Goal: Transaction & Acquisition: Purchase product/service

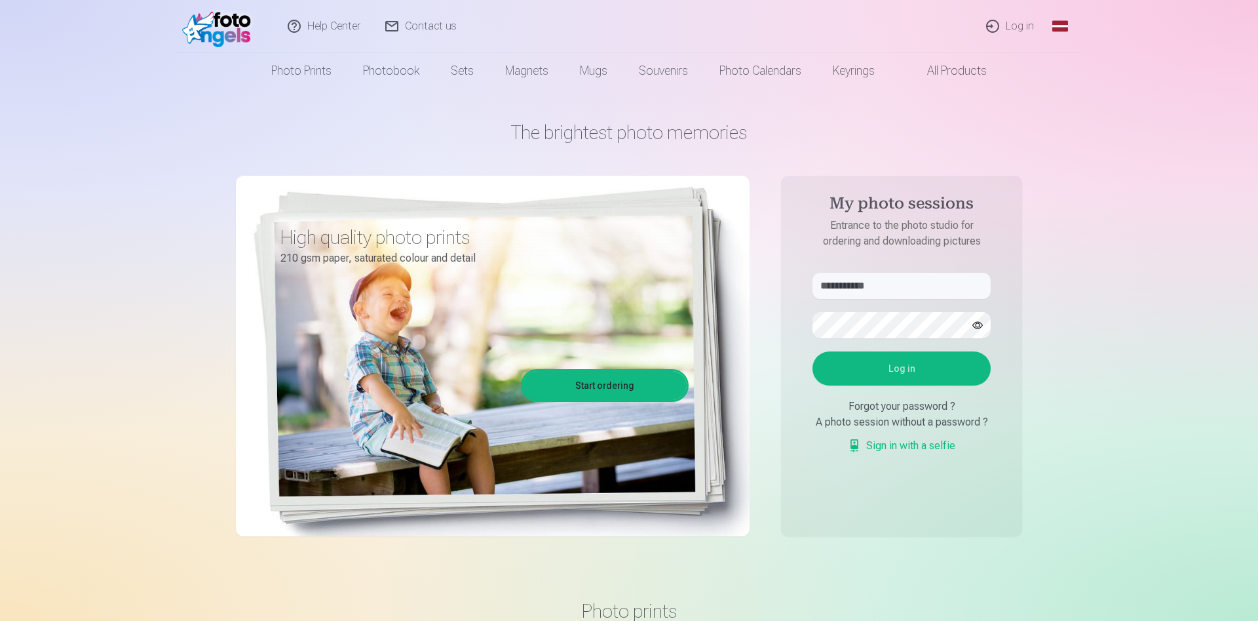
type input "**********"
click at [813, 351] on button "Log in" at bounding box center [902, 368] width 178 height 34
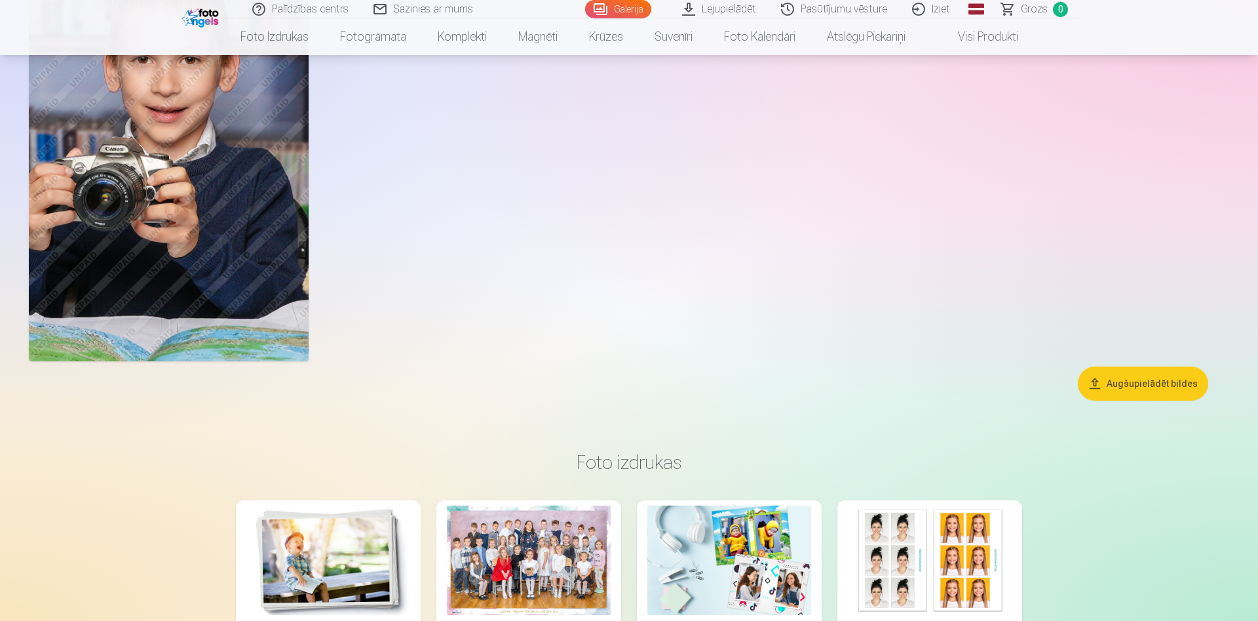
scroll to position [8490, 0]
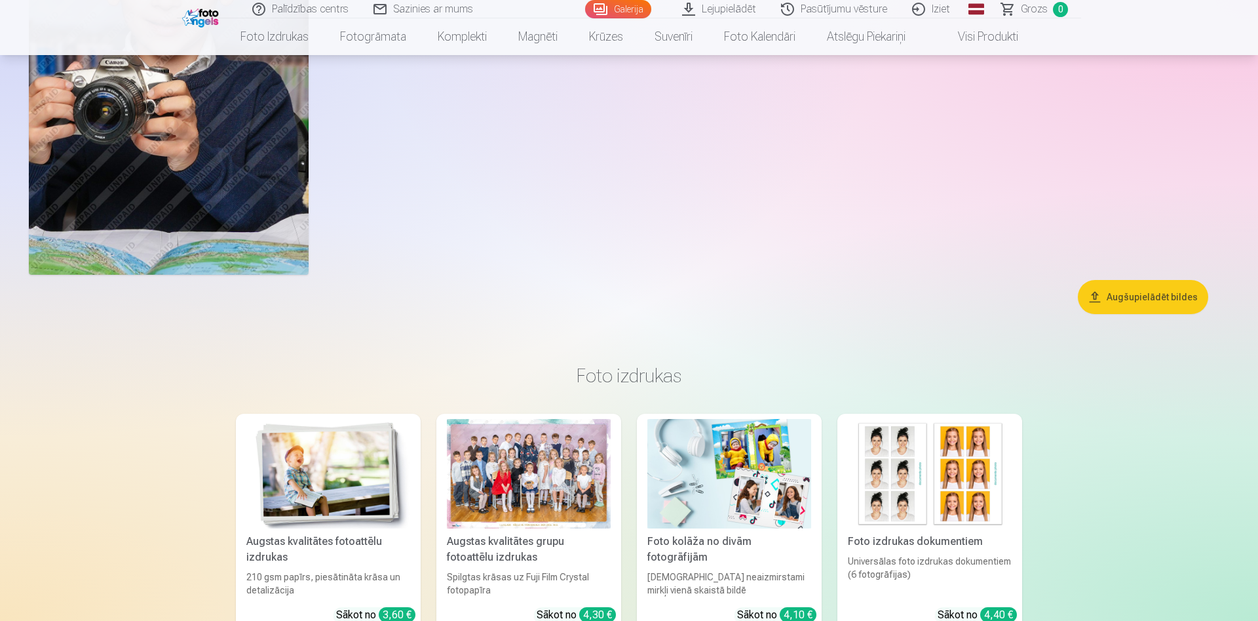
click at [1150, 300] on button "Augšupielādēt bildes" at bounding box center [1143, 297] width 130 height 34
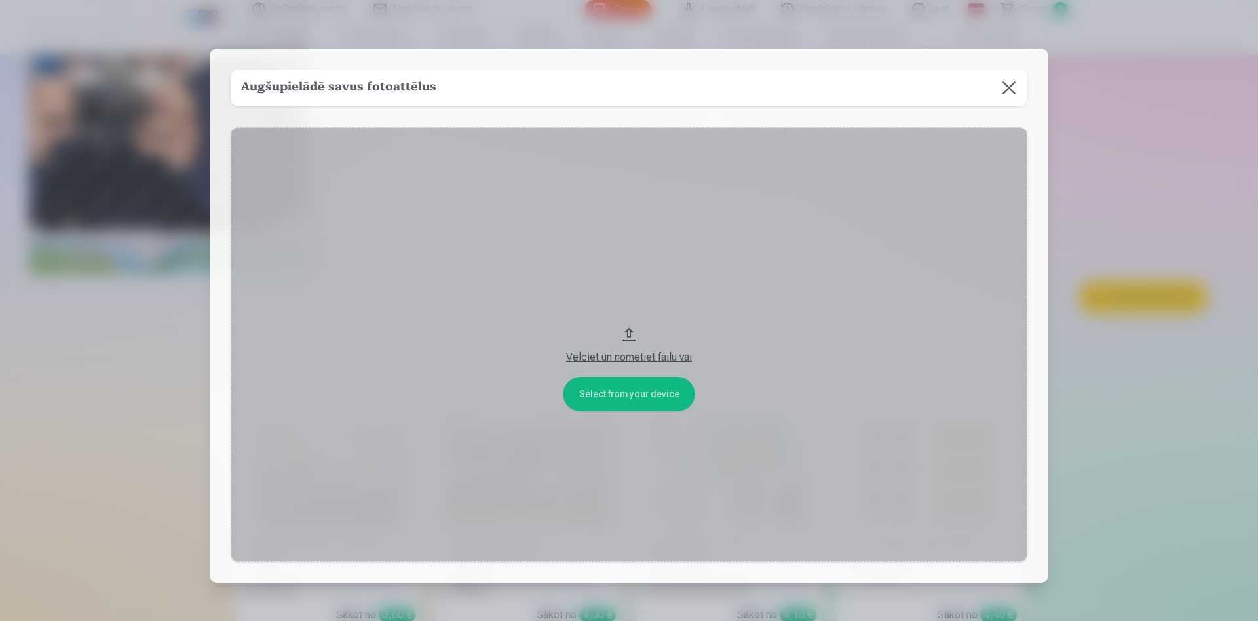
click at [646, 403] on button "Velciet un nometiet failu vai" at bounding box center [629, 344] width 797 height 435
click at [1017, 95] on button at bounding box center [1009, 87] width 37 height 37
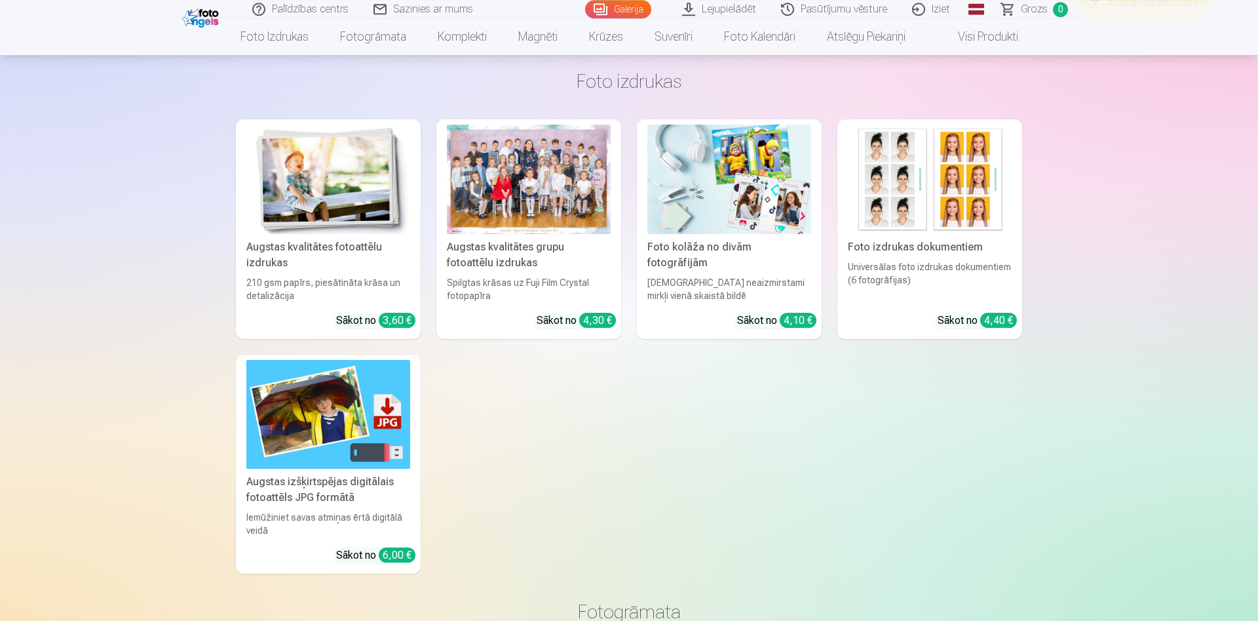
scroll to position [8757, 0]
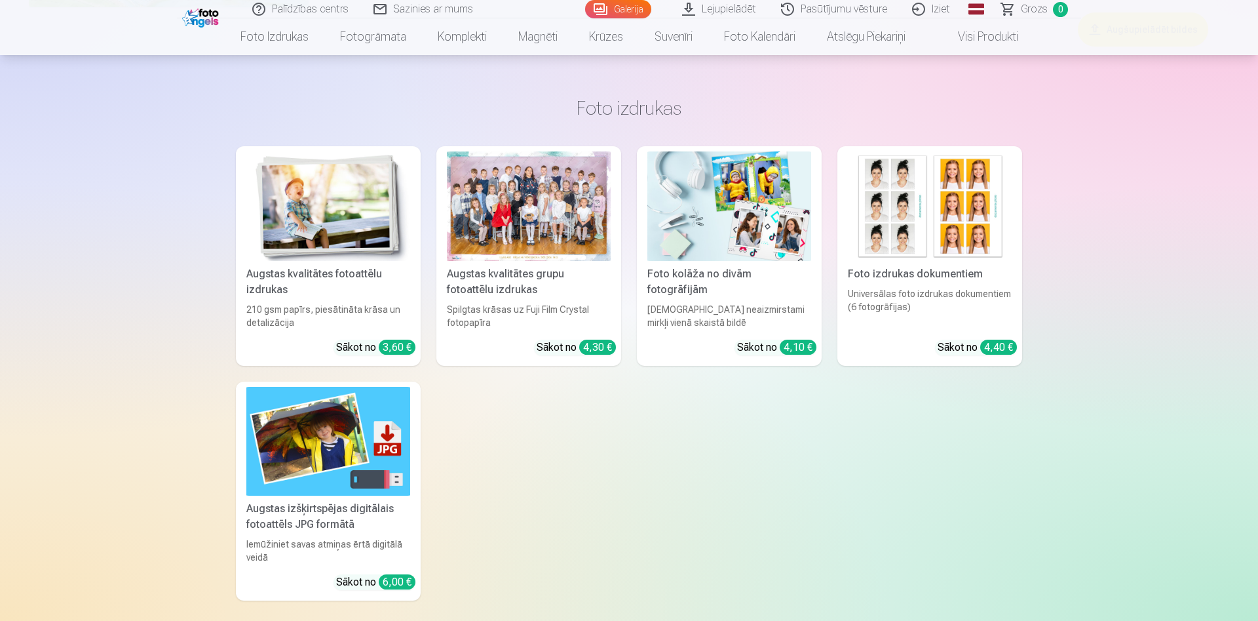
click at [542, 286] on div "Augstas kvalitātes grupu fotoattēlu izdrukas" at bounding box center [529, 281] width 174 height 31
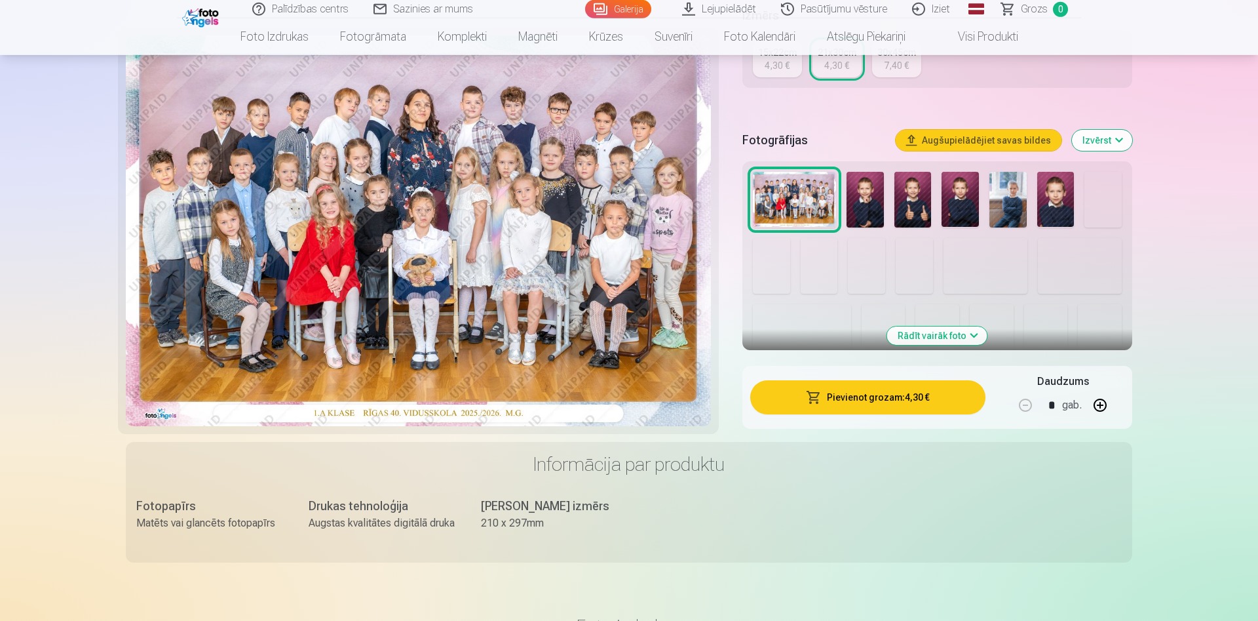
scroll to position [334, 0]
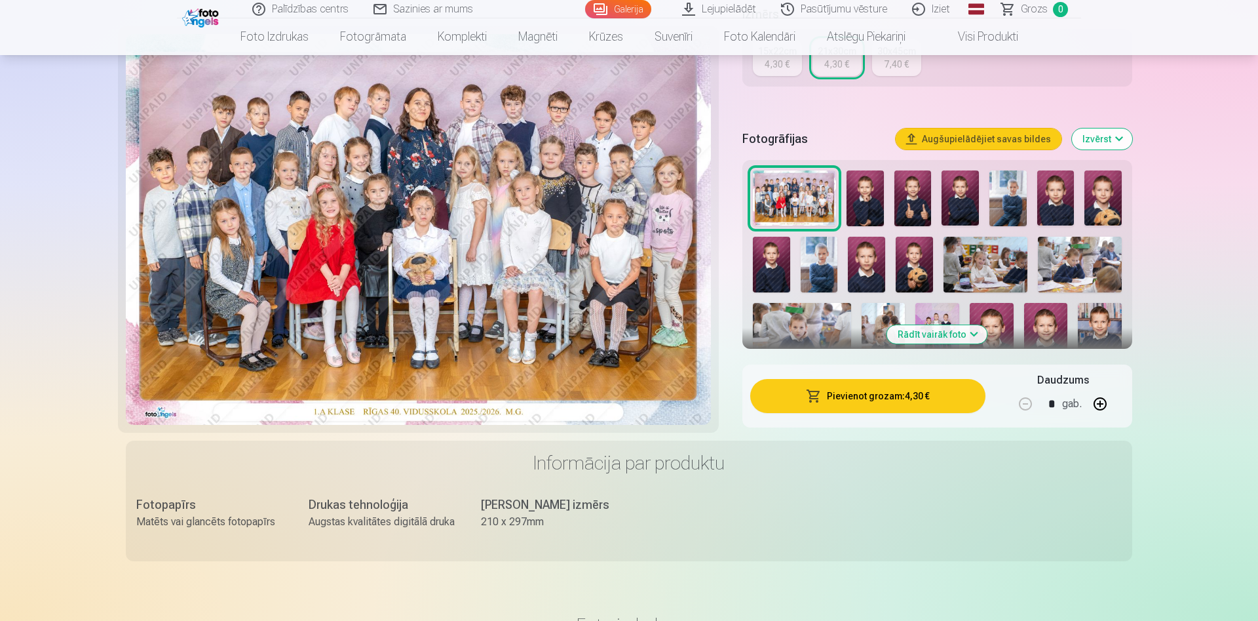
click at [960, 339] on button "Rādīt vairāk foto" at bounding box center [937, 334] width 100 height 18
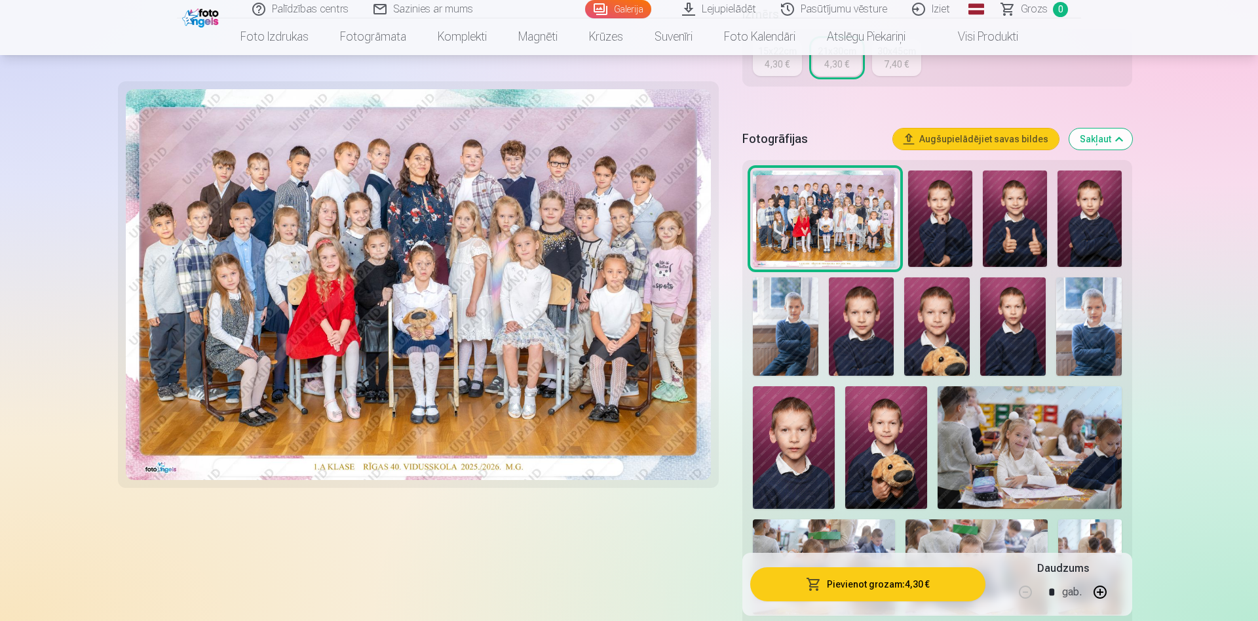
click at [939, 229] on img at bounding box center [940, 218] width 64 height 96
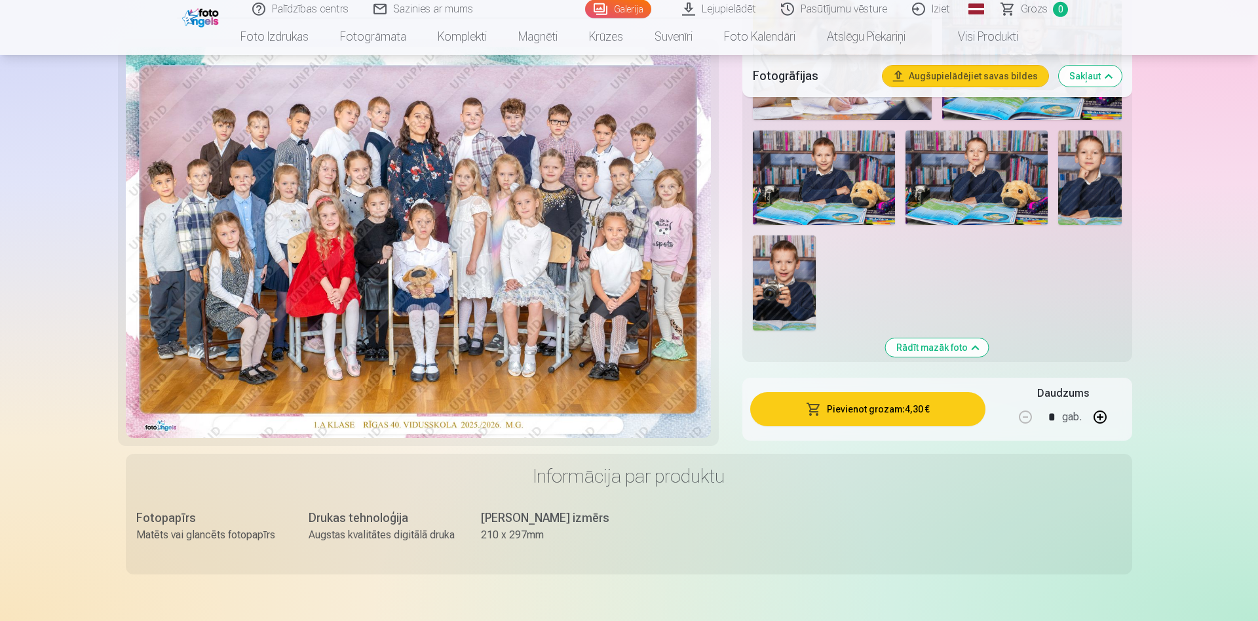
scroll to position [1203, 0]
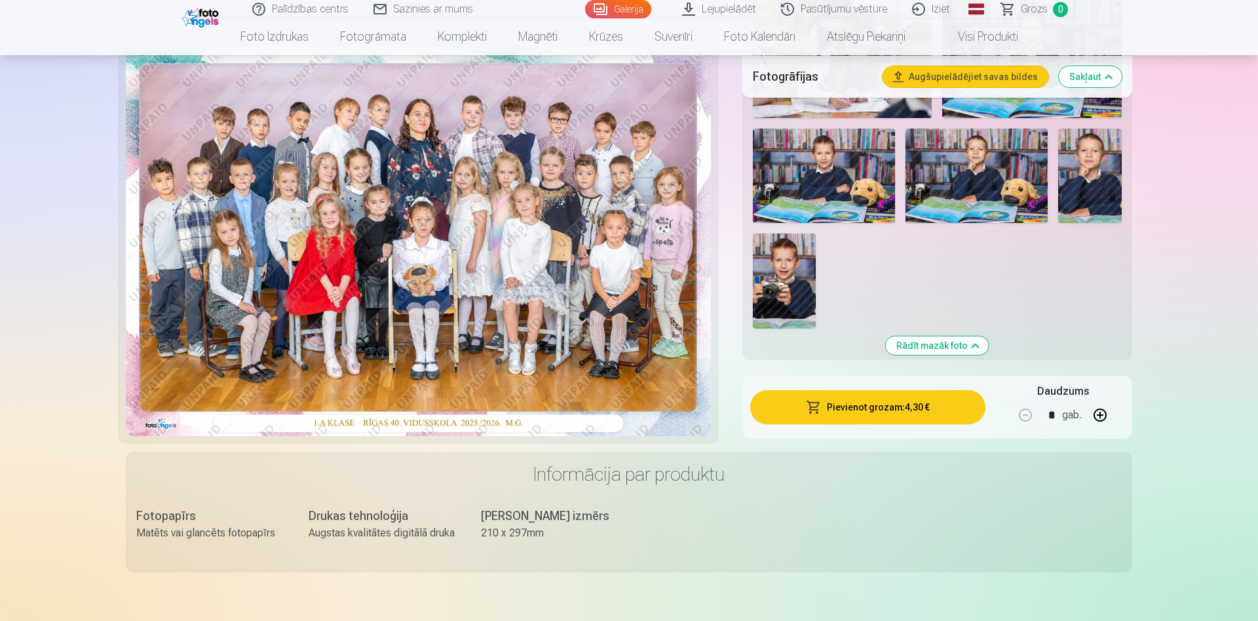
click at [929, 349] on button "Rādīt mazāk foto" at bounding box center [937, 345] width 103 height 18
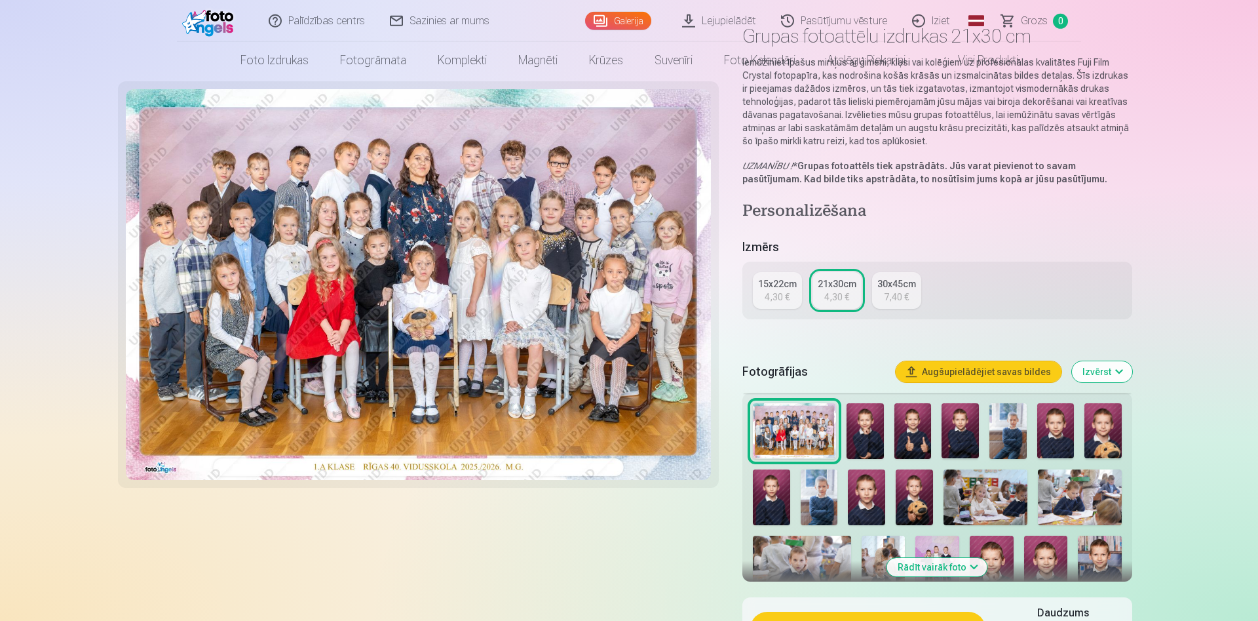
scroll to position [0, 0]
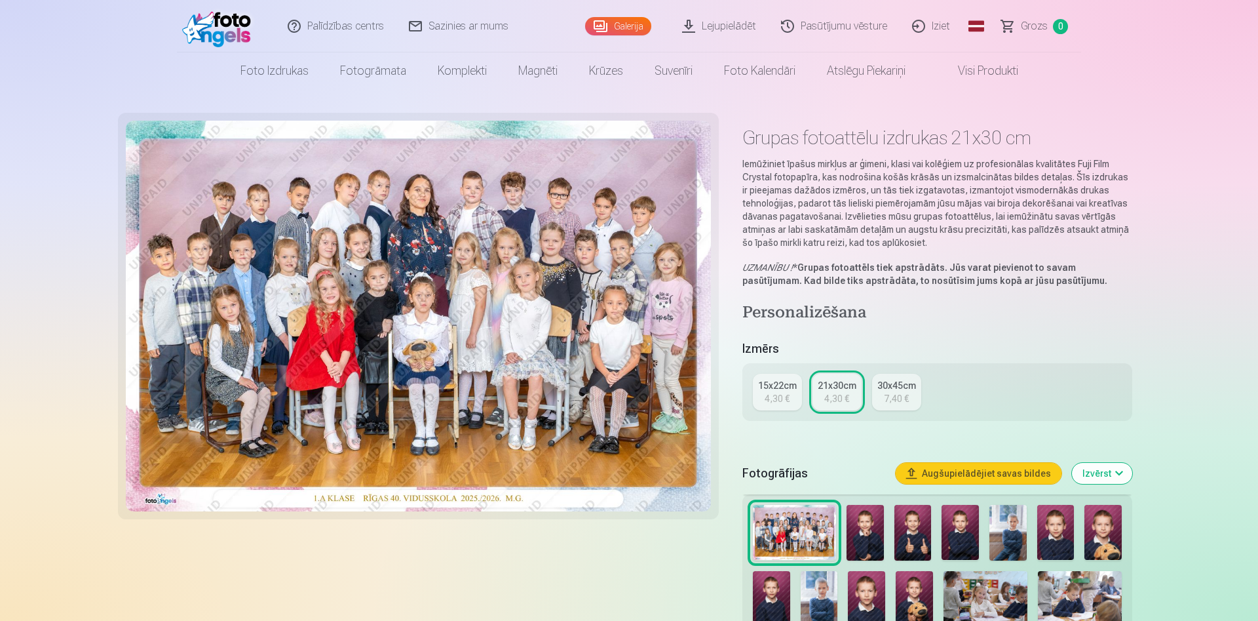
click at [212, 23] on img at bounding box center [219, 26] width 75 height 42
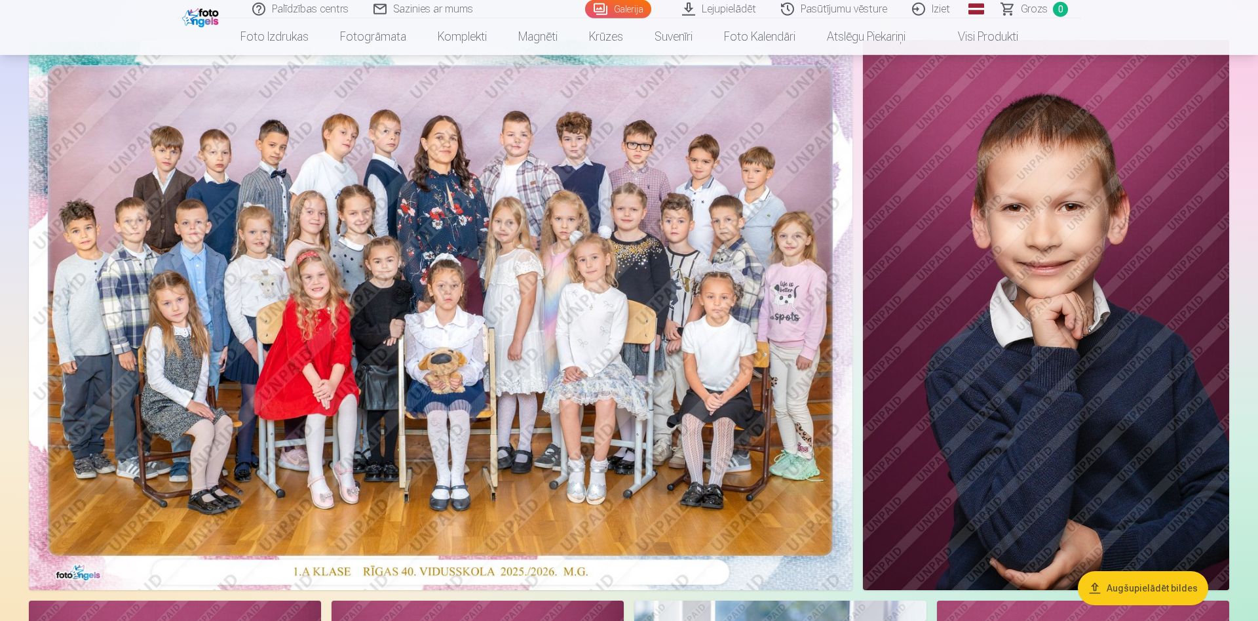
scroll to position [134, 0]
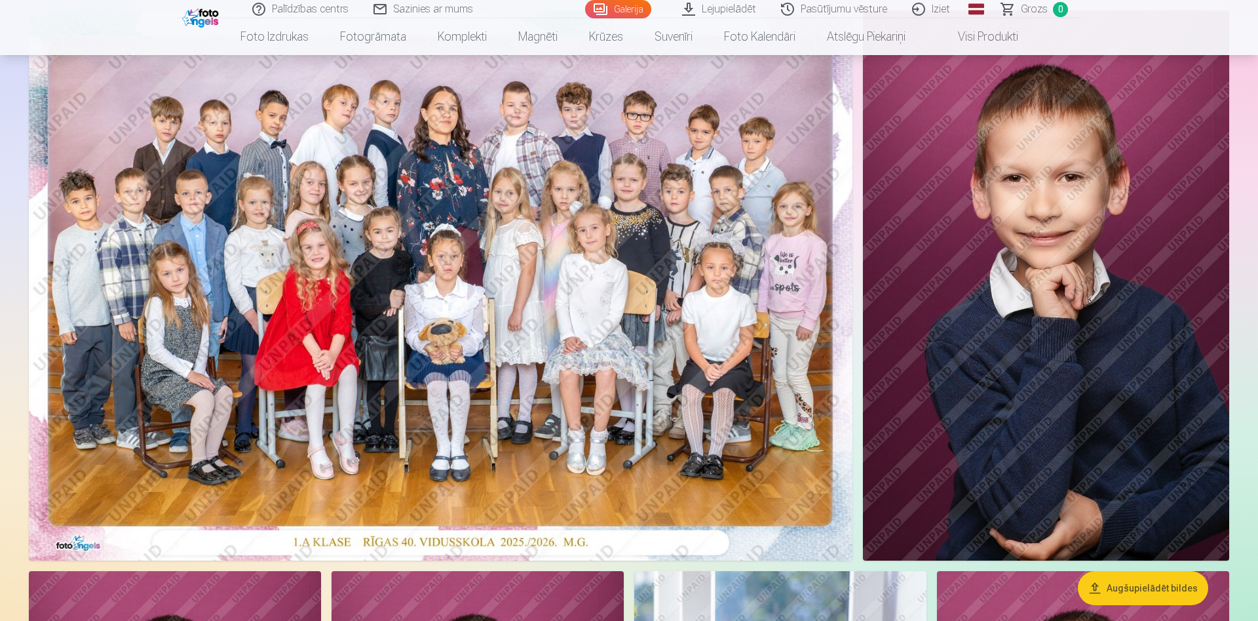
click at [1019, 259] on img at bounding box center [1046, 285] width 366 height 550
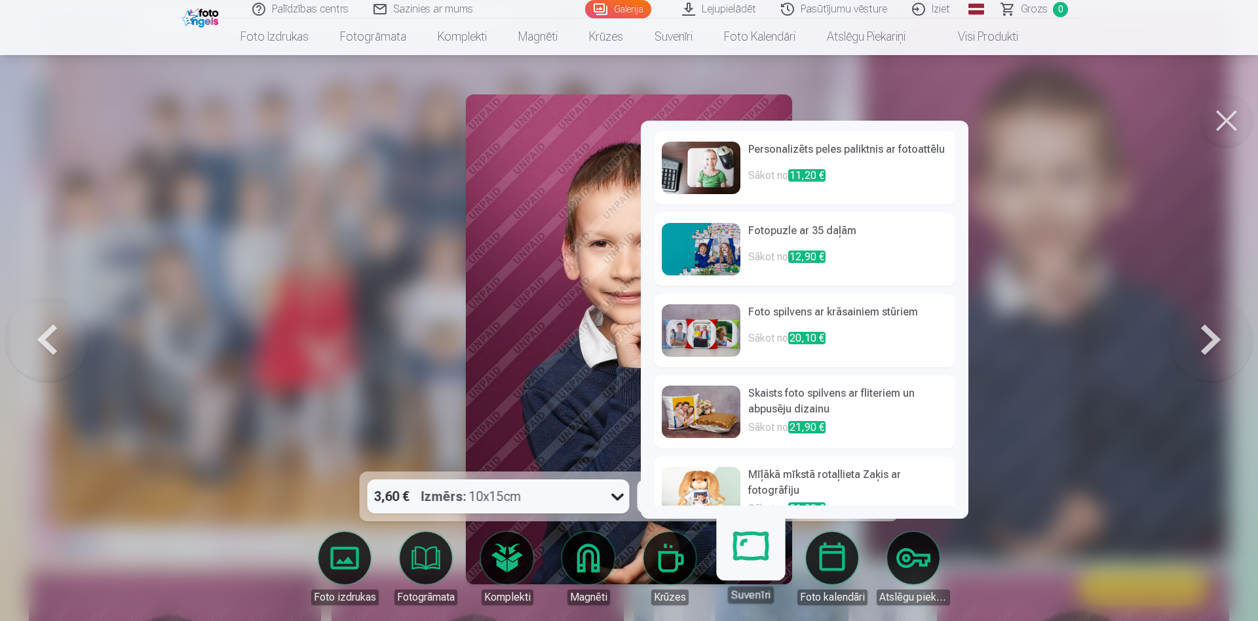
click at [834, 151] on h6 "Personalizēts peles paliktnis ar fotoattēlu" at bounding box center [847, 155] width 199 height 26
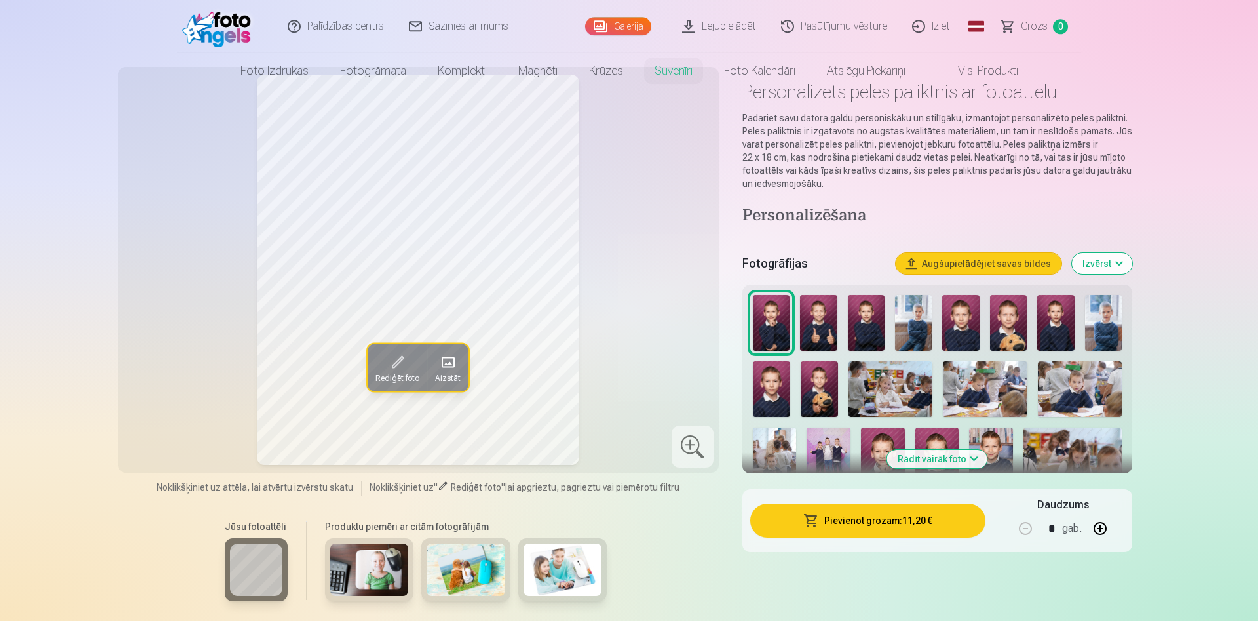
scroll to position [67, 0]
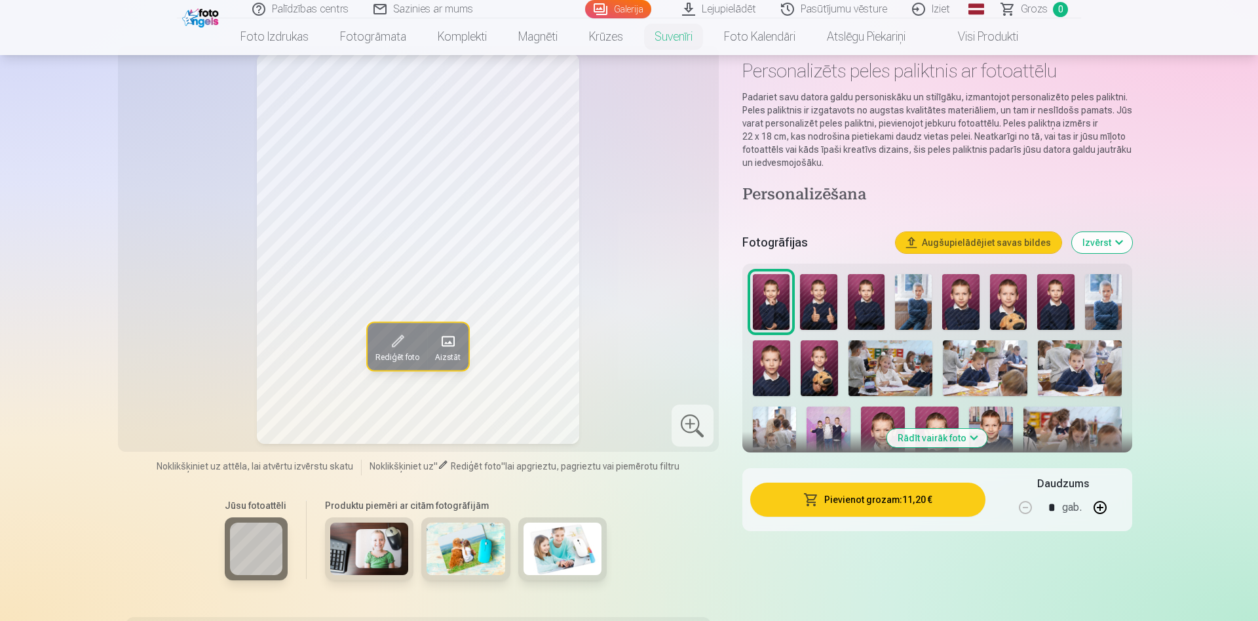
click at [866, 309] on img at bounding box center [866, 302] width 37 height 56
click at [837, 303] on div at bounding box center [937, 442] width 379 height 347
click at [822, 297] on img at bounding box center [818, 302] width 37 height 56
click at [785, 304] on img at bounding box center [771, 302] width 37 height 56
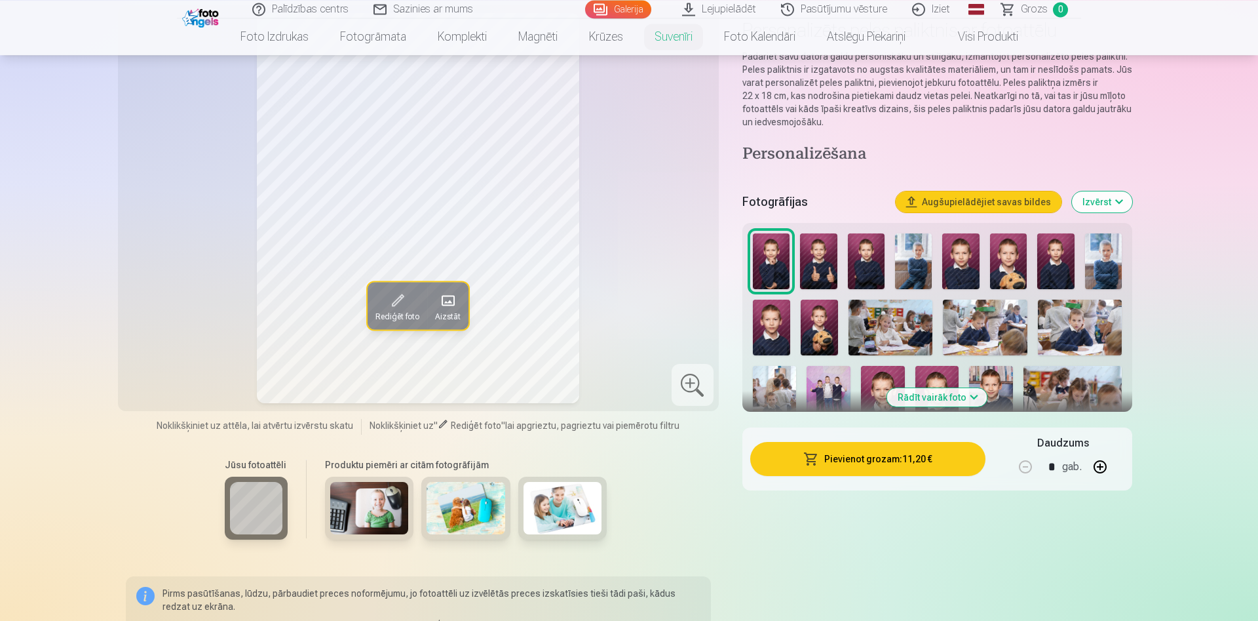
scroll to position [134, 0]
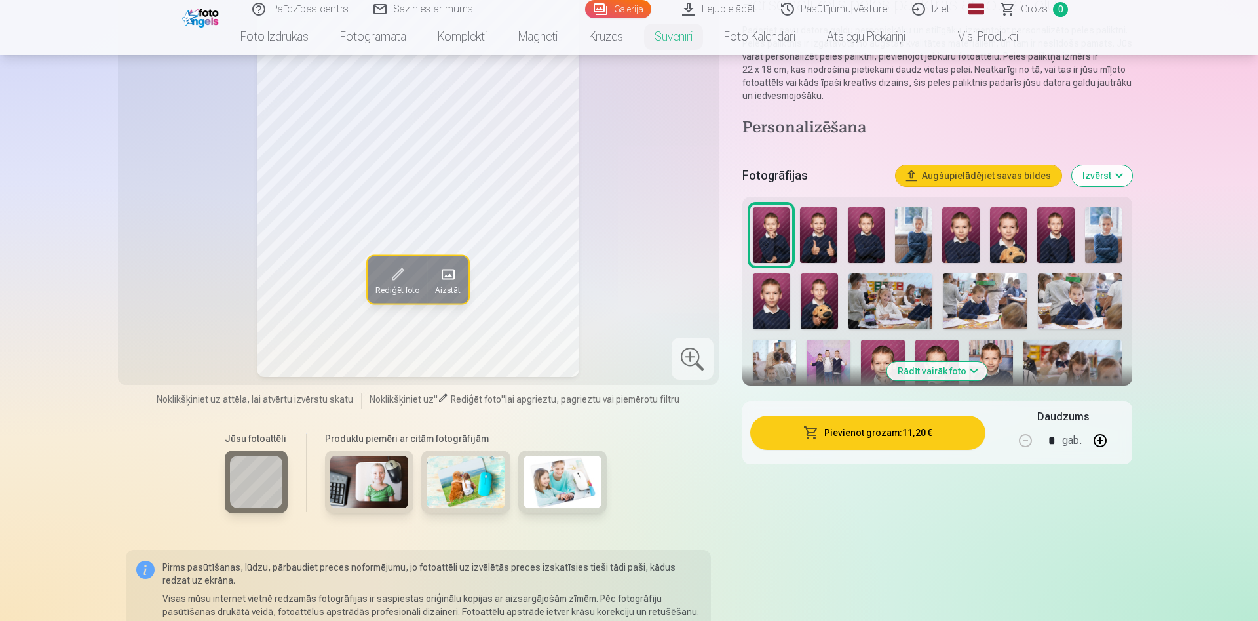
click at [975, 372] on button "Rādīt vairāk foto" at bounding box center [937, 371] width 100 height 18
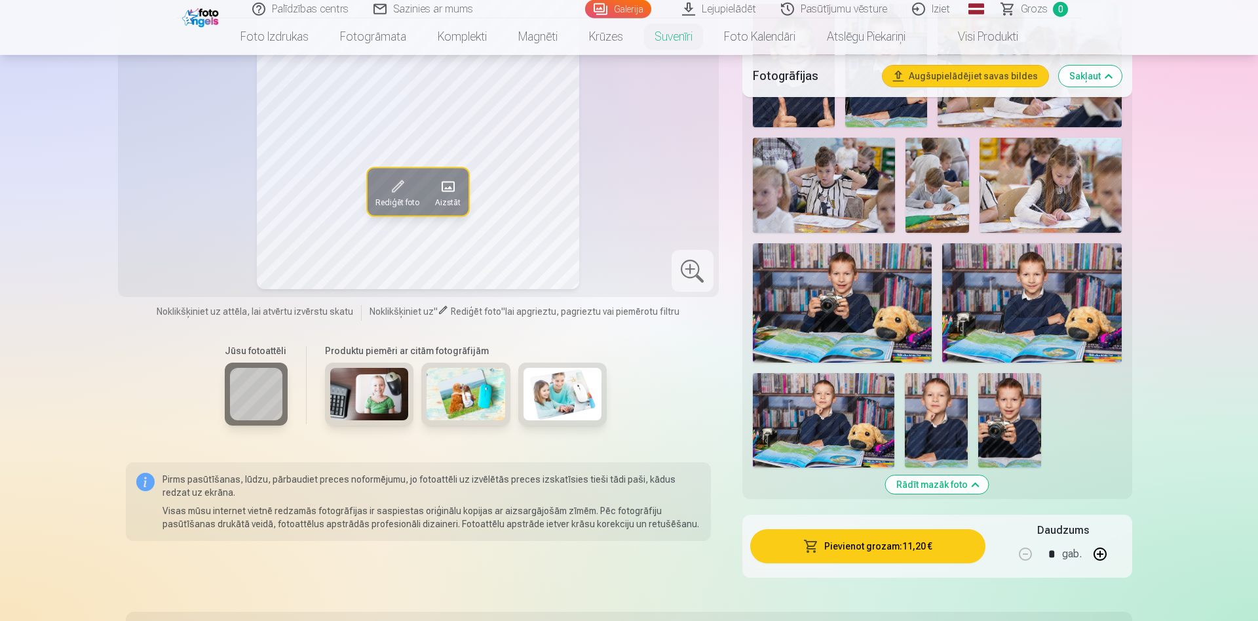
scroll to position [802, 0]
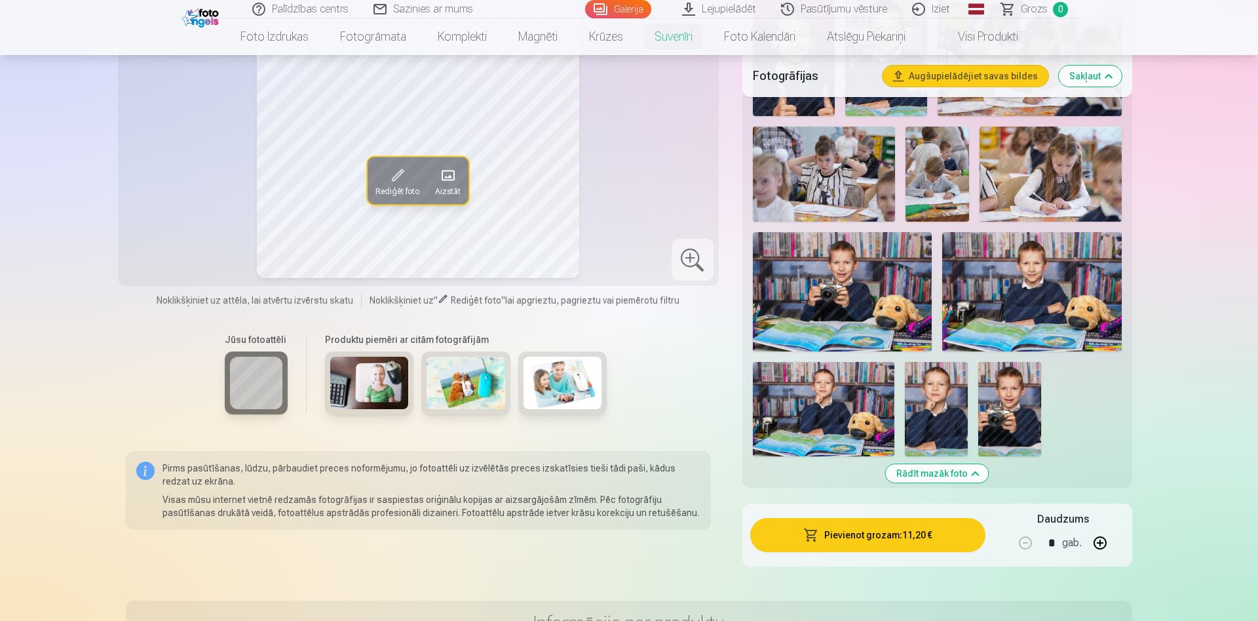
click at [863, 414] on img at bounding box center [824, 409] width 142 height 94
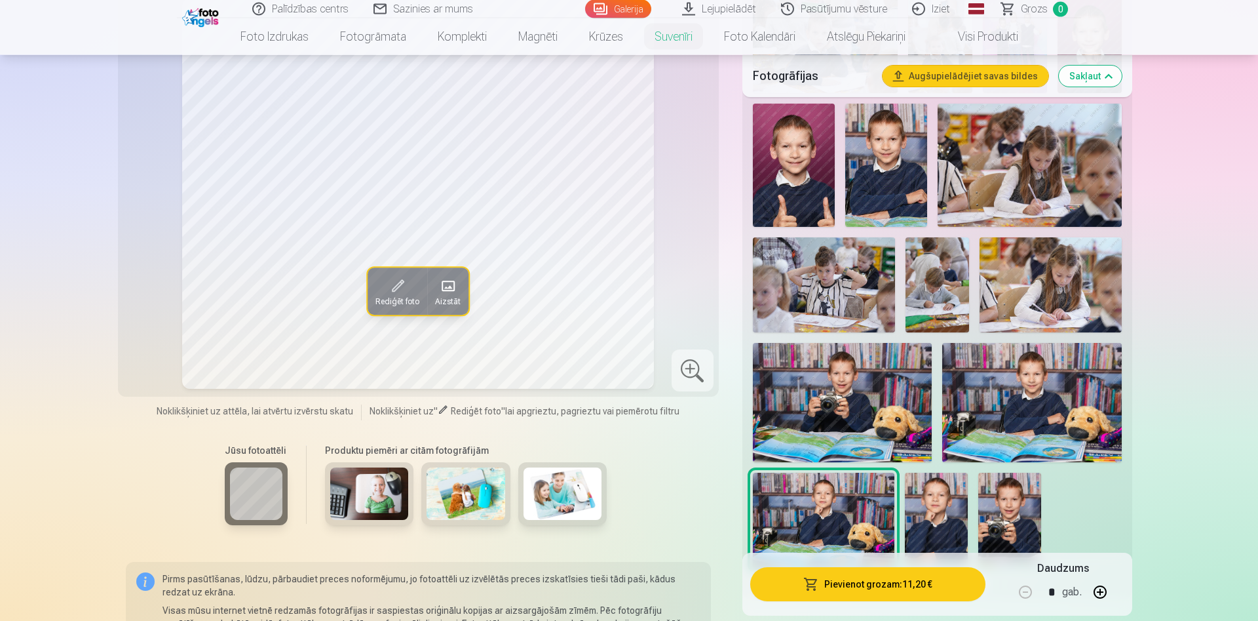
scroll to position [669, 0]
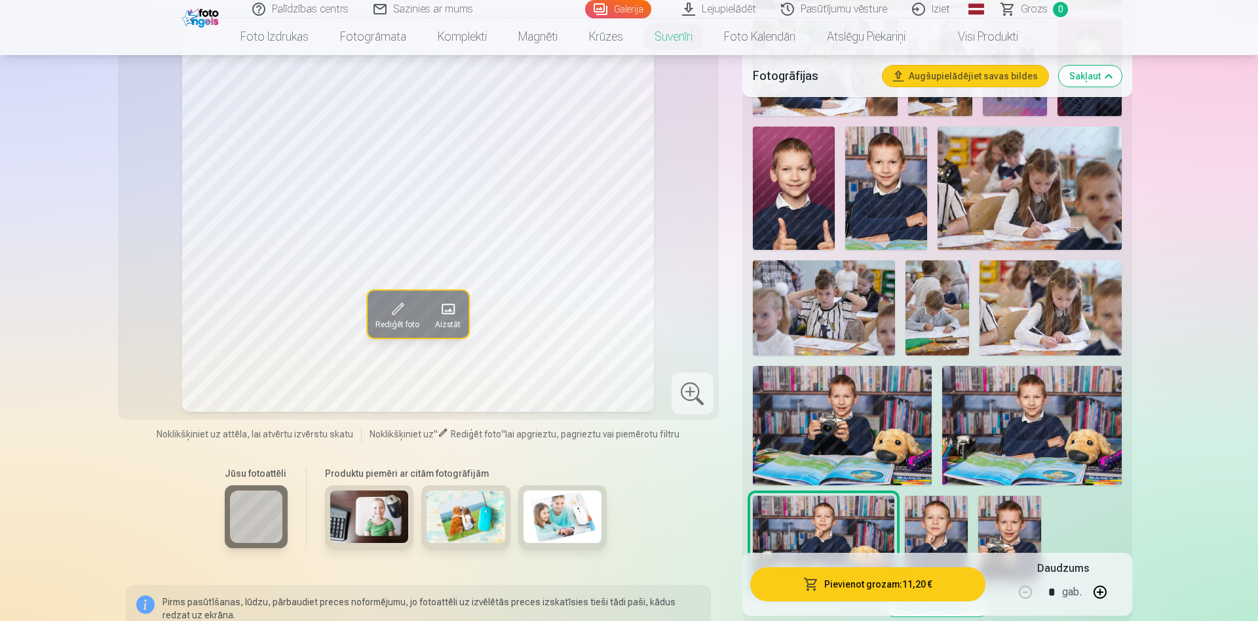
click at [877, 437] on img at bounding box center [843, 425] width 180 height 119
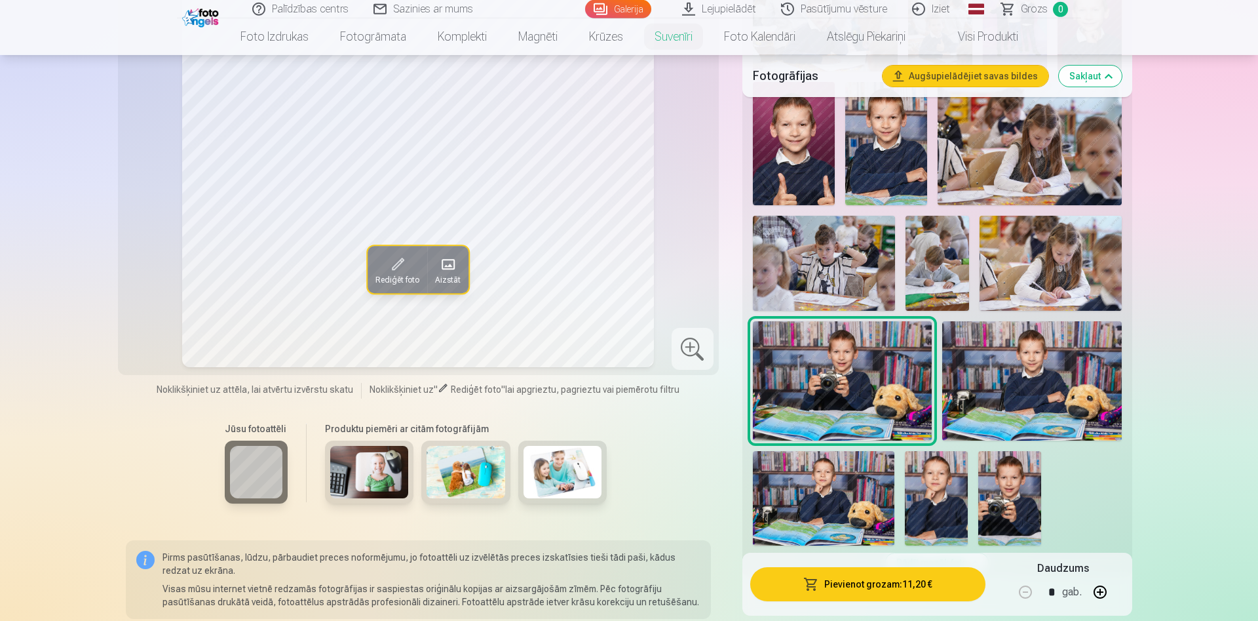
scroll to position [735, 0]
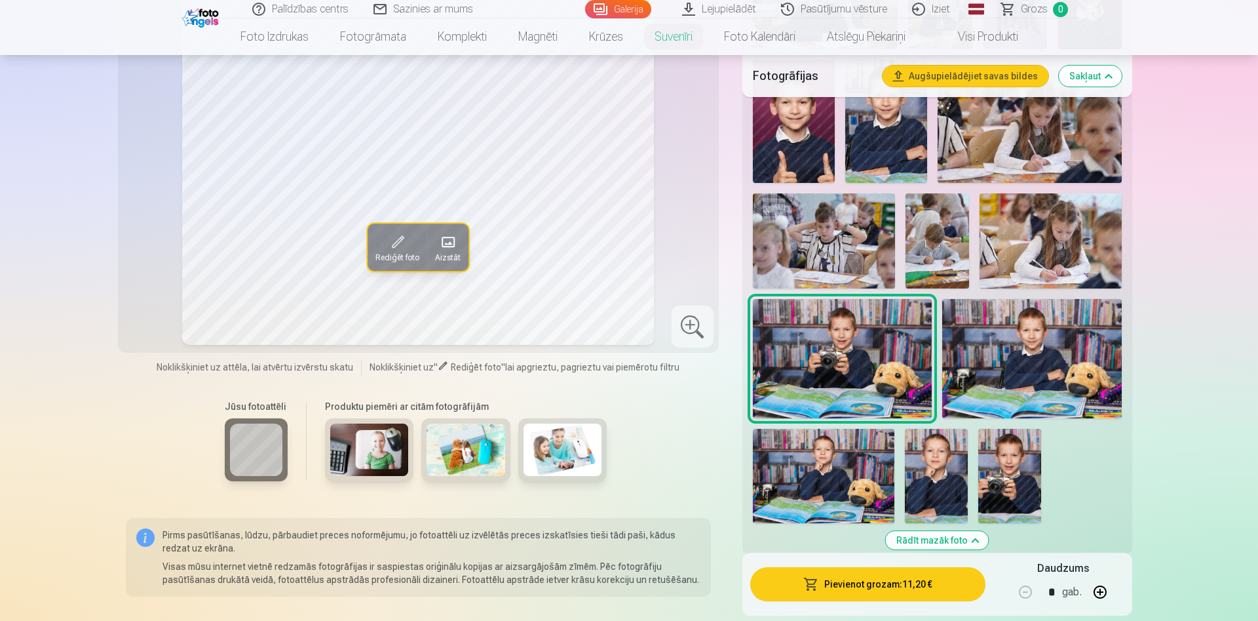
click at [868, 472] on img at bounding box center [824, 476] width 142 height 94
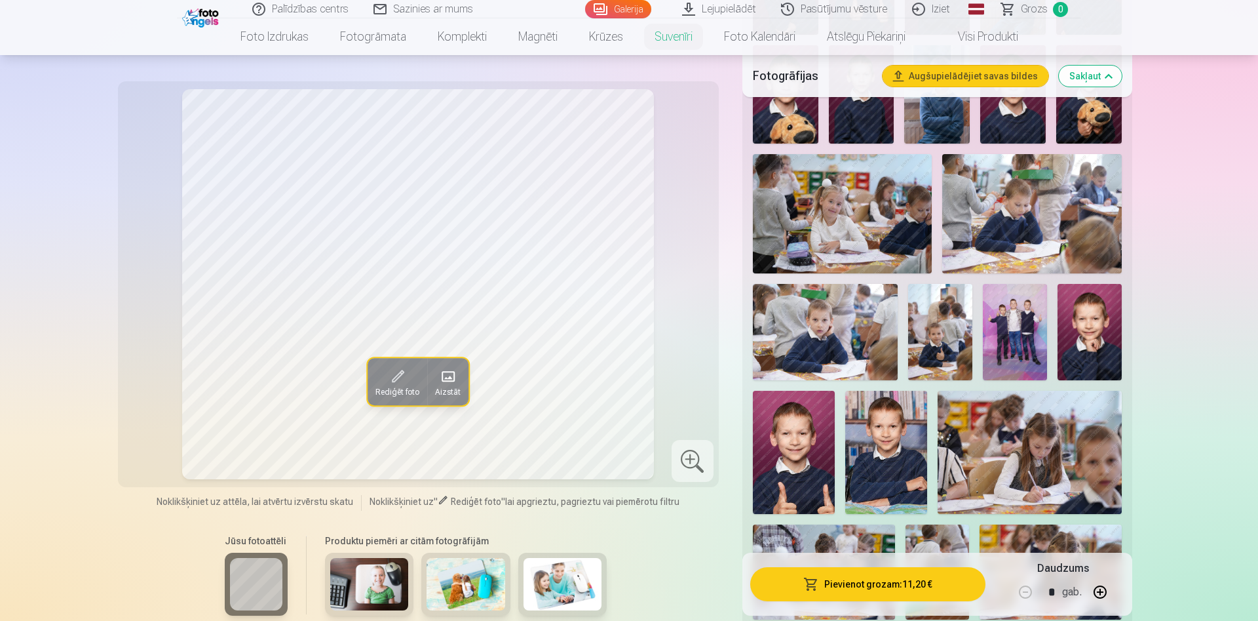
scroll to position [401, 0]
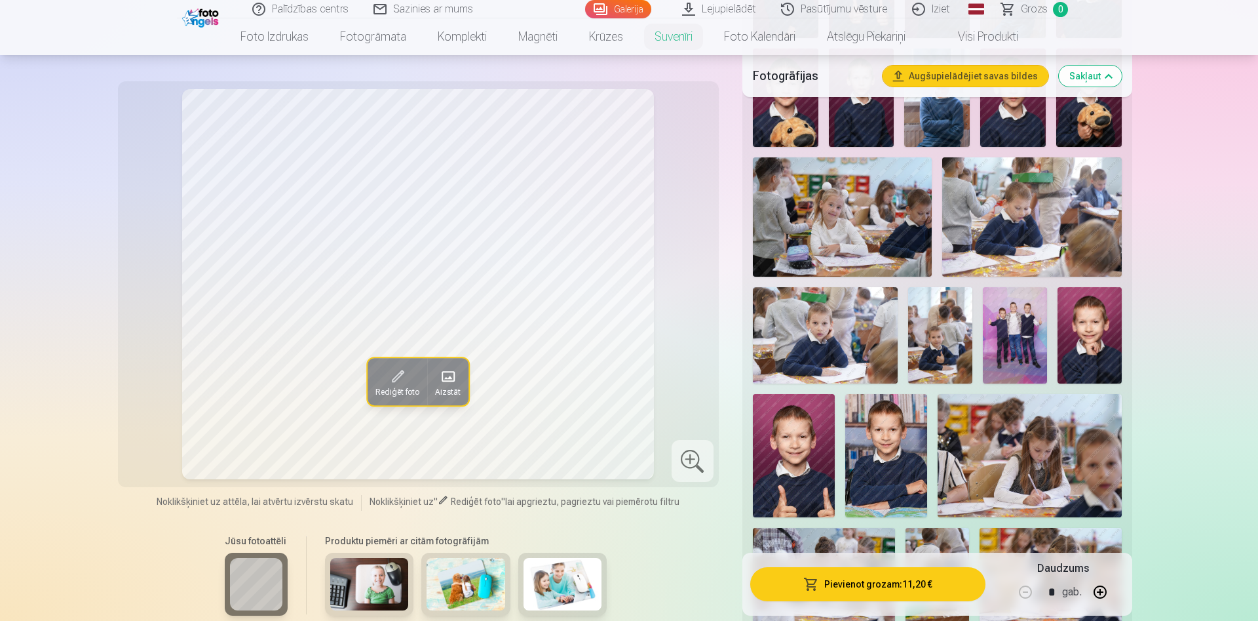
click at [1084, 338] on img at bounding box center [1090, 335] width 64 height 96
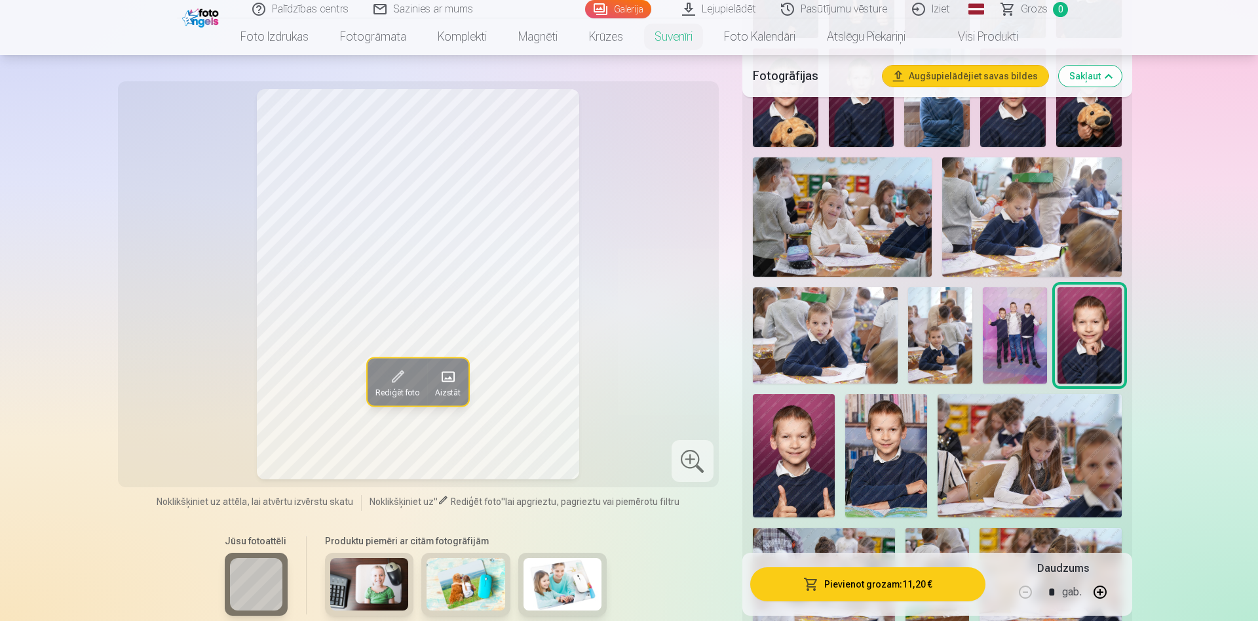
click at [944, 353] on img at bounding box center [940, 335] width 64 height 96
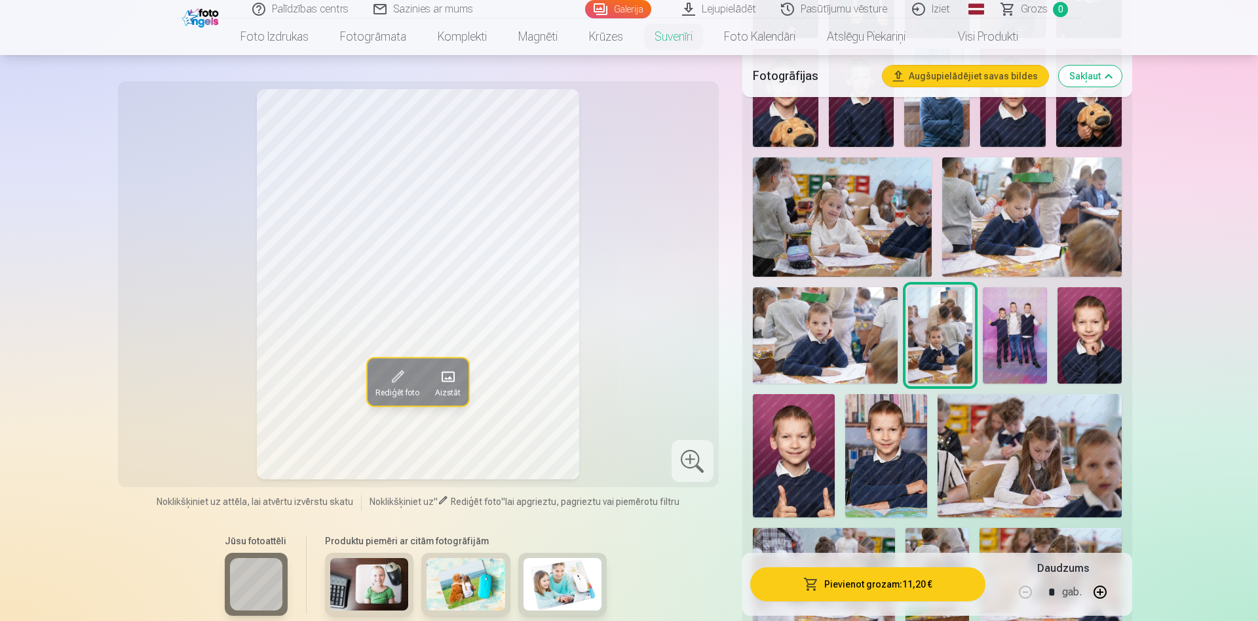
click at [856, 348] on img at bounding box center [825, 335] width 145 height 96
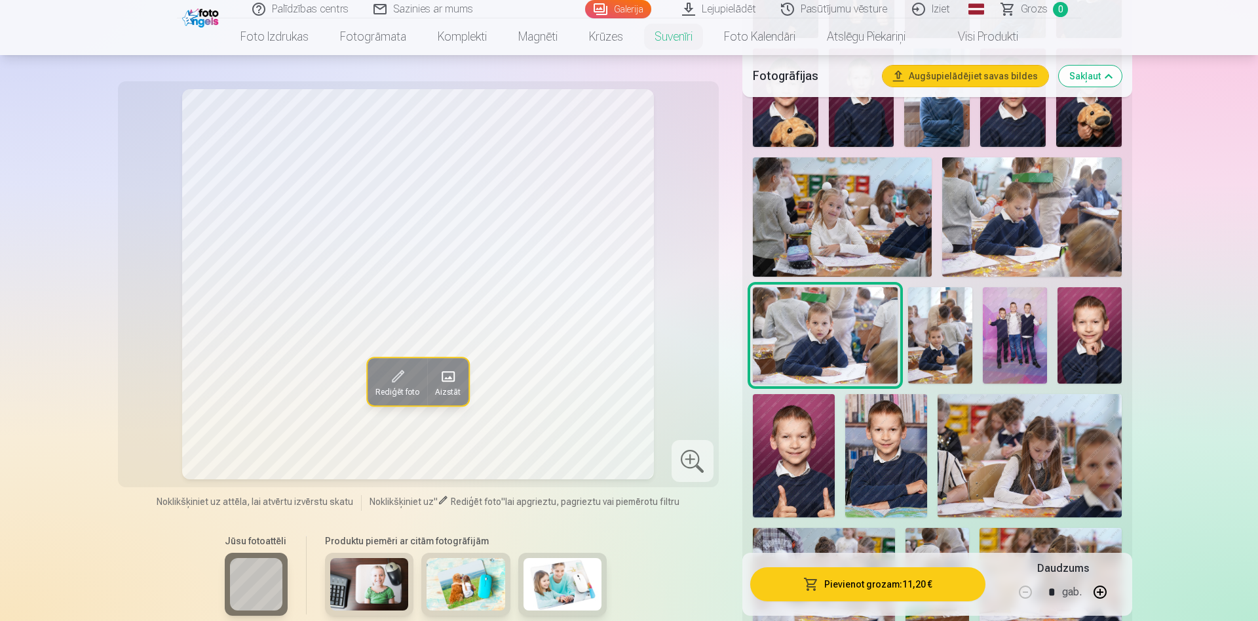
click at [922, 345] on img at bounding box center [940, 335] width 64 height 96
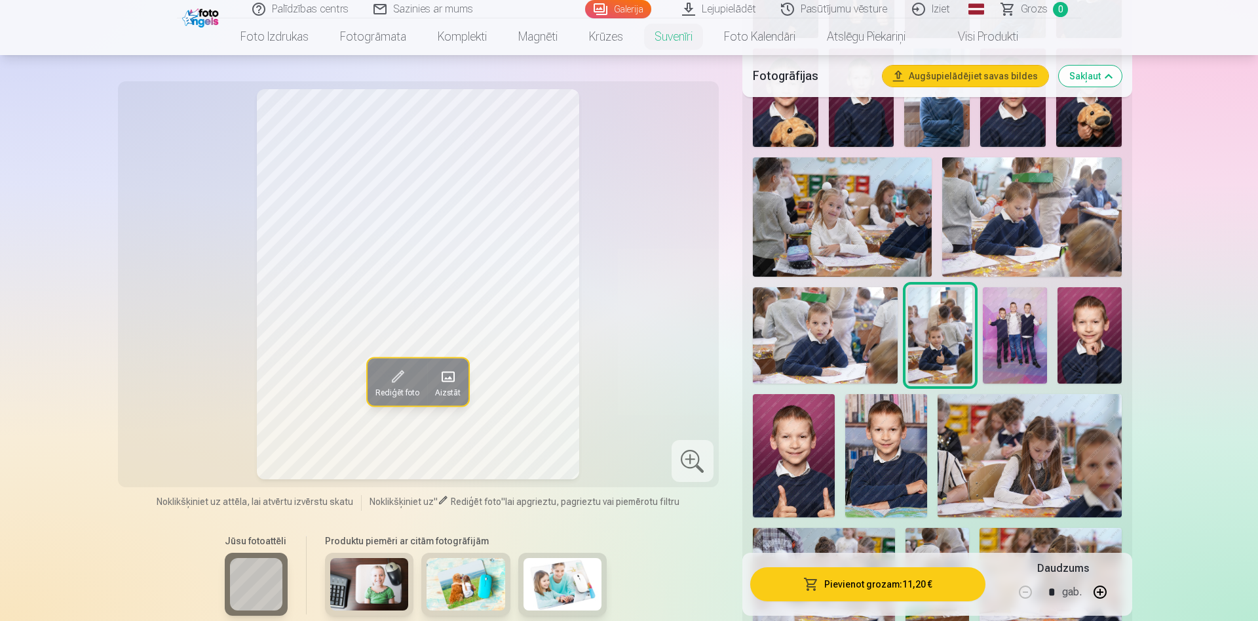
click at [877, 341] on img at bounding box center [825, 335] width 145 height 96
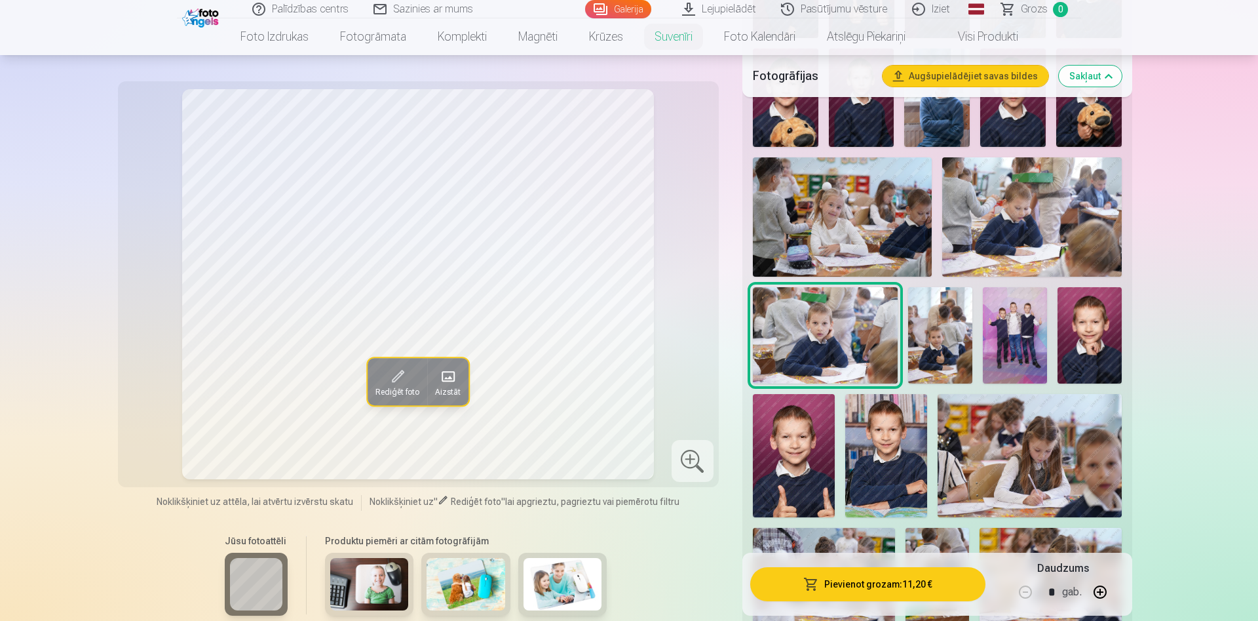
click at [914, 338] on img at bounding box center [940, 335] width 64 height 96
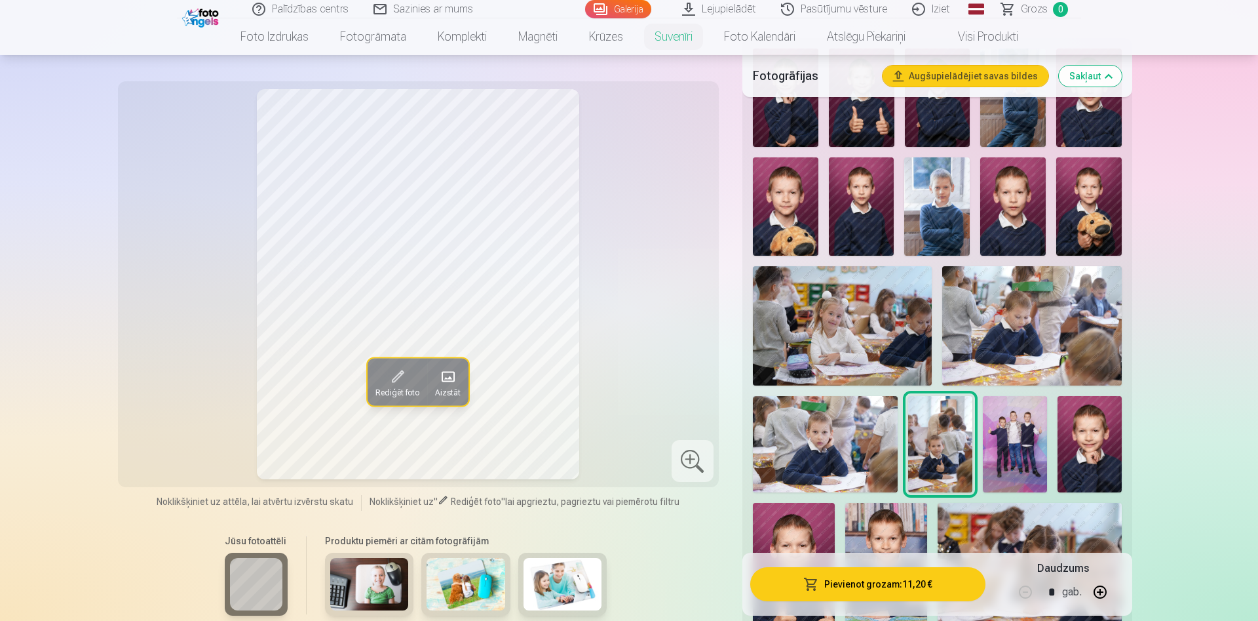
scroll to position [267, 0]
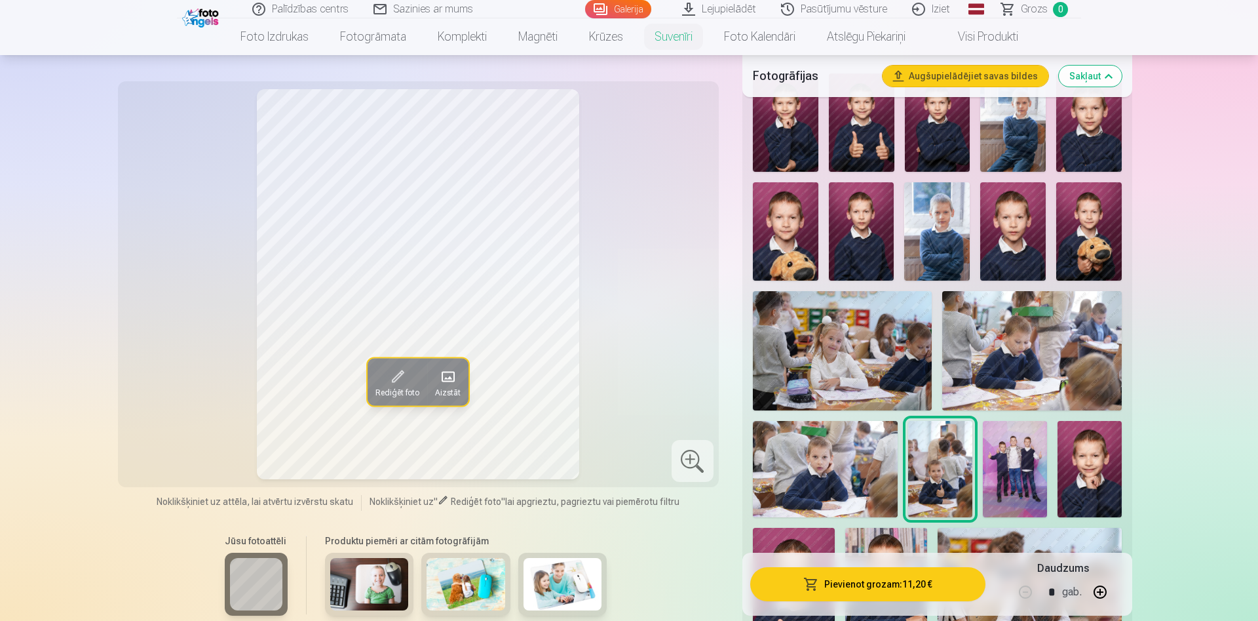
click at [804, 241] on img at bounding box center [786, 231] width 66 height 98
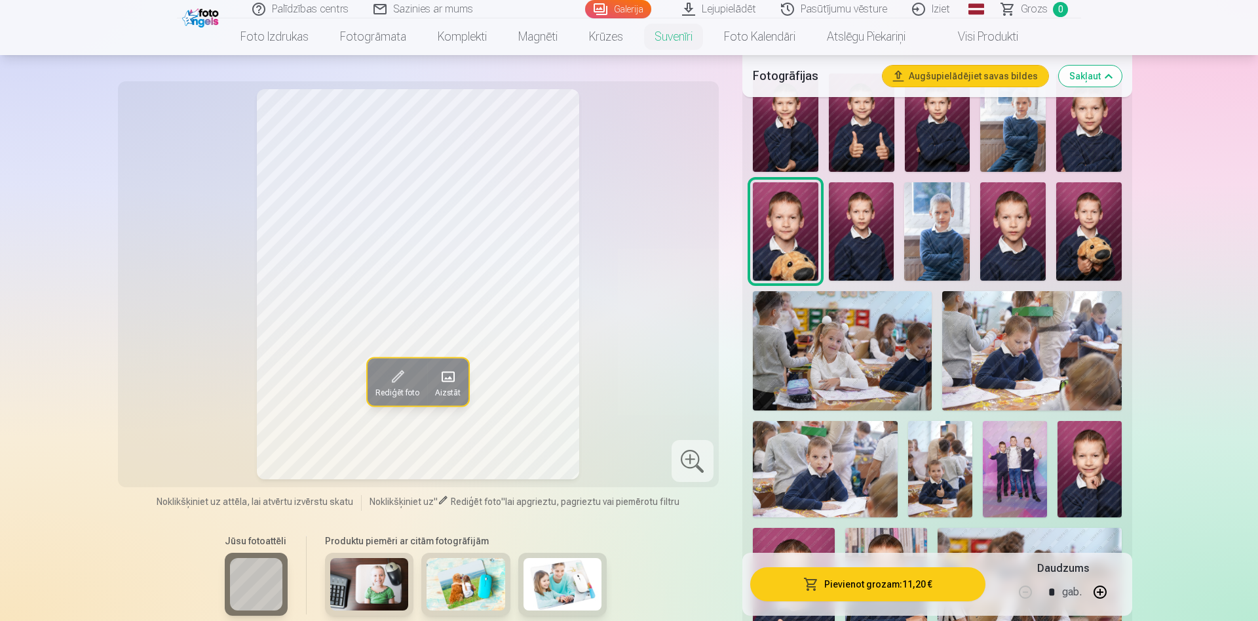
click at [862, 239] on img at bounding box center [862, 231] width 66 height 98
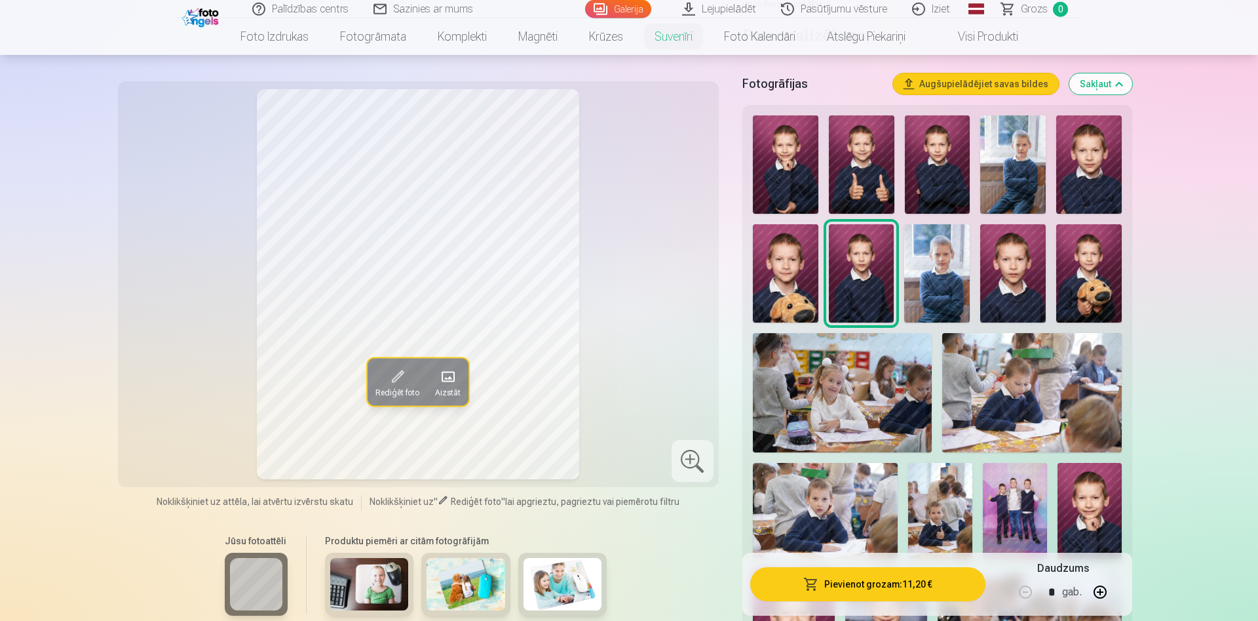
scroll to position [201, 0]
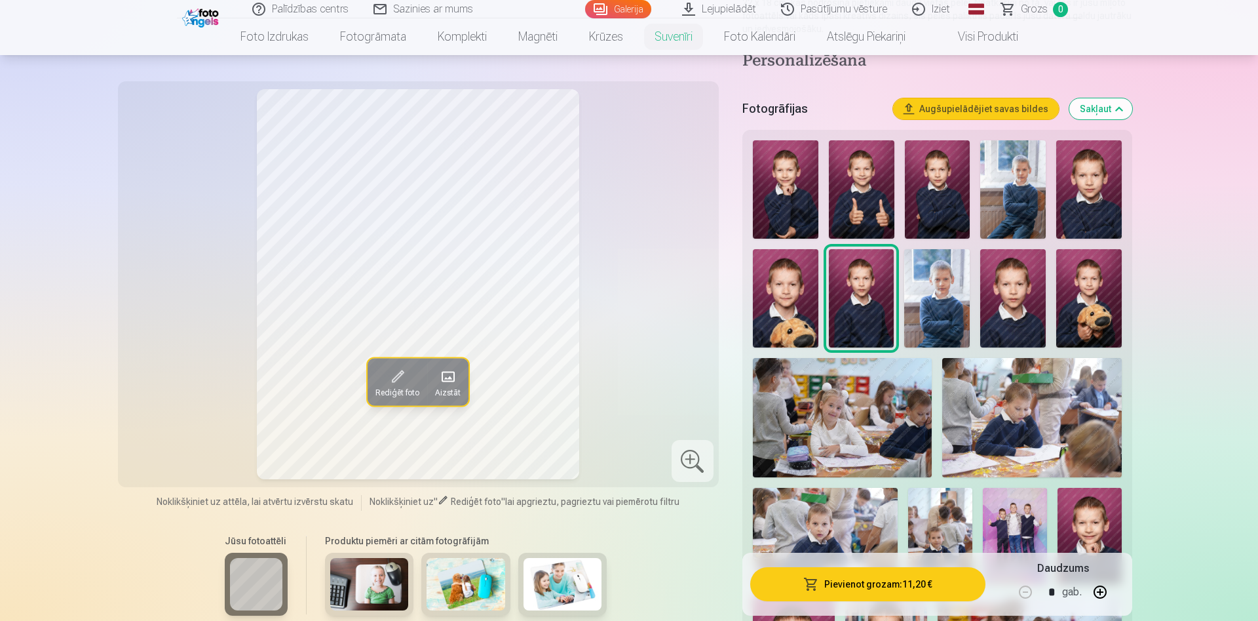
click at [956, 300] on img at bounding box center [937, 298] width 66 height 98
click at [1013, 298] on img at bounding box center [1013, 298] width 66 height 98
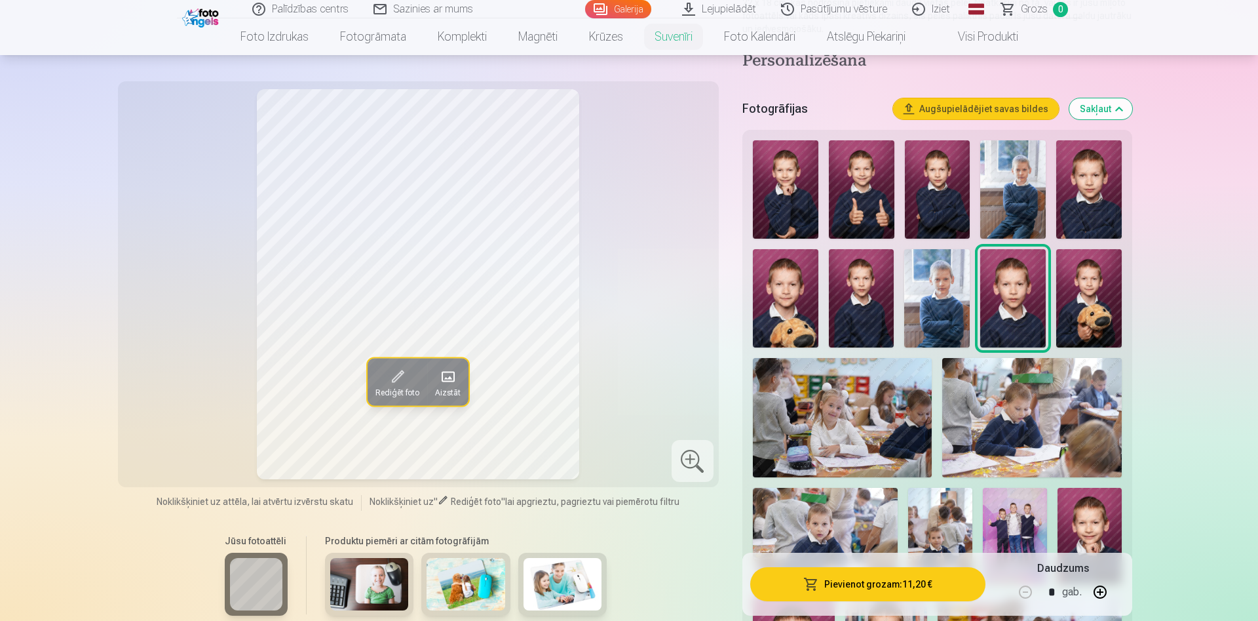
click at [1089, 294] on img at bounding box center [1090, 298] width 66 height 98
click at [1036, 298] on img at bounding box center [1013, 298] width 66 height 98
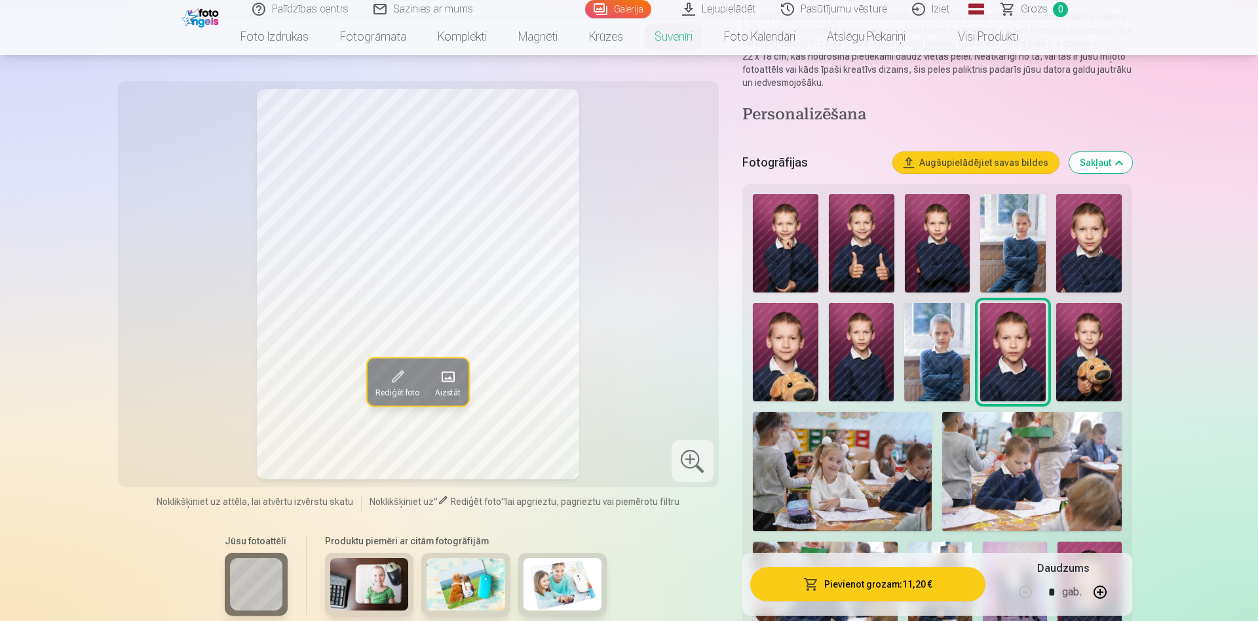
scroll to position [67, 0]
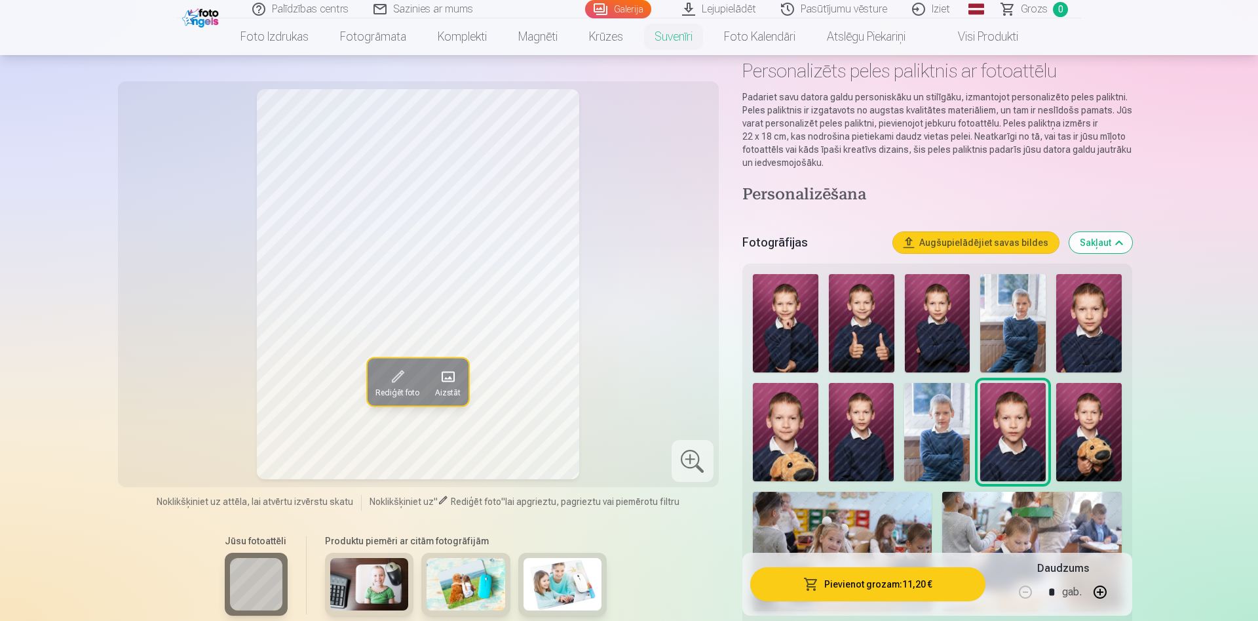
click at [1084, 323] on img at bounding box center [1090, 323] width 66 height 98
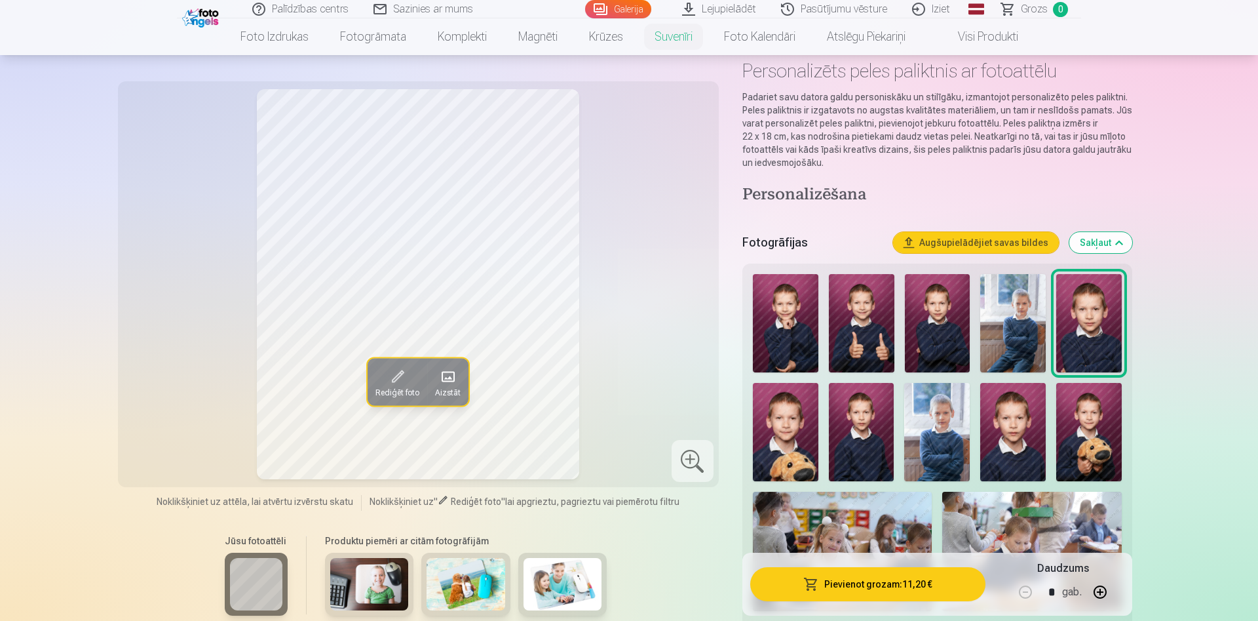
click at [1037, 319] on img at bounding box center [1013, 323] width 66 height 98
click at [963, 322] on img at bounding box center [938, 323] width 66 height 98
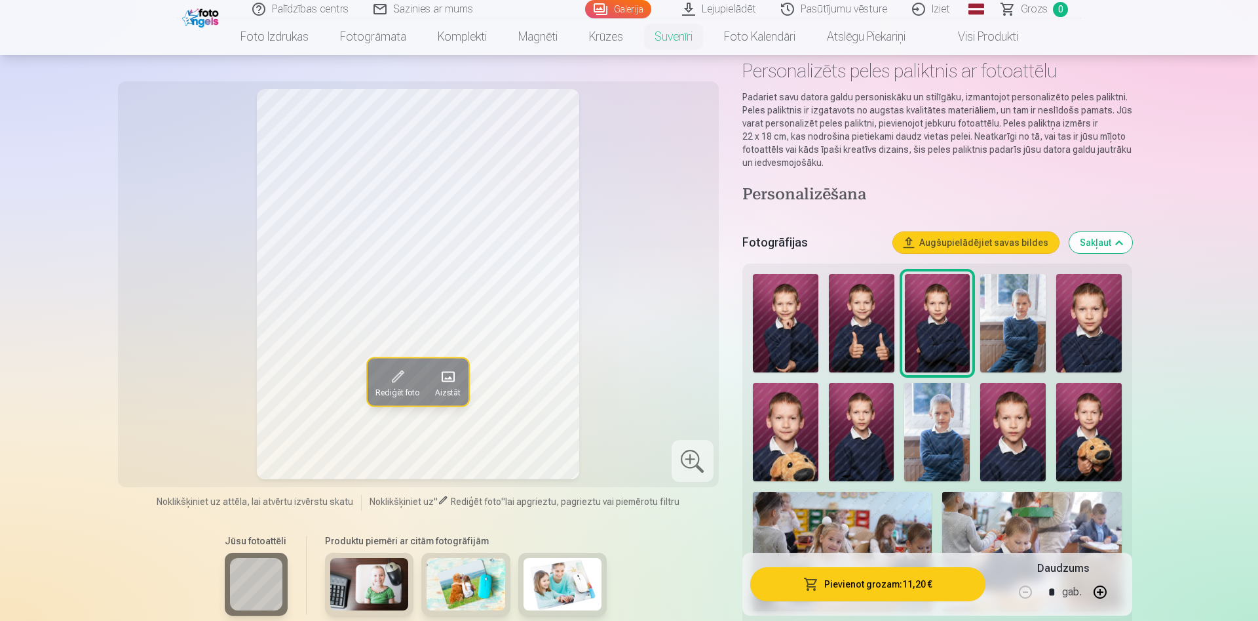
click at [873, 326] on img at bounding box center [862, 323] width 66 height 98
click at [788, 328] on img at bounding box center [786, 323] width 66 height 98
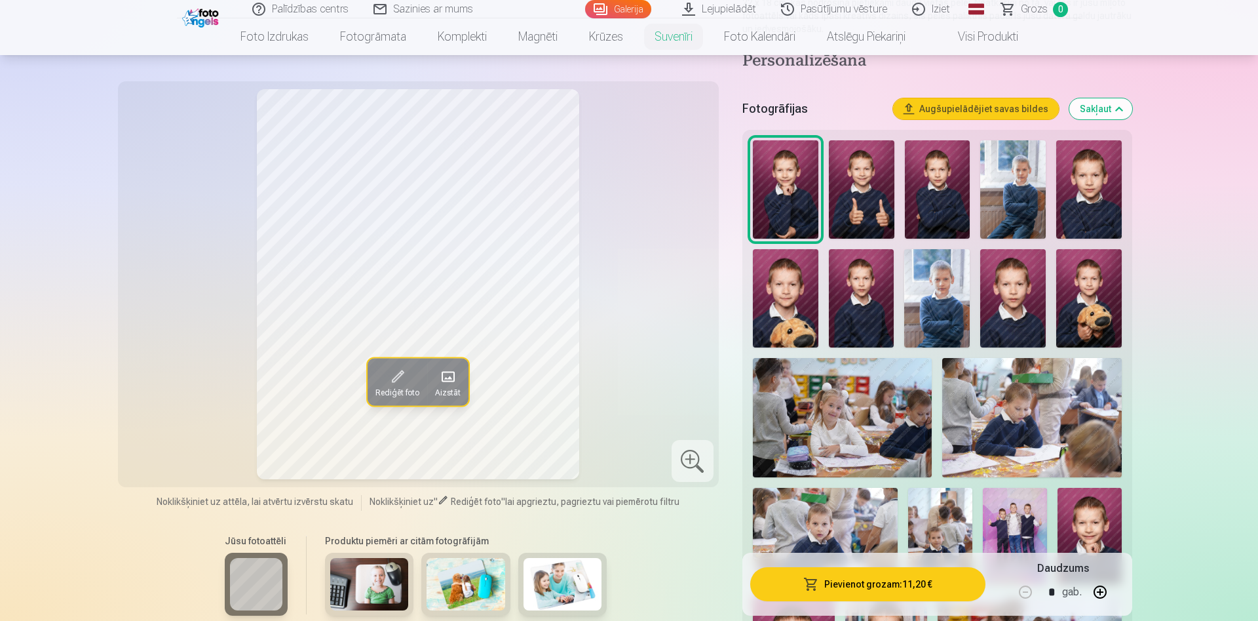
scroll to position [0, 0]
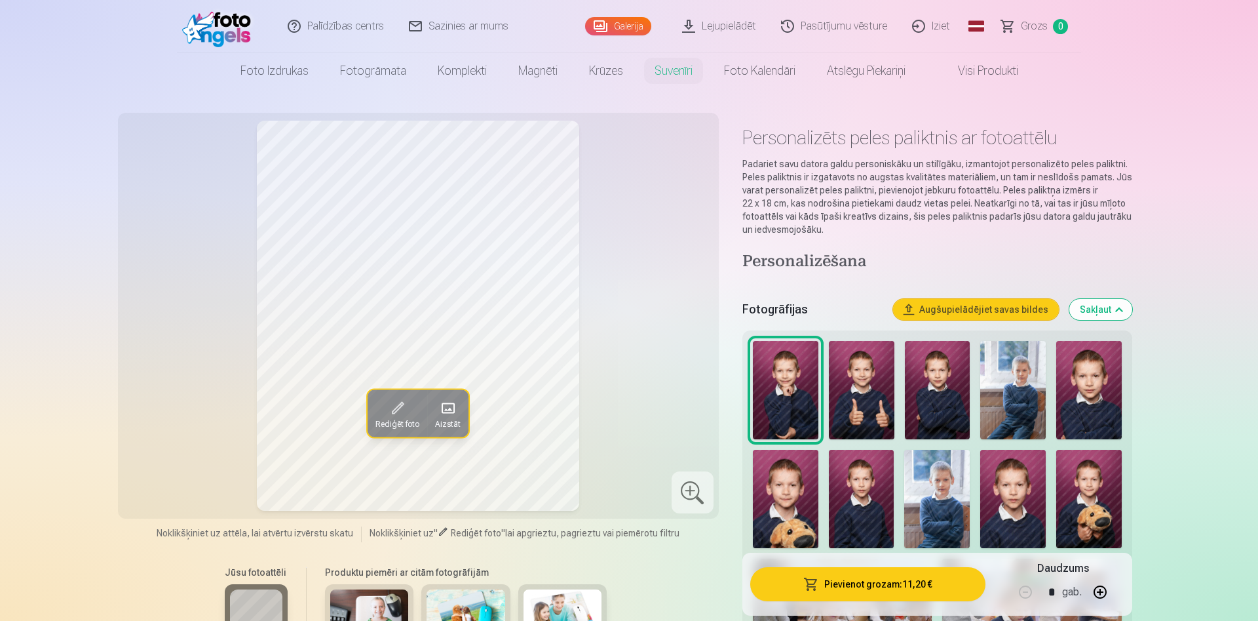
click at [864, 380] on img at bounding box center [862, 390] width 66 height 98
click at [810, 403] on img at bounding box center [786, 390] width 66 height 98
click at [860, 395] on img at bounding box center [862, 390] width 66 height 98
click at [792, 394] on img at bounding box center [786, 390] width 66 height 98
click at [942, 383] on img at bounding box center [938, 390] width 66 height 98
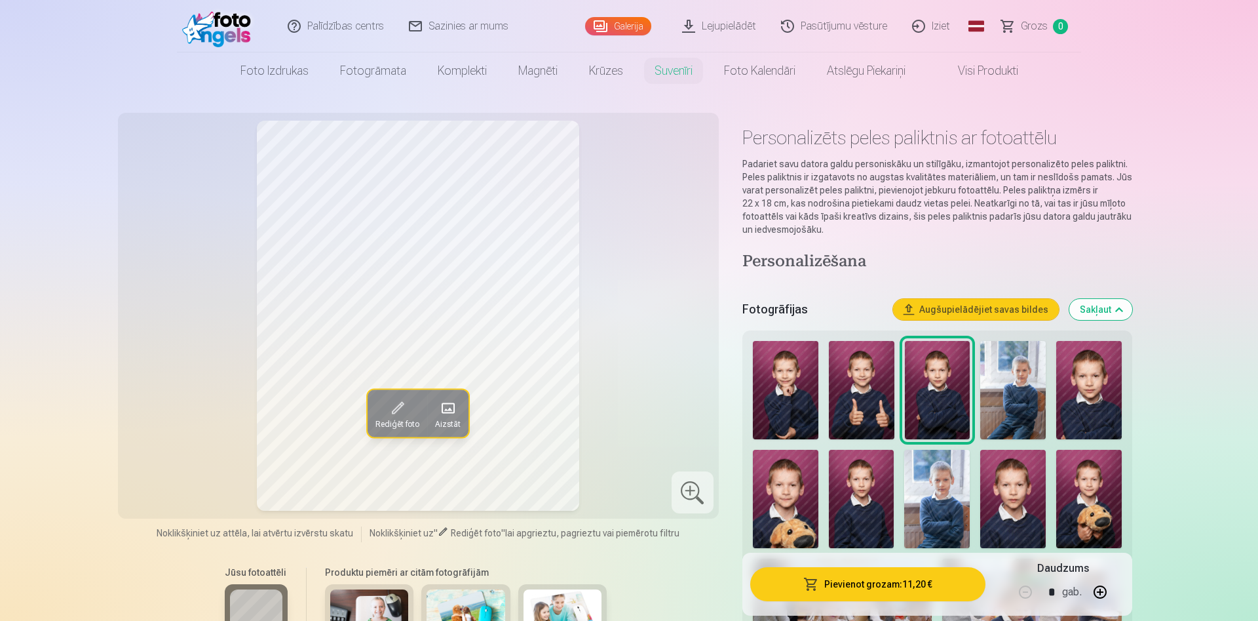
click at [1084, 385] on img at bounding box center [1090, 390] width 66 height 98
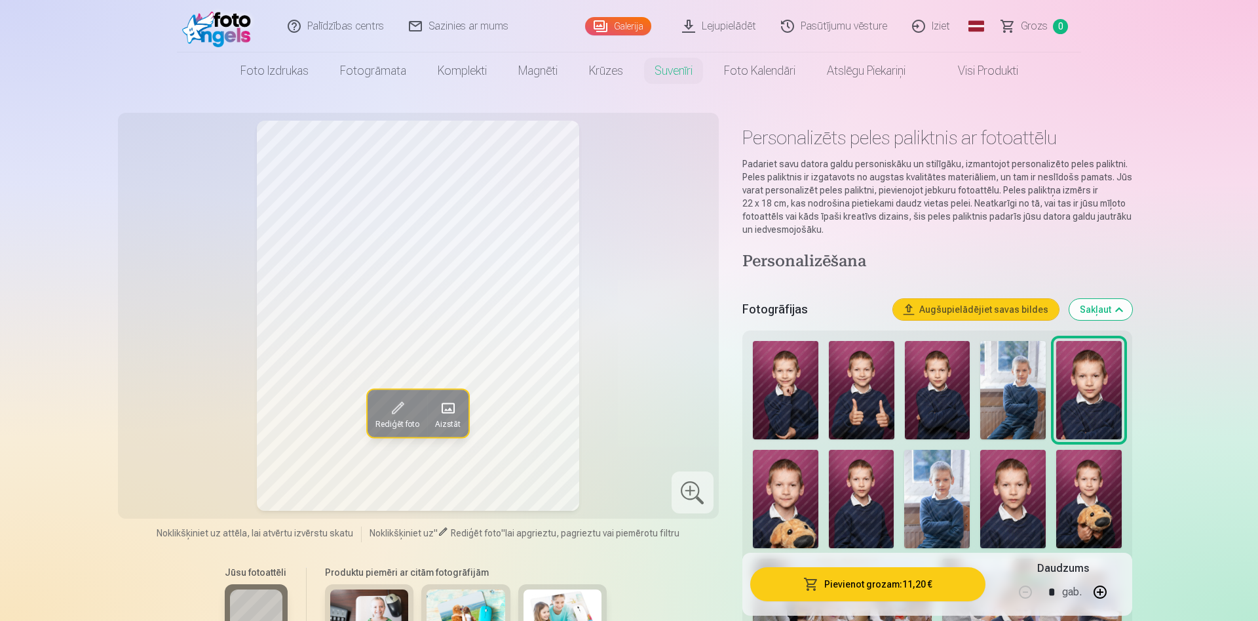
click at [790, 393] on img at bounding box center [786, 390] width 66 height 98
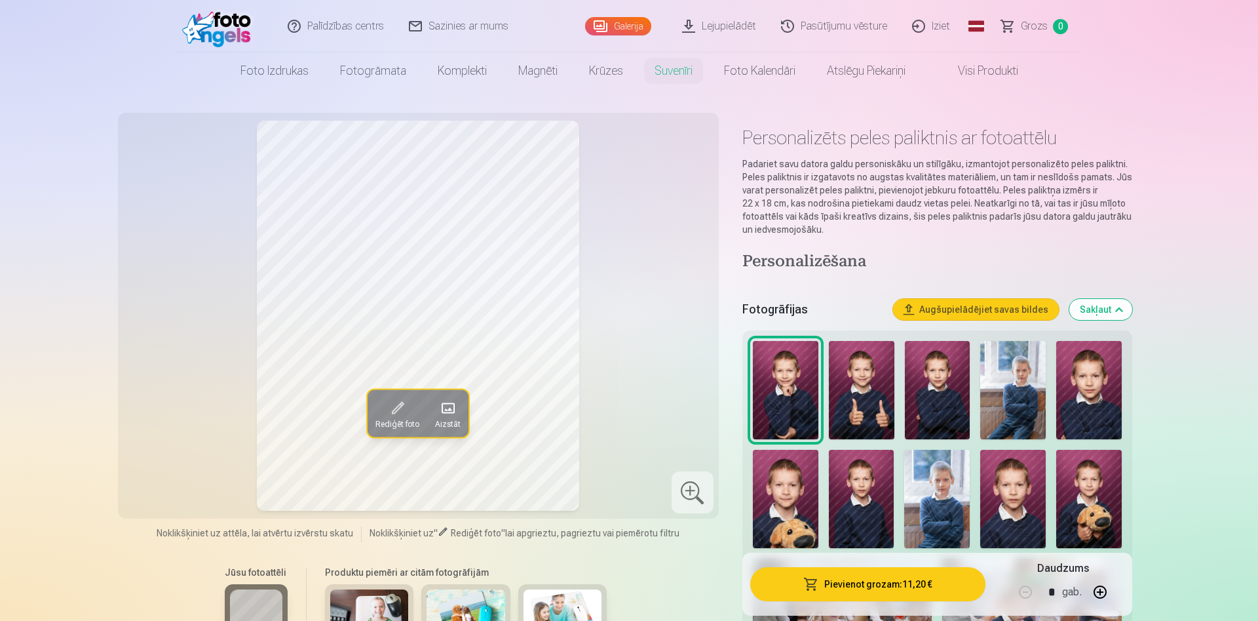
click at [800, 478] on img at bounding box center [786, 499] width 66 height 98
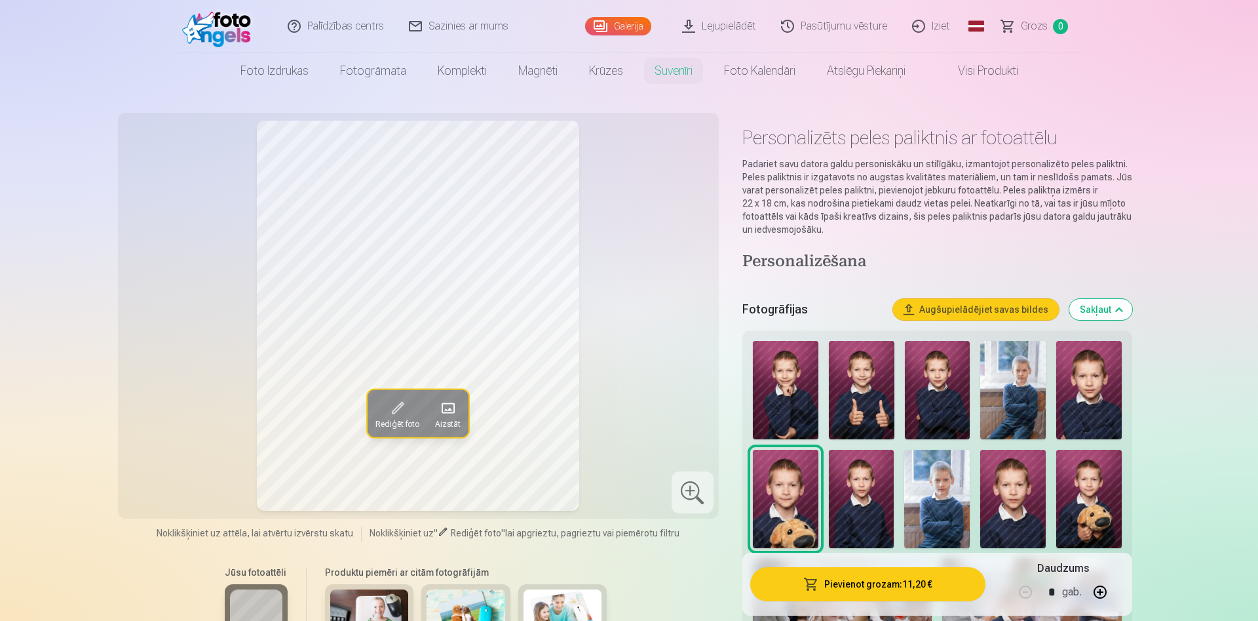
click at [863, 486] on img at bounding box center [862, 499] width 66 height 98
click at [1007, 503] on img at bounding box center [1013, 499] width 66 height 98
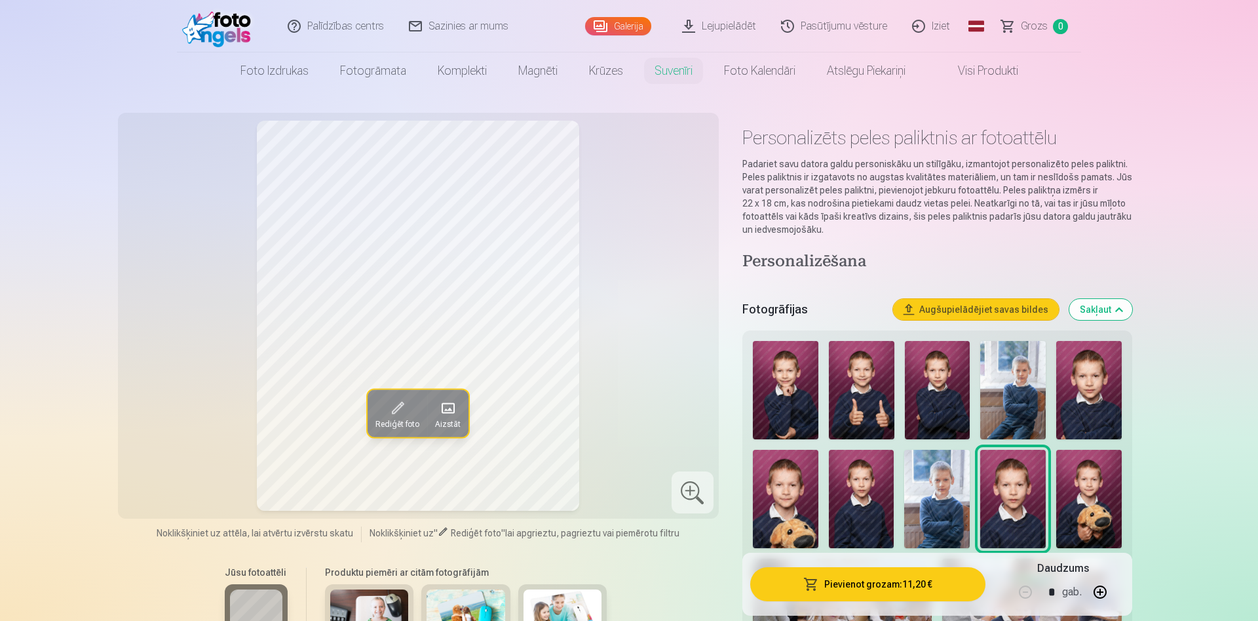
click at [1087, 492] on img at bounding box center [1090, 499] width 66 height 98
click at [1096, 410] on img at bounding box center [1090, 390] width 66 height 98
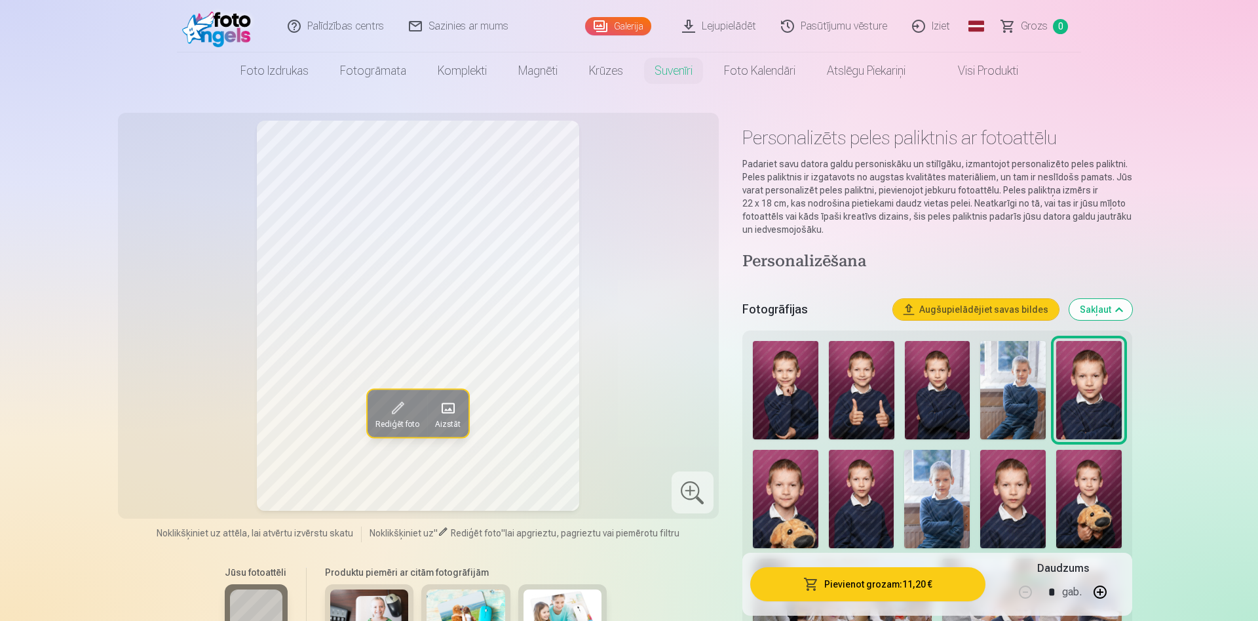
click at [942, 394] on img at bounding box center [938, 390] width 66 height 98
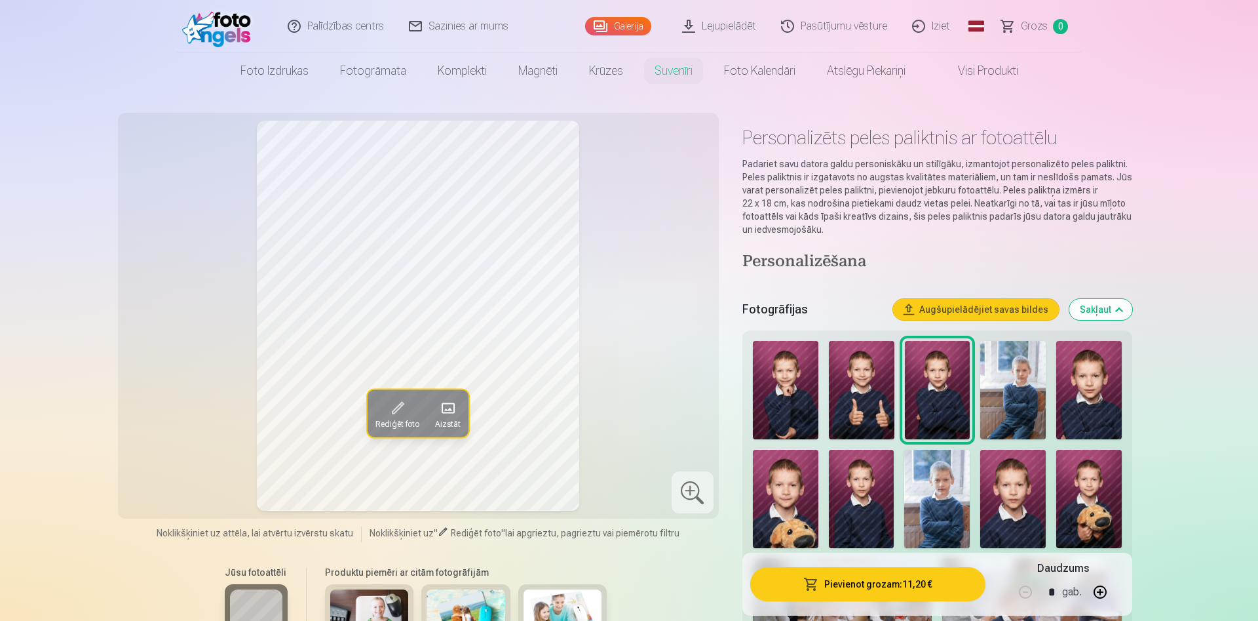
click at [859, 394] on img at bounding box center [862, 390] width 66 height 98
click at [776, 400] on img at bounding box center [786, 390] width 66 height 98
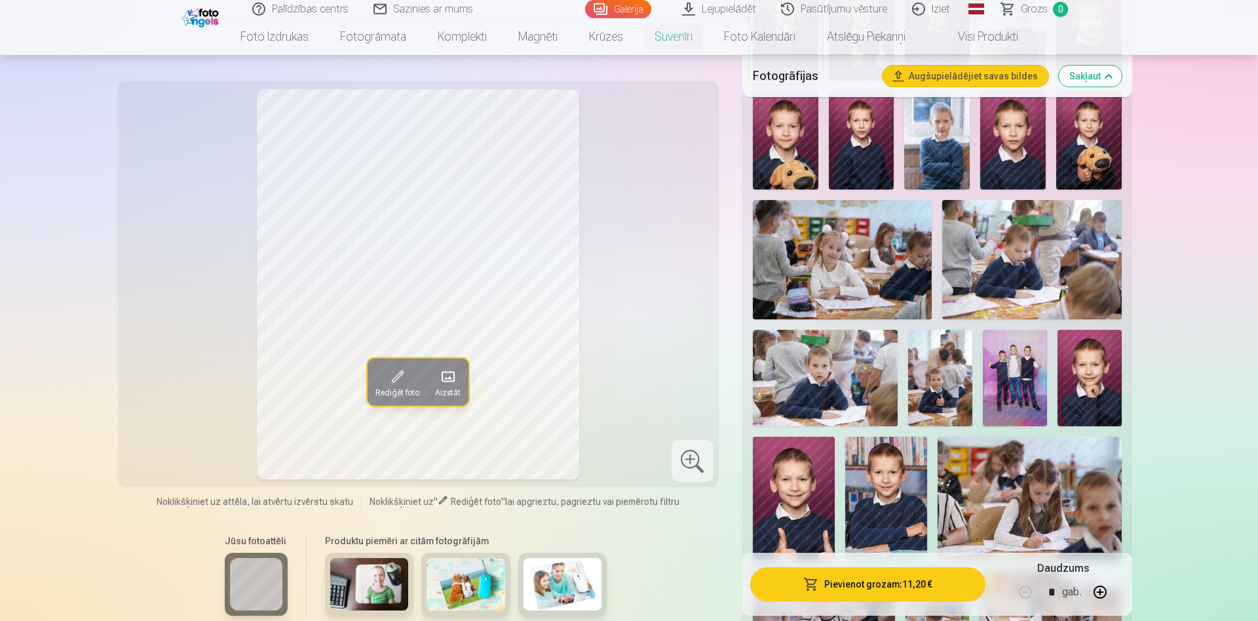
scroll to position [401, 0]
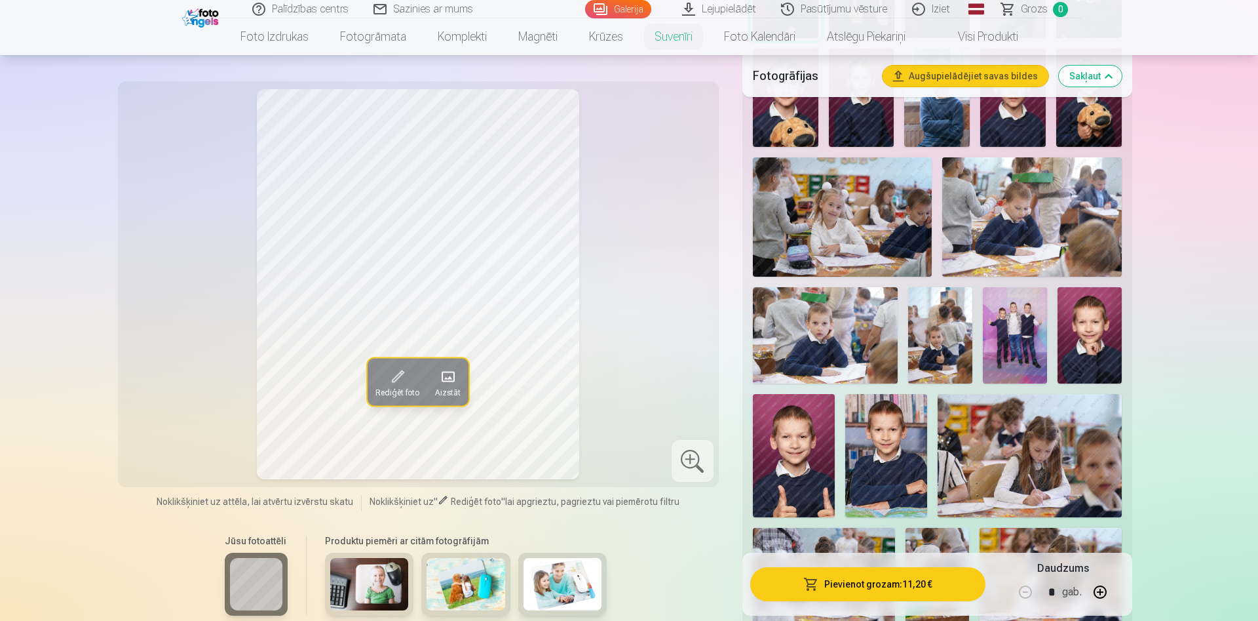
click at [1090, 347] on img at bounding box center [1090, 335] width 64 height 96
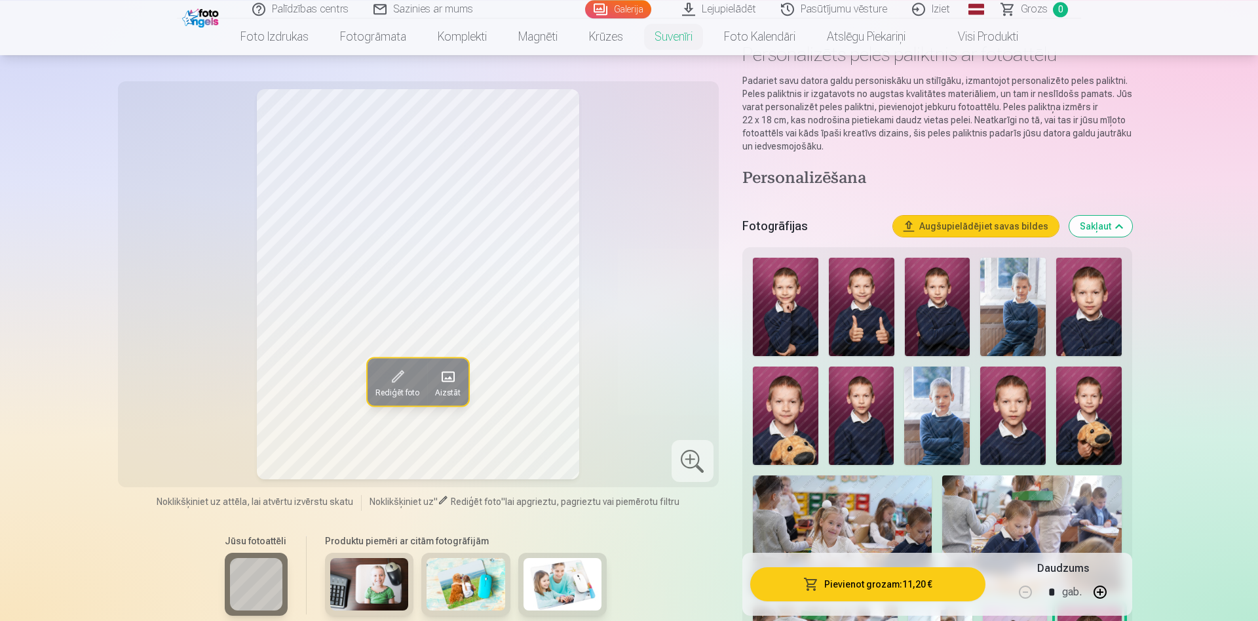
scroll to position [0, 0]
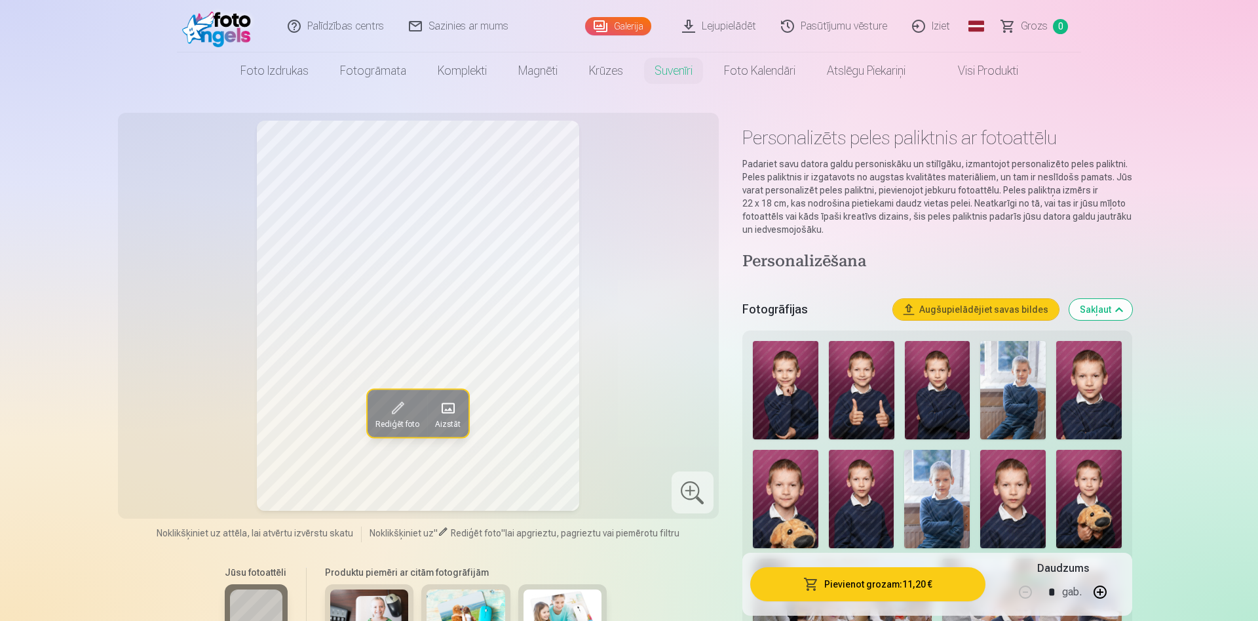
click at [794, 389] on img at bounding box center [786, 390] width 66 height 98
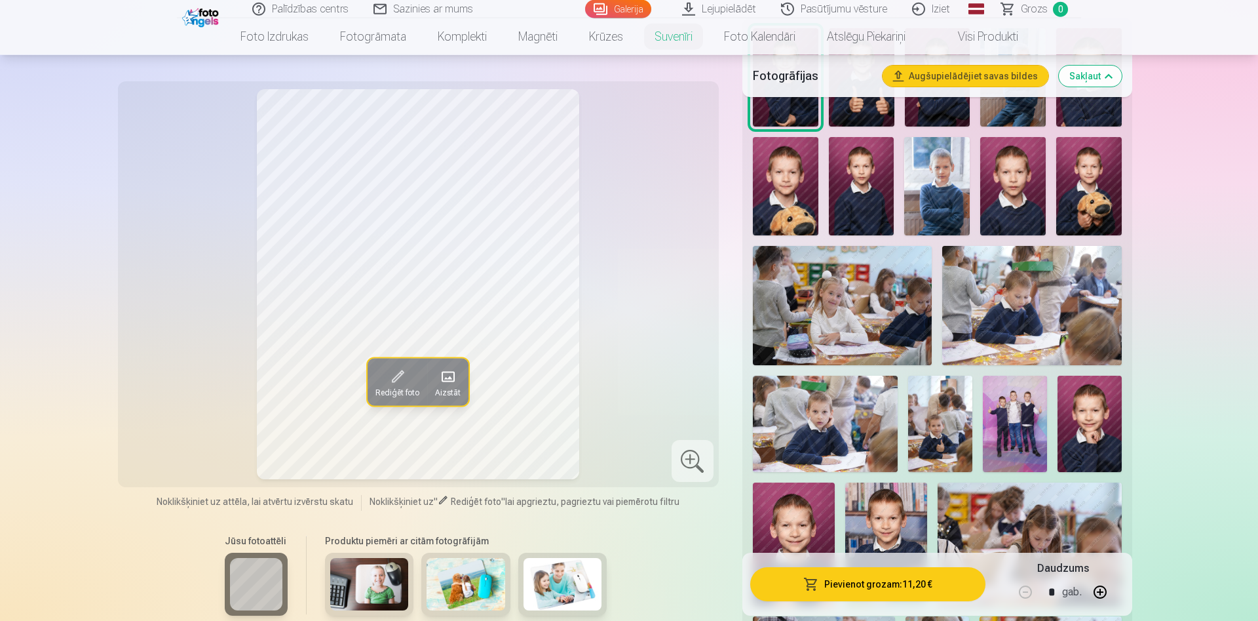
scroll to position [334, 0]
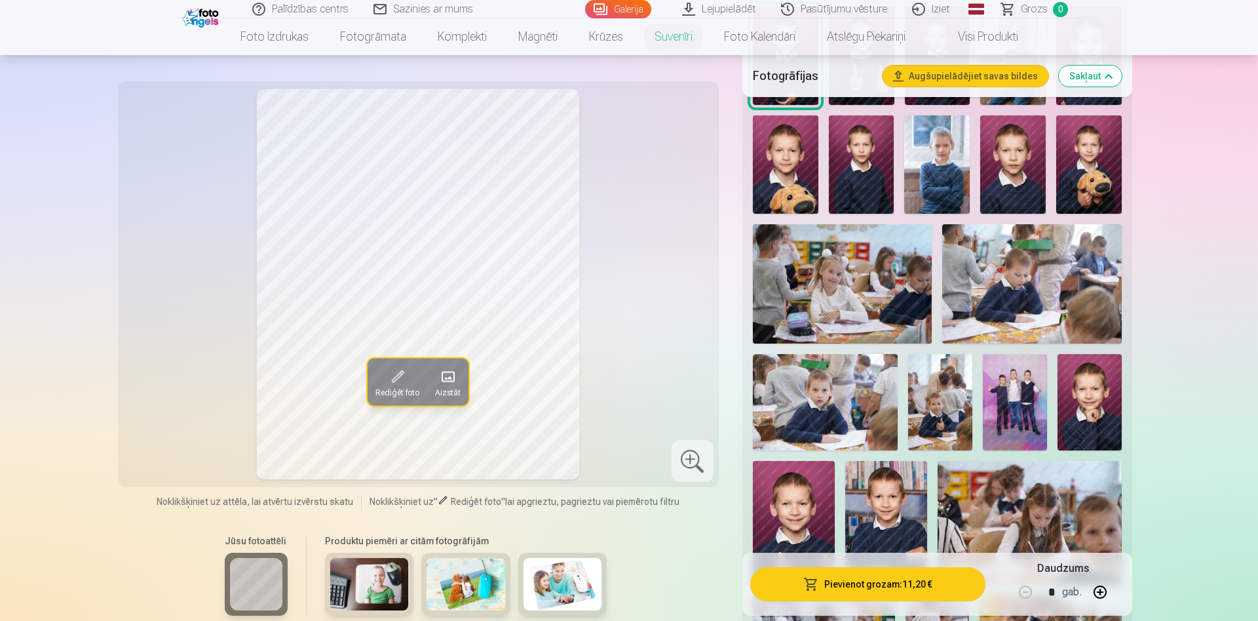
click at [830, 408] on img at bounding box center [825, 402] width 145 height 96
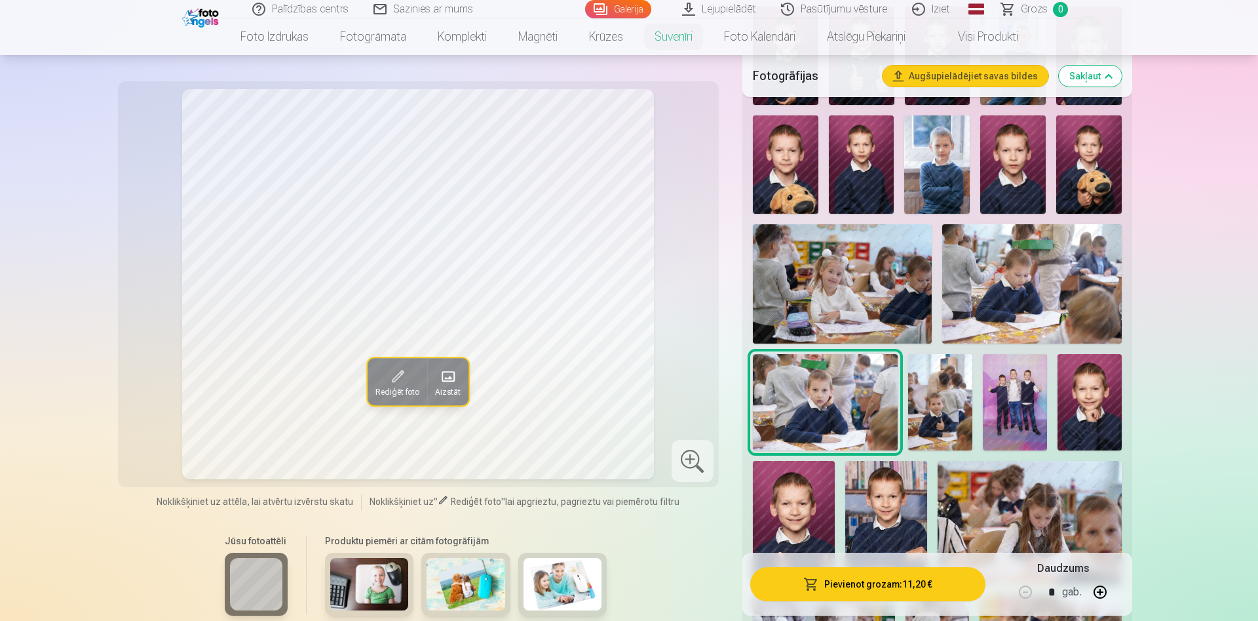
click at [941, 399] on img at bounding box center [940, 402] width 64 height 96
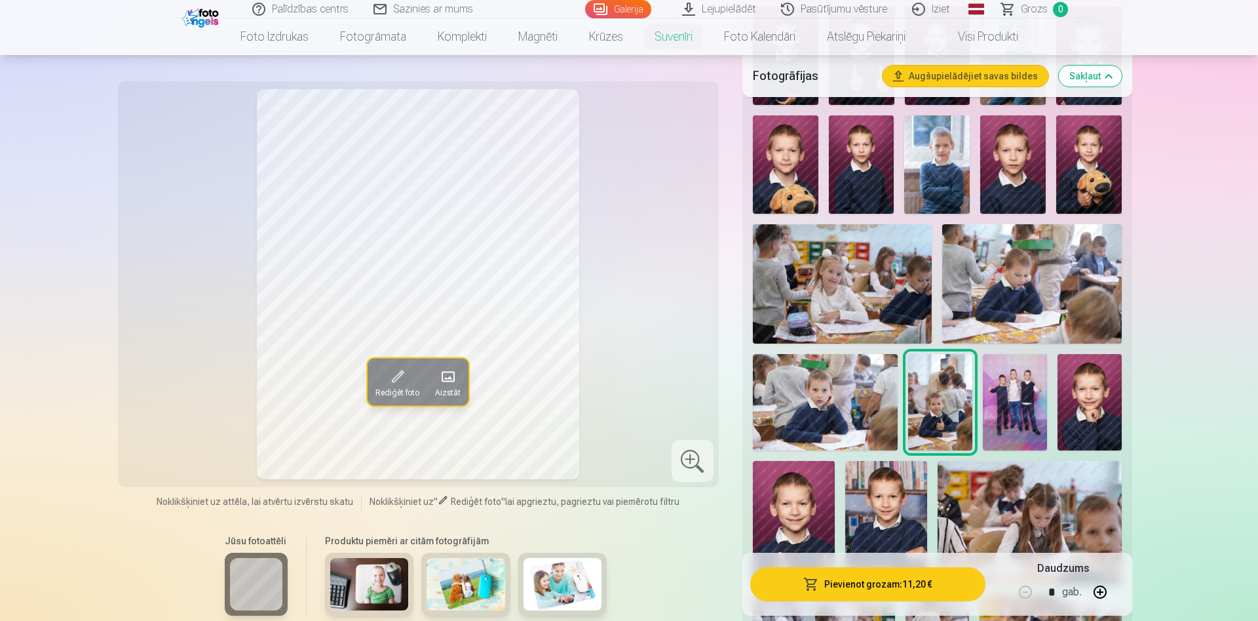
click at [1015, 400] on img at bounding box center [1015, 402] width 64 height 96
click at [1088, 410] on img at bounding box center [1090, 402] width 64 height 96
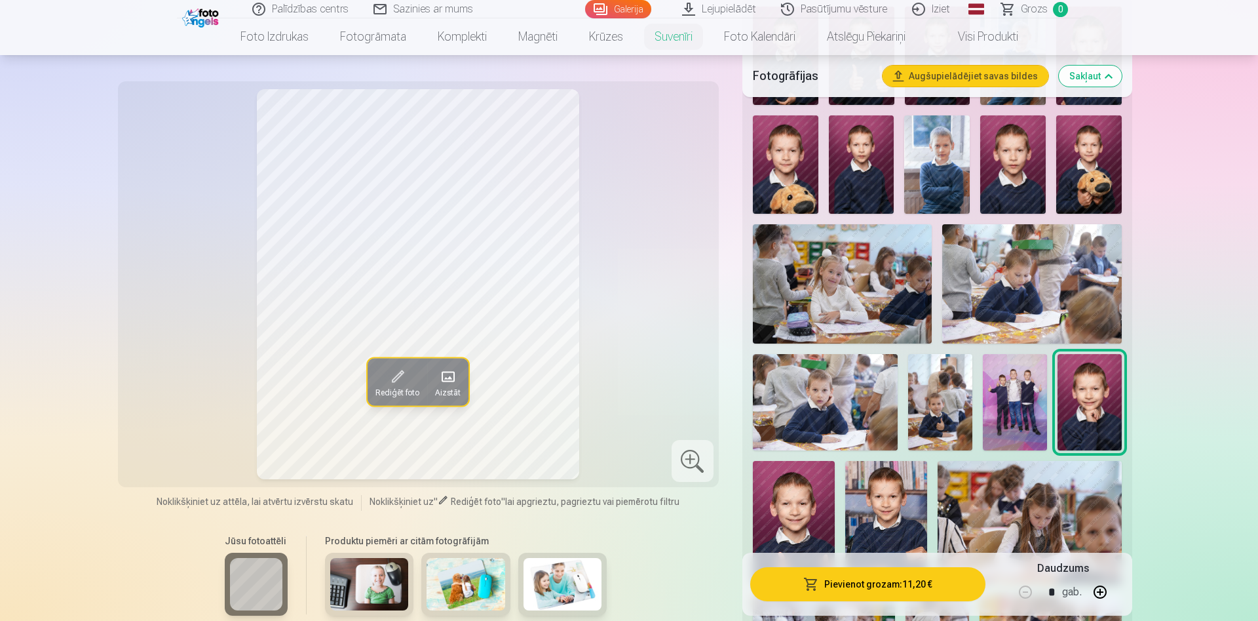
click at [1015, 400] on img at bounding box center [1015, 402] width 64 height 96
click at [946, 393] on img at bounding box center [940, 402] width 64 height 96
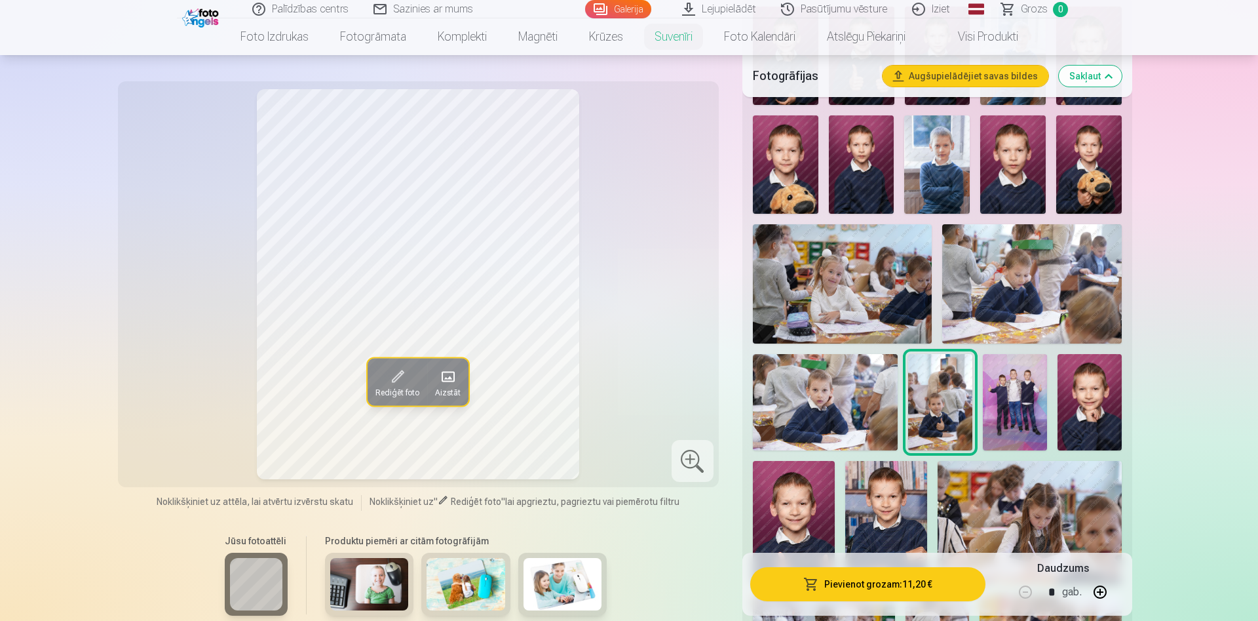
click at [835, 397] on img at bounding box center [825, 402] width 145 height 96
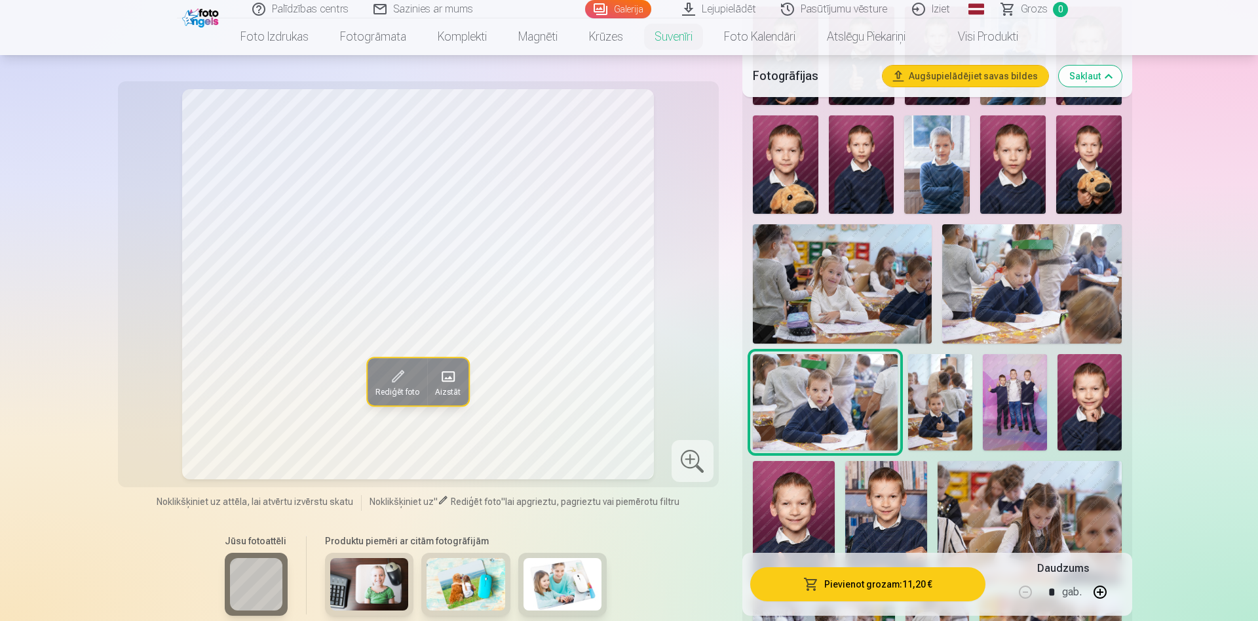
click at [955, 402] on img at bounding box center [940, 402] width 64 height 96
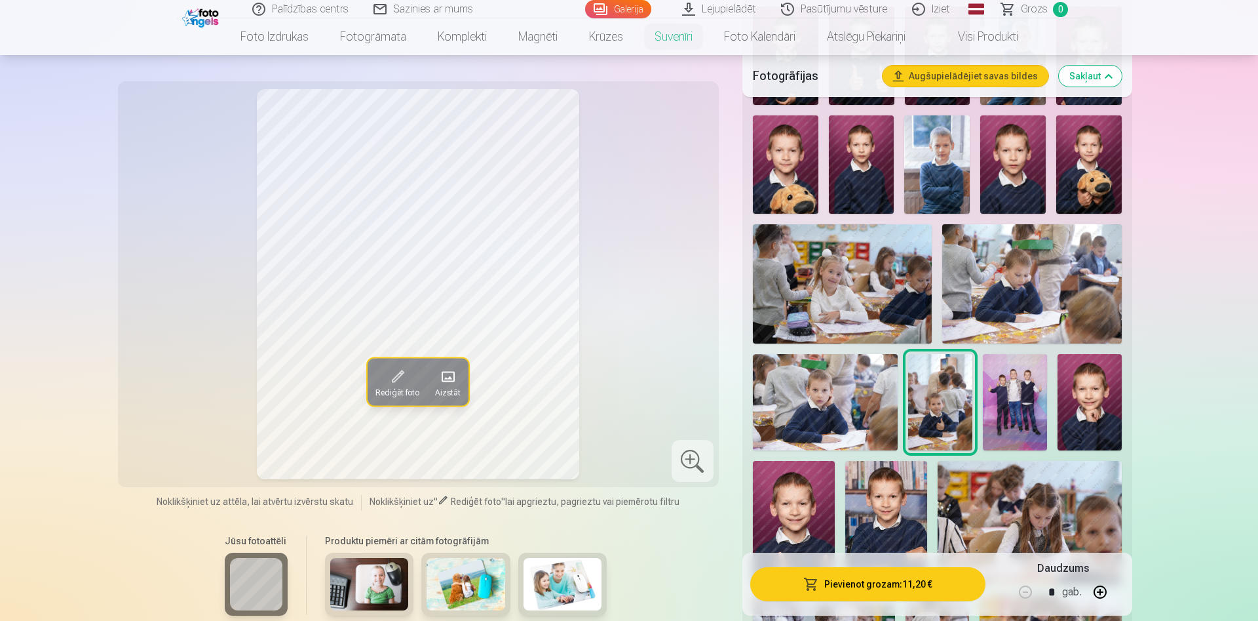
click at [1015, 402] on img at bounding box center [1015, 402] width 64 height 96
click at [1056, 398] on div at bounding box center [937, 465] width 379 height 928
click at [1096, 416] on img at bounding box center [1090, 402] width 64 height 96
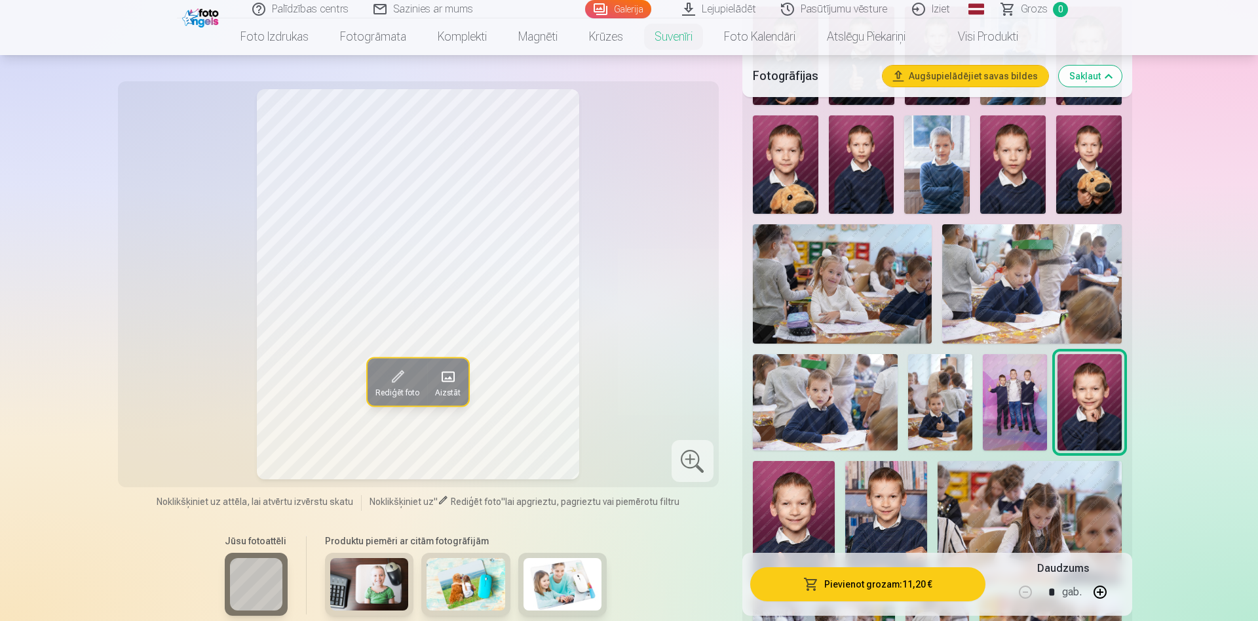
click at [1032, 400] on img at bounding box center [1015, 402] width 64 height 96
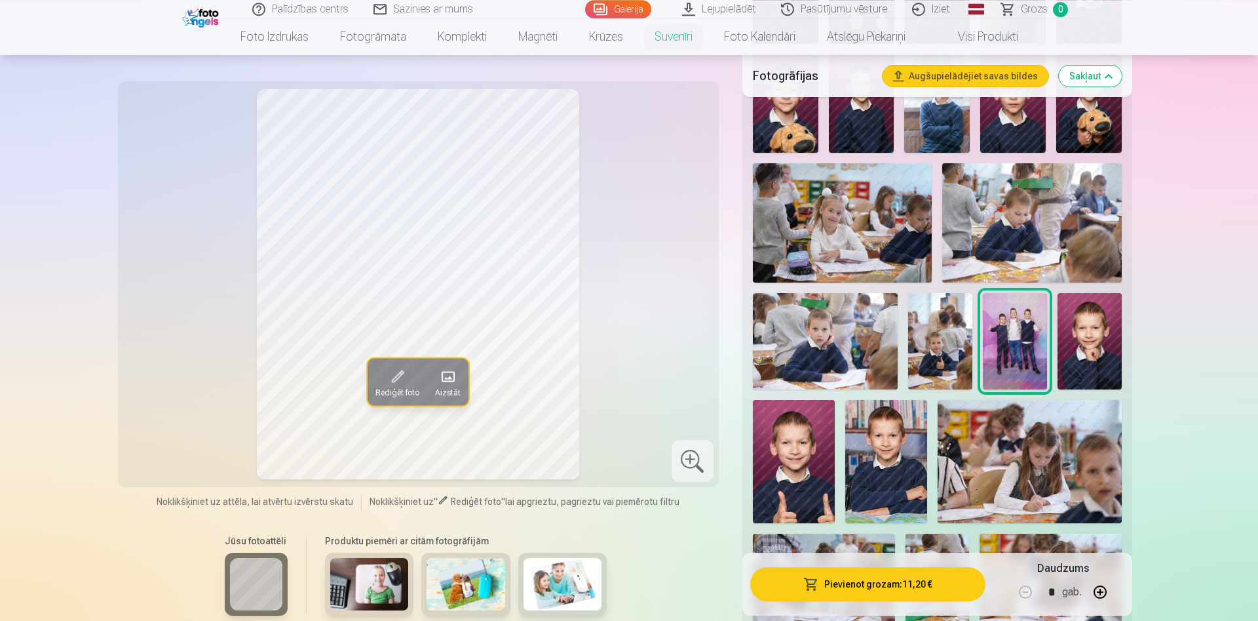
scroll to position [468, 0]
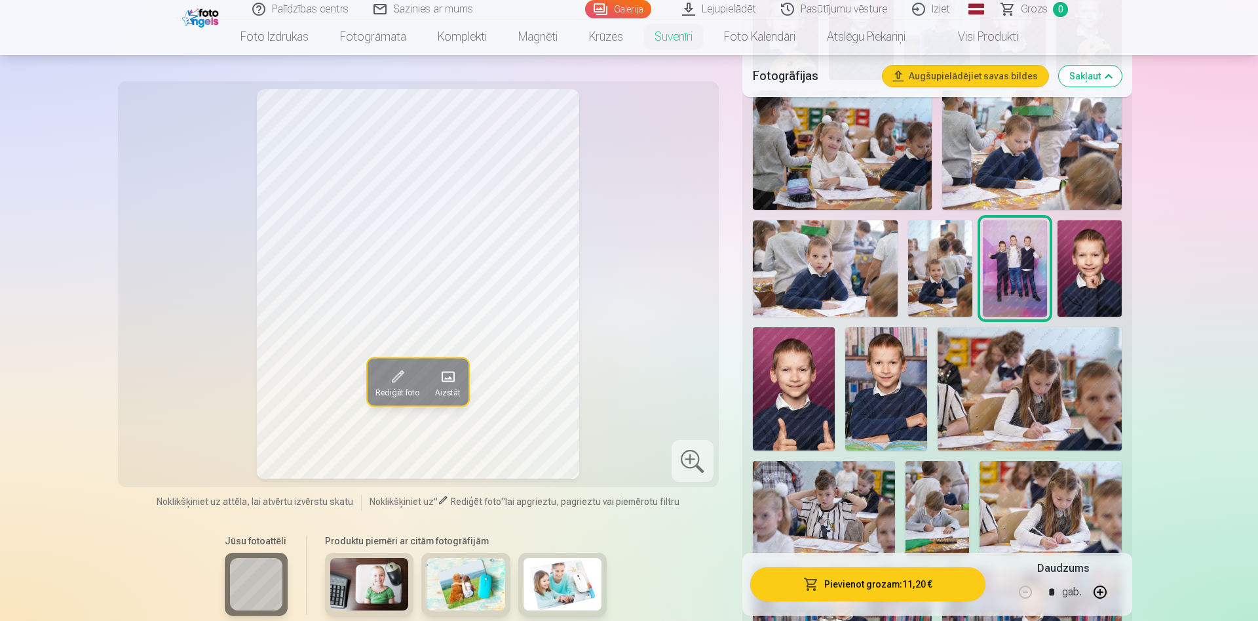
click at [760, 410] on img at bounding box center [794, 388] width 82 height 123
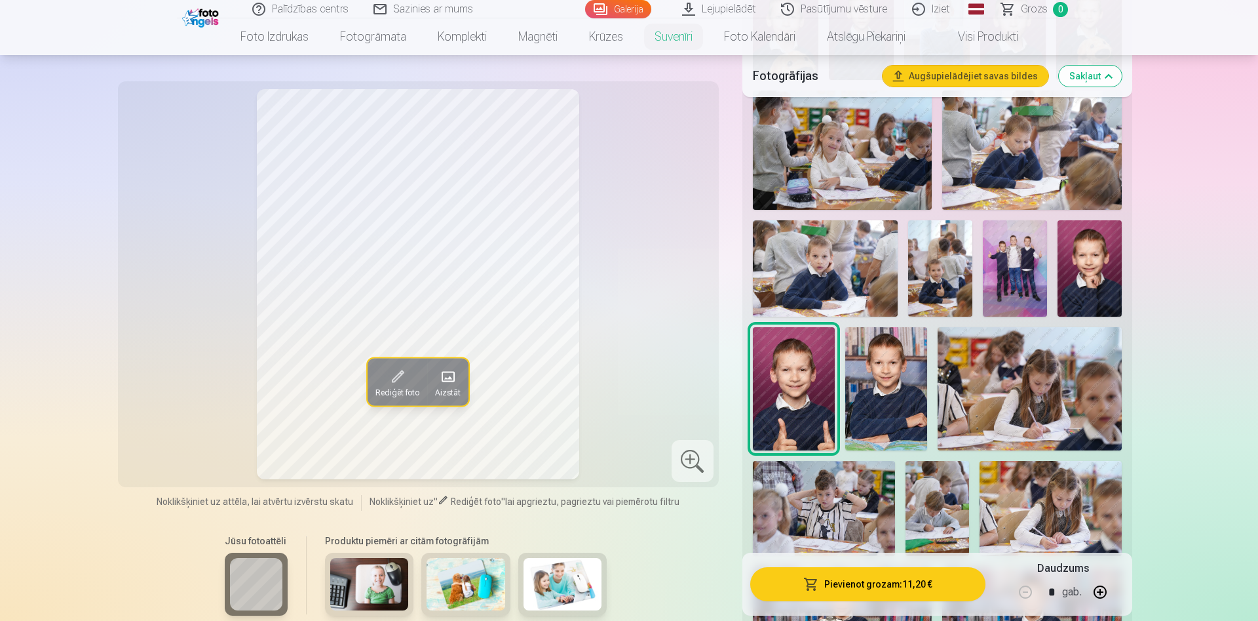
click at [887, 390] on img at bounding box center [886, 388] width 82 height 123
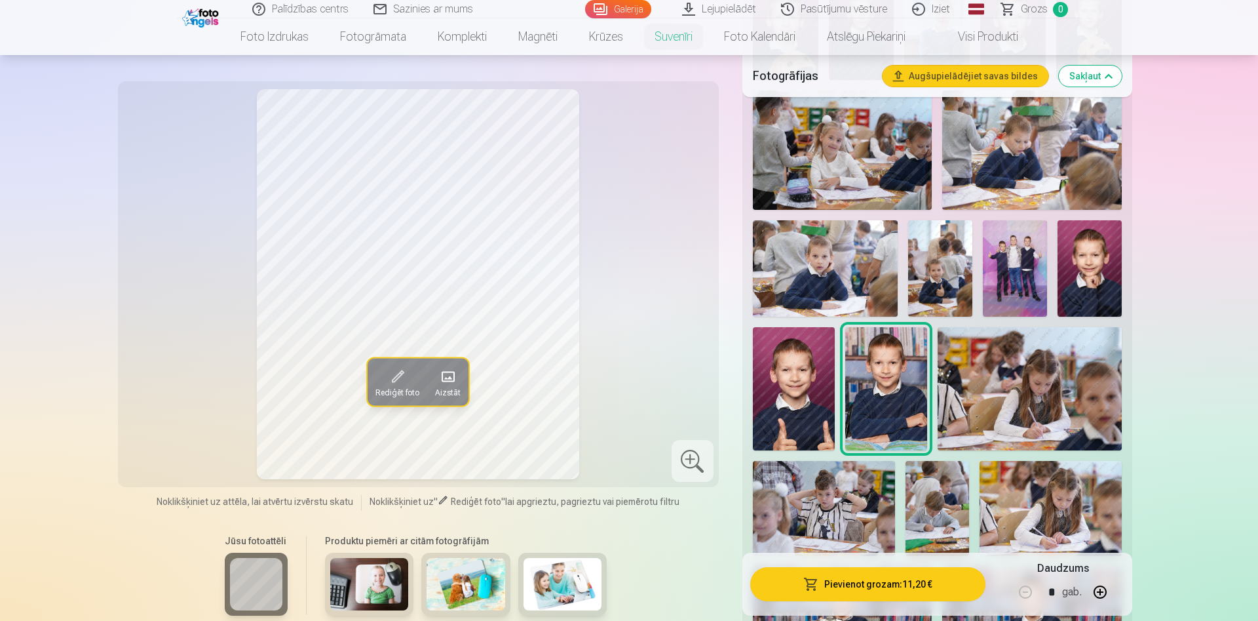
click at [956, 400] on img at bounding box center [1030, 388] width 184 height 123
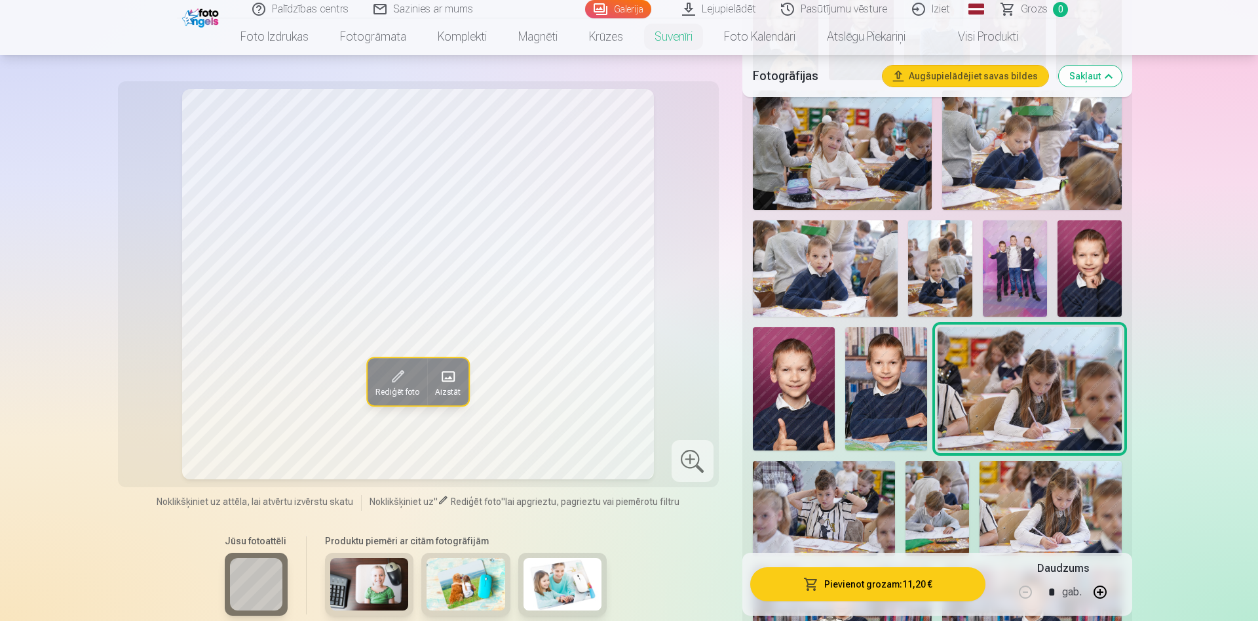
click at [902, 404] on img at bounding box center [886, 388] width 82 height 123
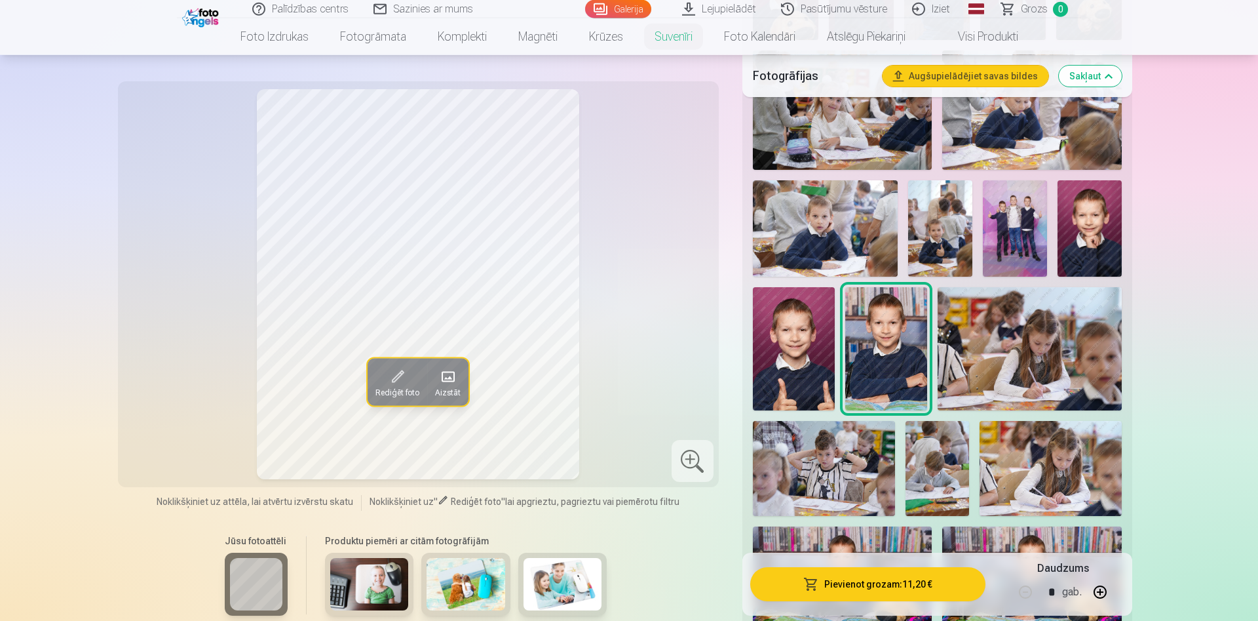
scroll to position [535, 0]
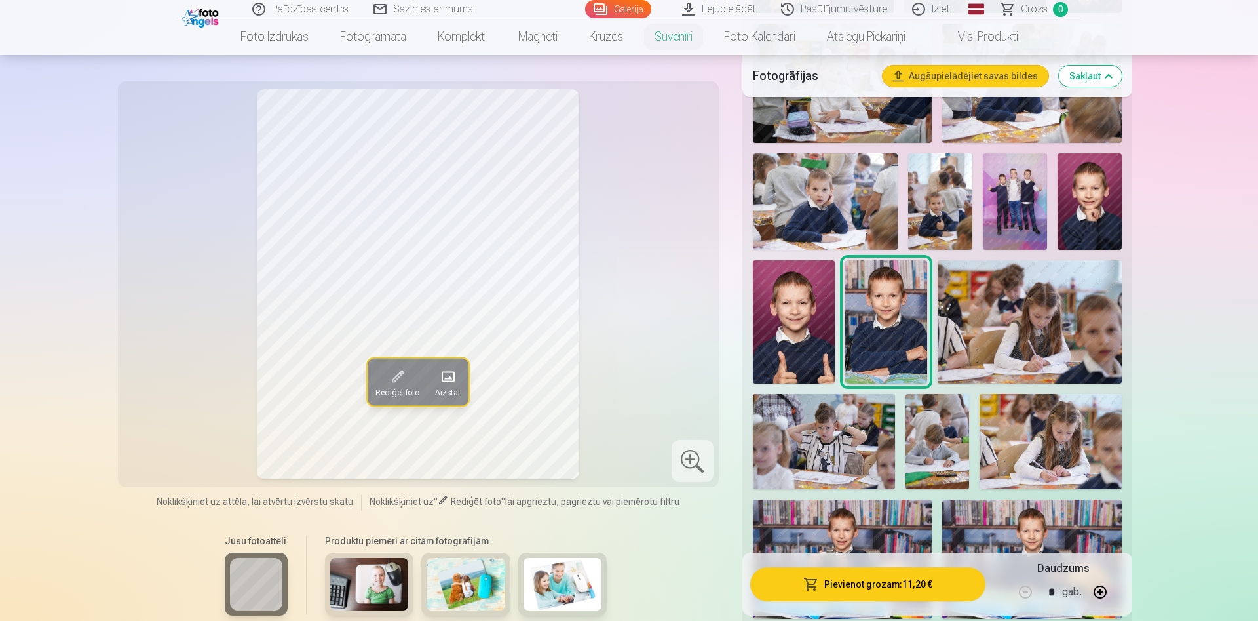
drag, startPoint x: 804, startPoint y: 427, endPoint x: 813, endPoint y: 427, distance: 9.2
click at [803, 427] on img at bounding box center [824, 441] width 142 height 95
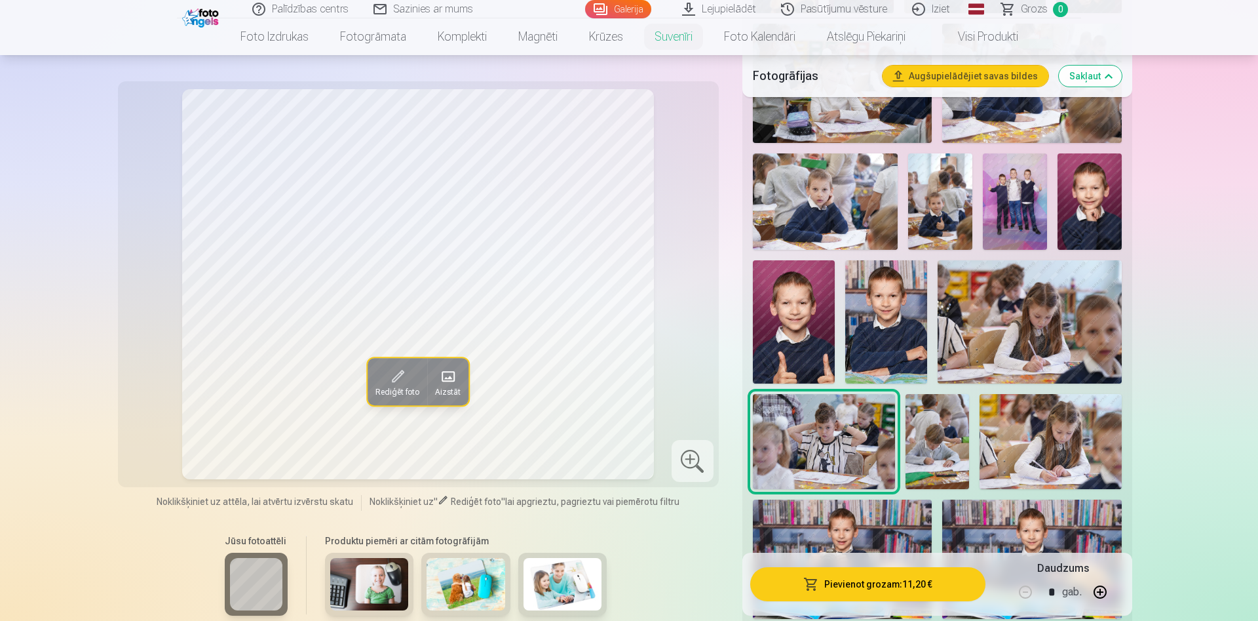
click at [919, 426] on img at bounding box center [938, 441] width 64 height 95
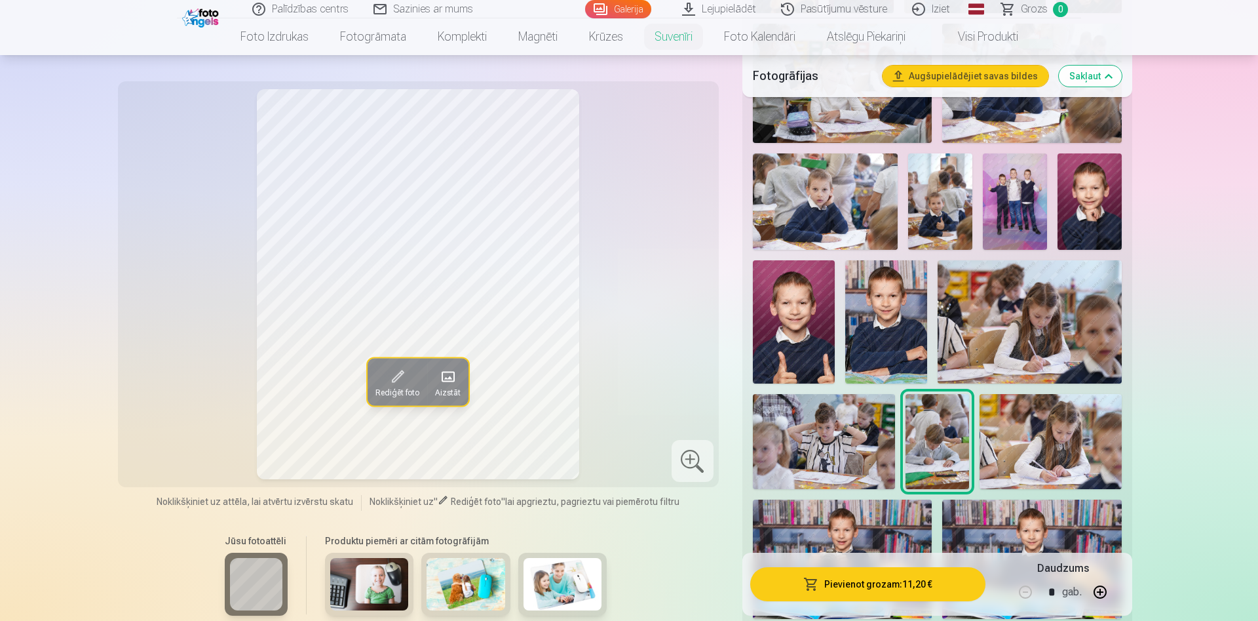
click at [1032, 430] on img at bounding box center [1051, 441] width 142 height 95
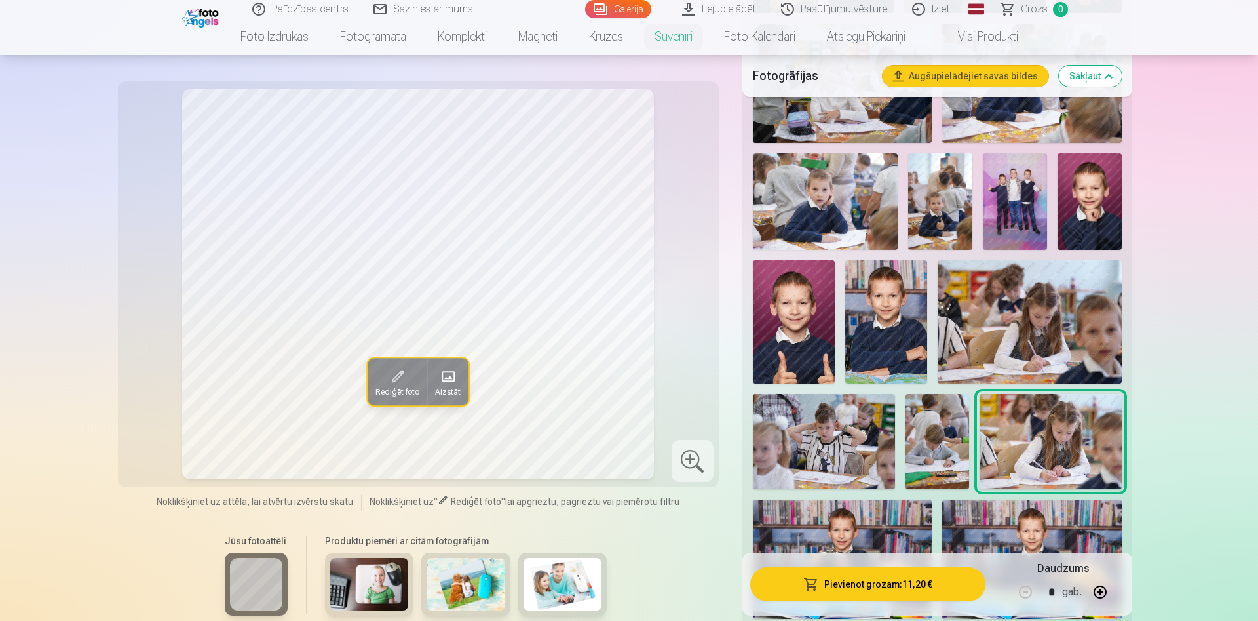
scroll to position [735, 0]
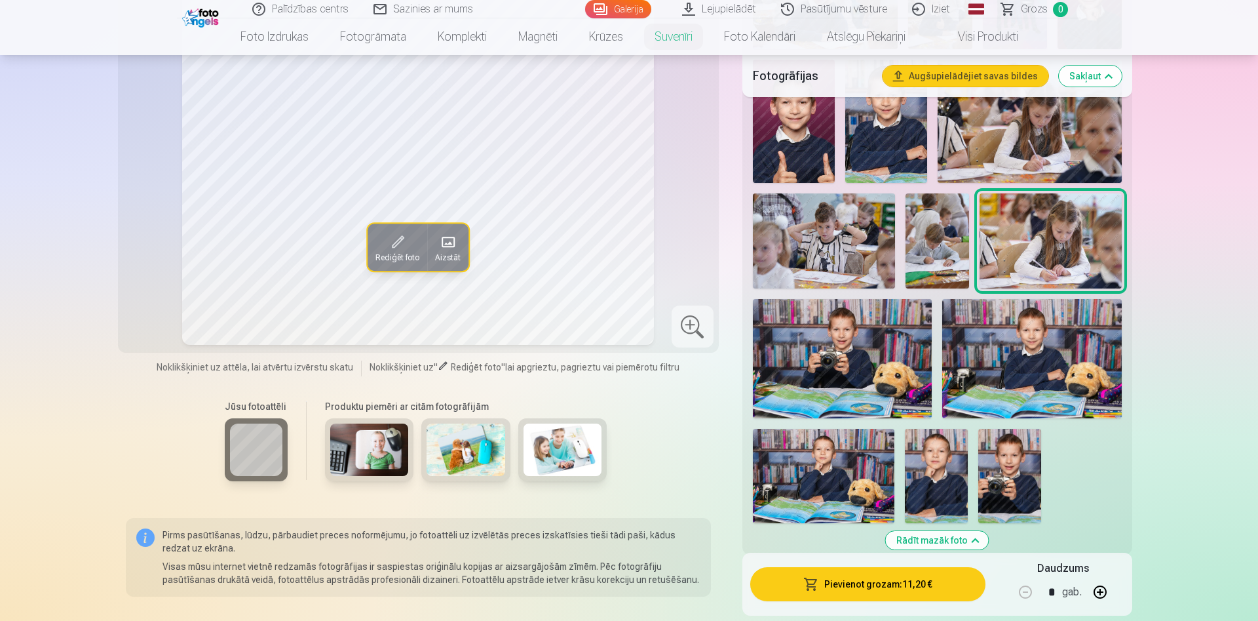
click at [953, 356] on img at bounding box center [1032, 358] width 180 height 119
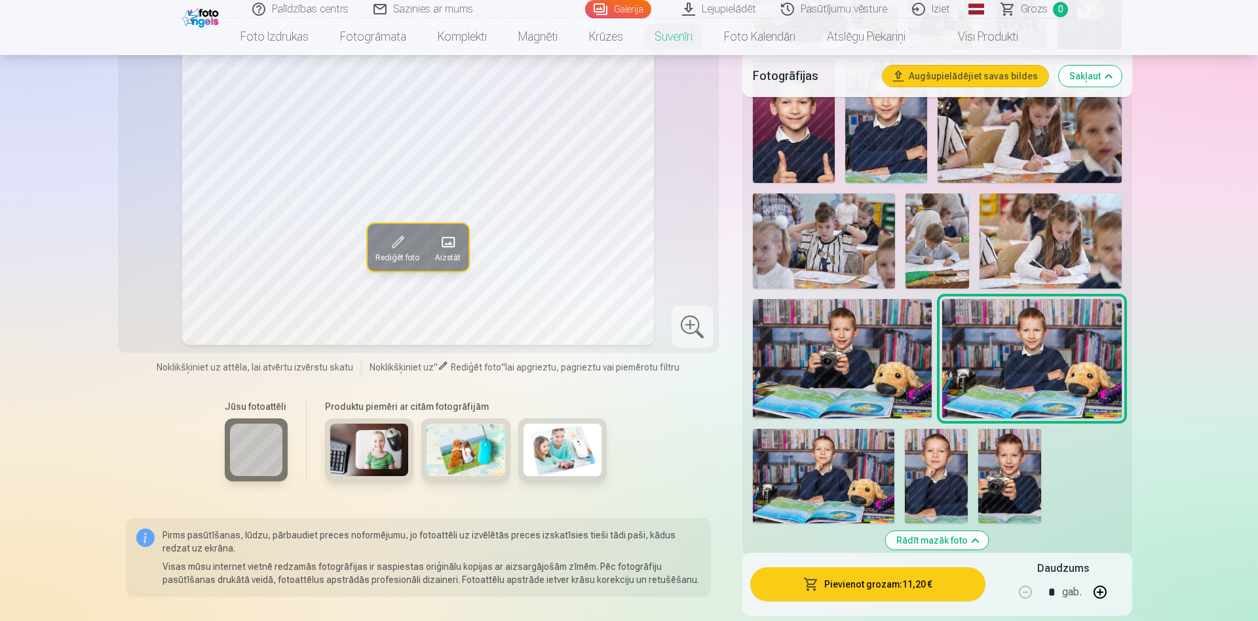
click at [908, 364] on img at bounding box center [843, 358] width 180 height 119
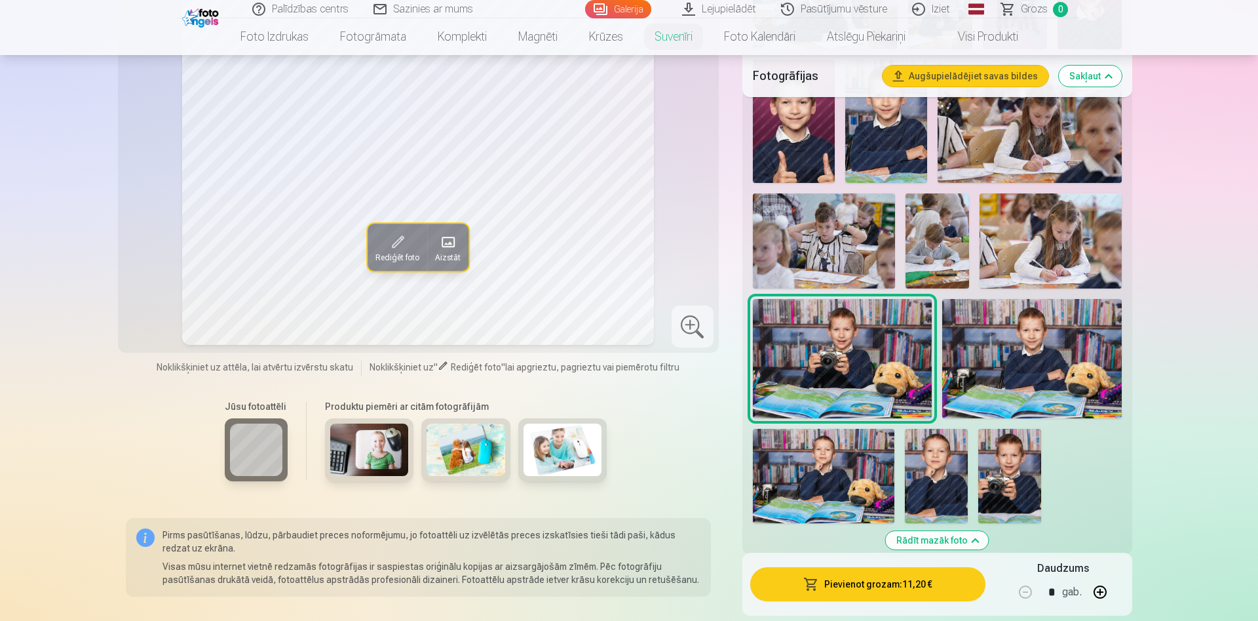
click at [977, 364] on img at bounding box center [1032, 358] width 180 height 119
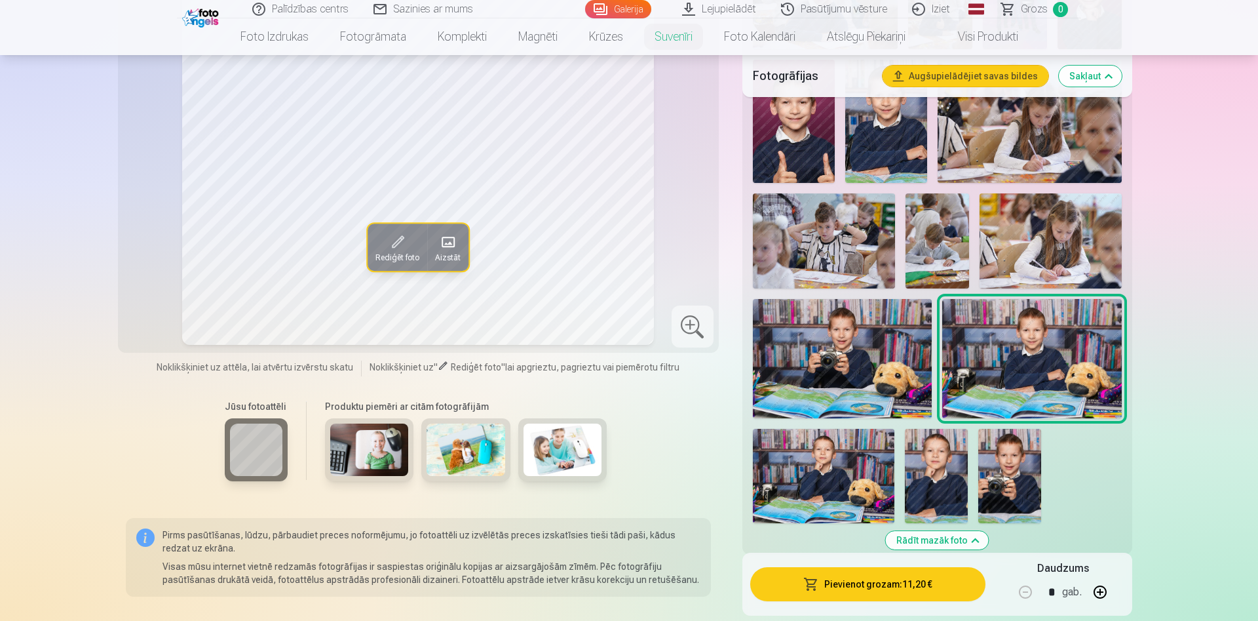
drag, startPoint x: 1018, startPoint y: 480, endPoint x: 966, endPoint y: 468, distance: 53.3
click at [1017, 480] on img at bounding box center [1010, 476] width 63 height 94
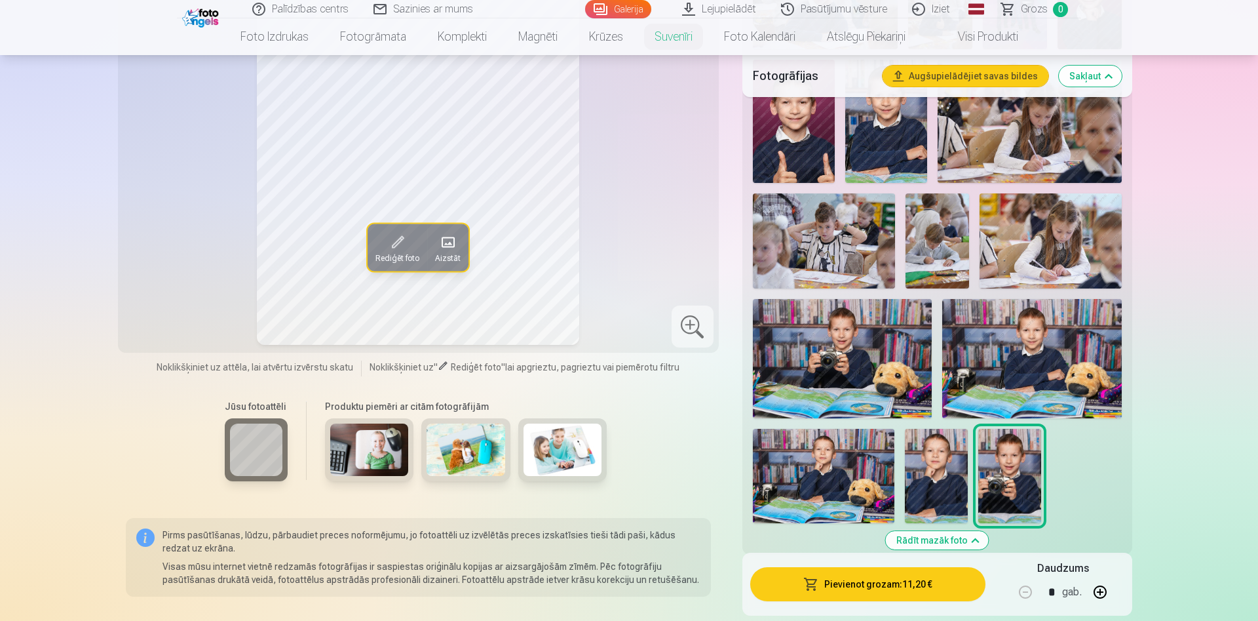
click at [939, 467] on img at bounding box center [936, 476] width 63 height 94
click at [884, 469] on img at bounding box center [824, 476] width 142 height 94
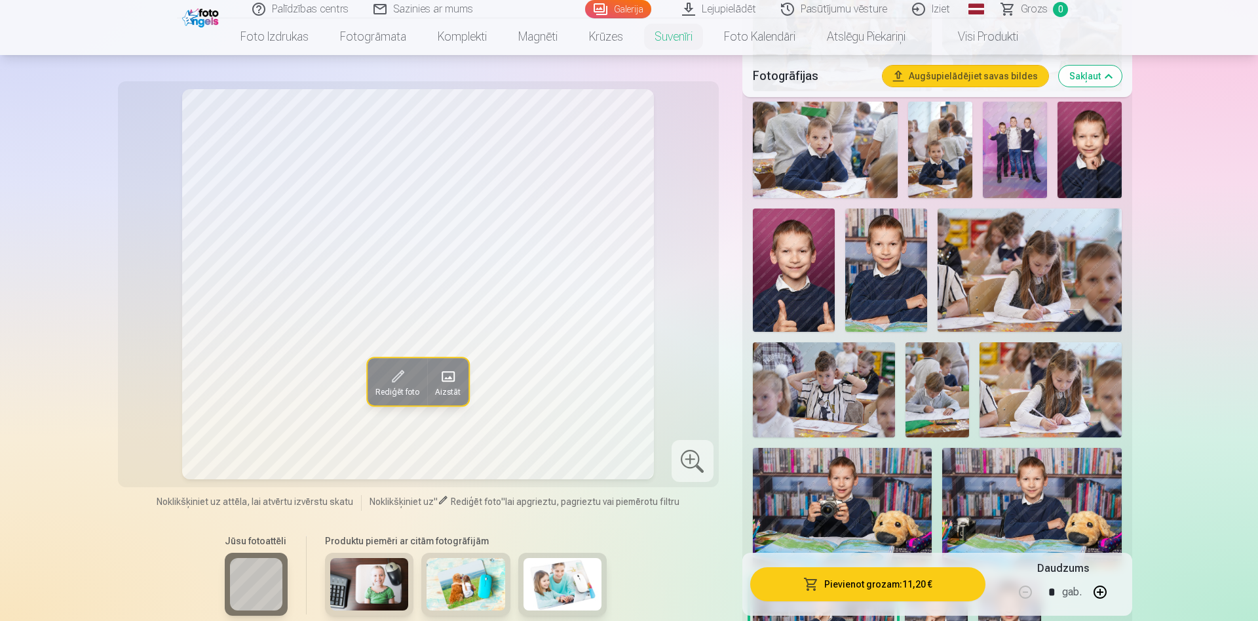
scroll to position [535, 0]
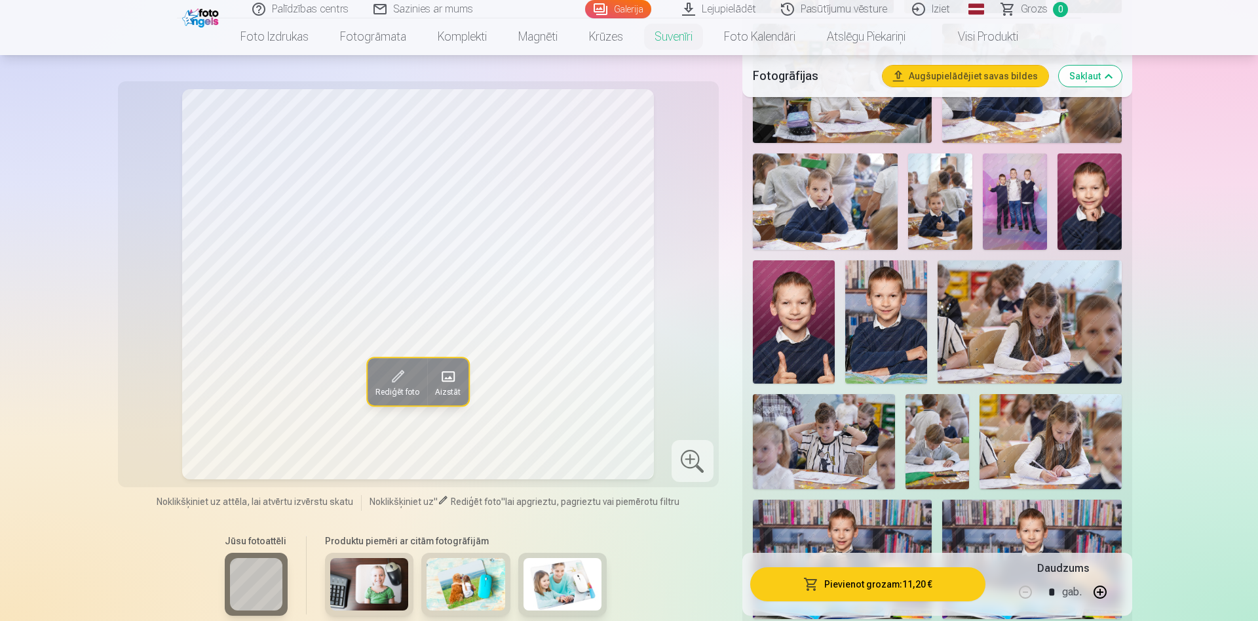
click at [387, 378] on span at bounding box center [397, 376] width 21 height 21
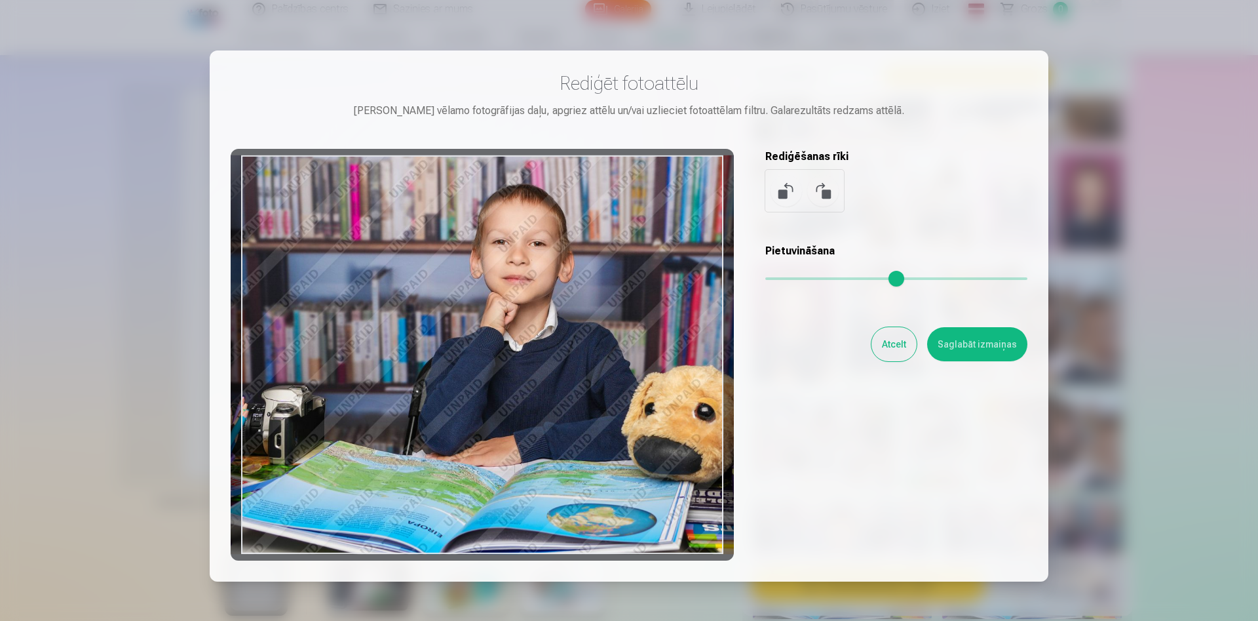
drag, startPoint x: 703, startPoint y: 185, endPoint x: 610, endPoint y: 275, distance: 128.9
click at [743, 217] on div "Rediģēt fotoattēlu Pietuvini vēlamo fotogrāfijas daļu, apgriez attēlu un/vai uz…" at bounding box center [629, 315] width 797 height 489
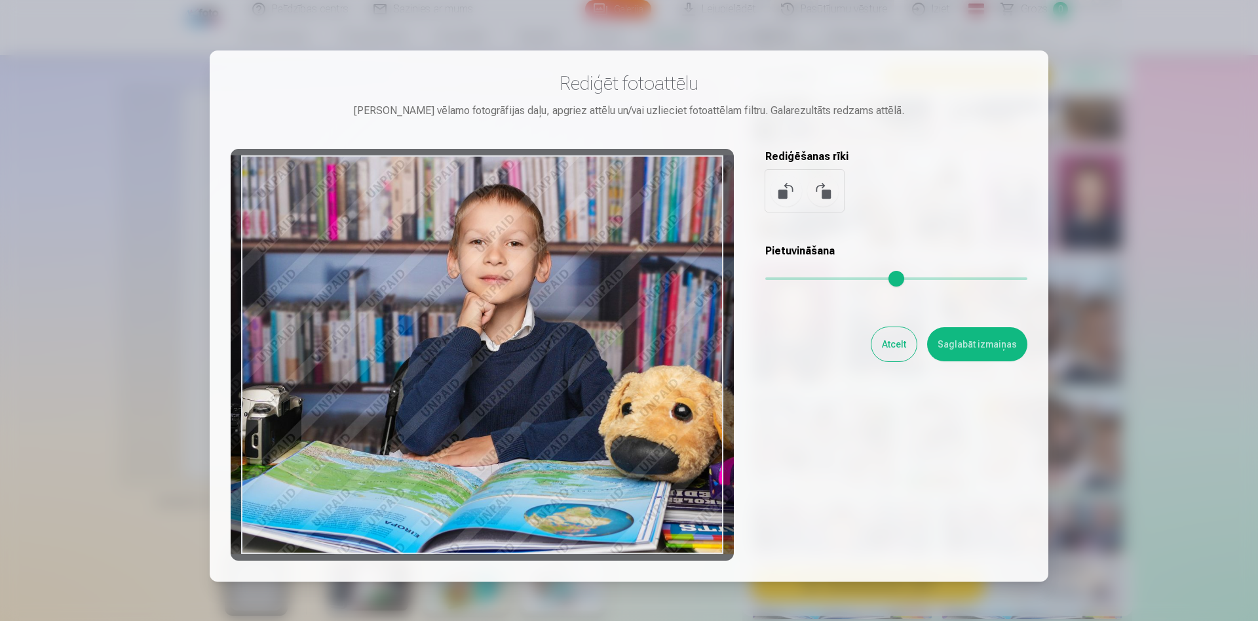
drag, startPoint x: 477, startPoint y: 303, endPoint x: 421, endPoint y: 330, distance: 61.6
click at [421, 330] on div at bounding box center [482, 355] width 503 height 412
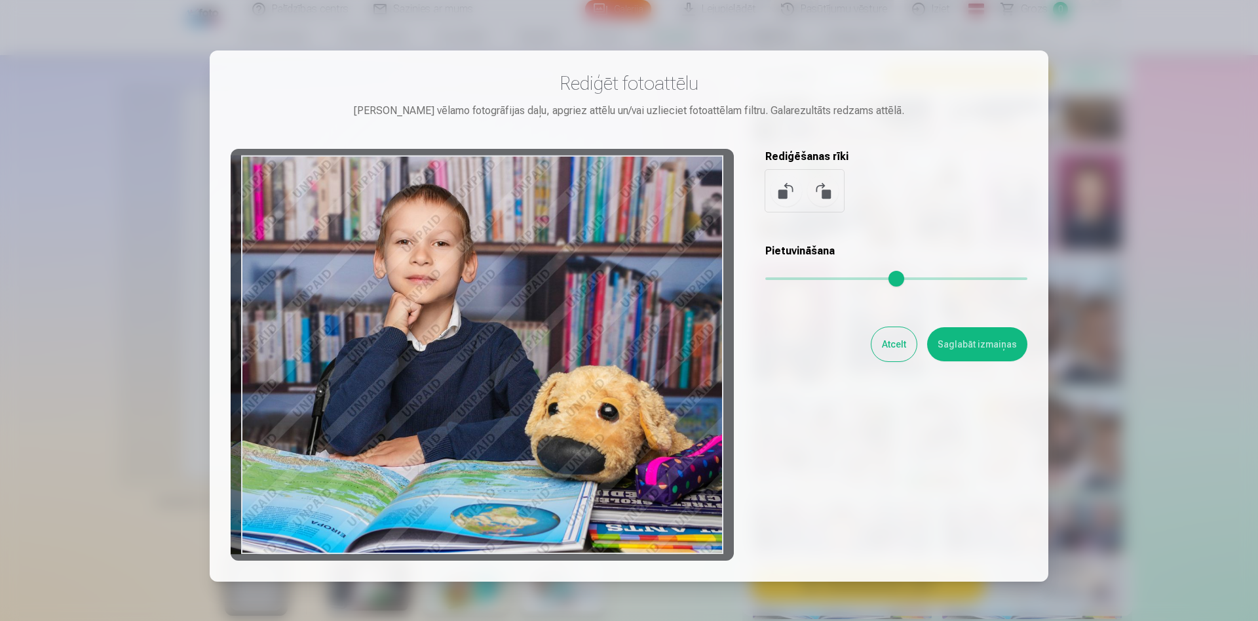
drag, startPoint x: 497, startPoint y: 323, endPoint x: 435, endPoint y: 329, distance: 61.9
click at [435, 329] on div at bounding box center [482, 355] width 503 height 412
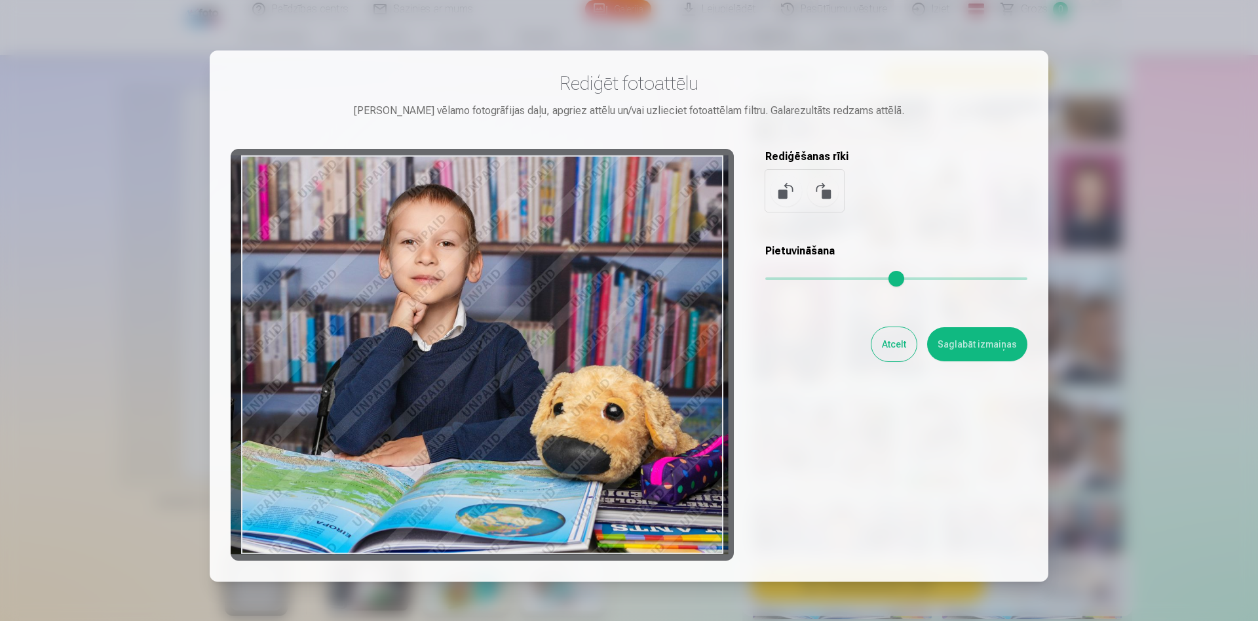
click at [474, 335] on div at bounding box center [482, 355] width 503 height 412
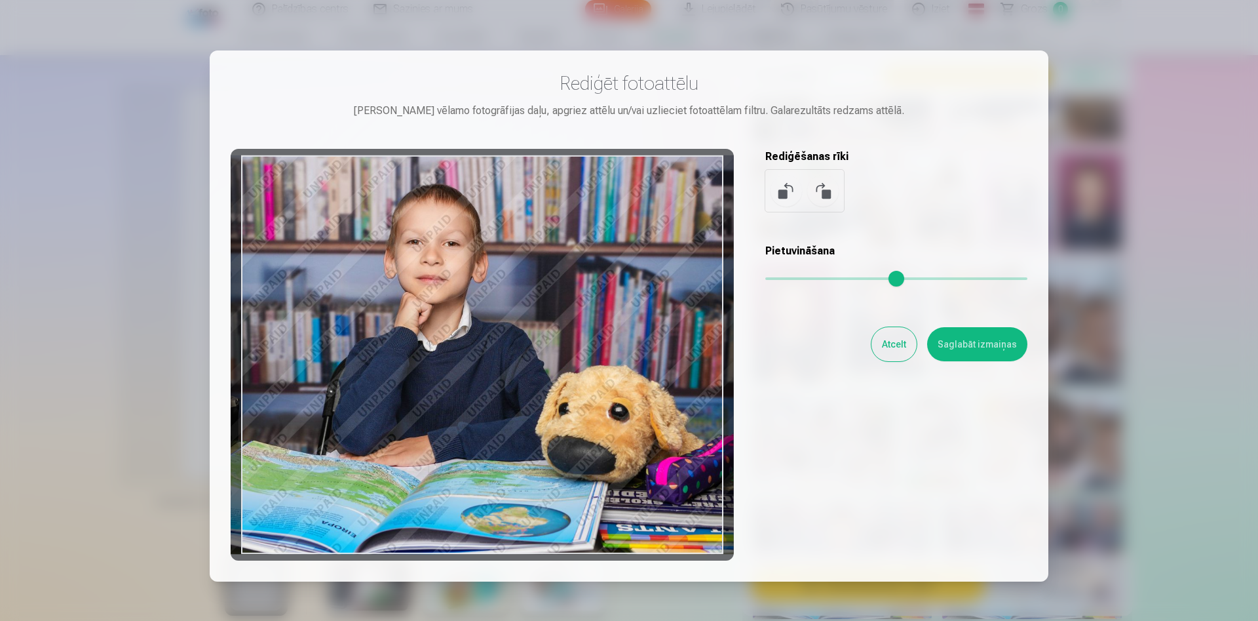
click at [479, 335] on div at bounding box center [482, 355] width 503 height 412
drag, startPoint x: 560, startPoint y: 312, endPoint x: 561, endPoint y: 303, distance: 8.5
click at [561, 303] on div at bounding box center [482, 355] width 503 height 412
click at [974, 347] on button "Saglabāt izmaiņas" at bounding box center [977, 344] width 100 height 34
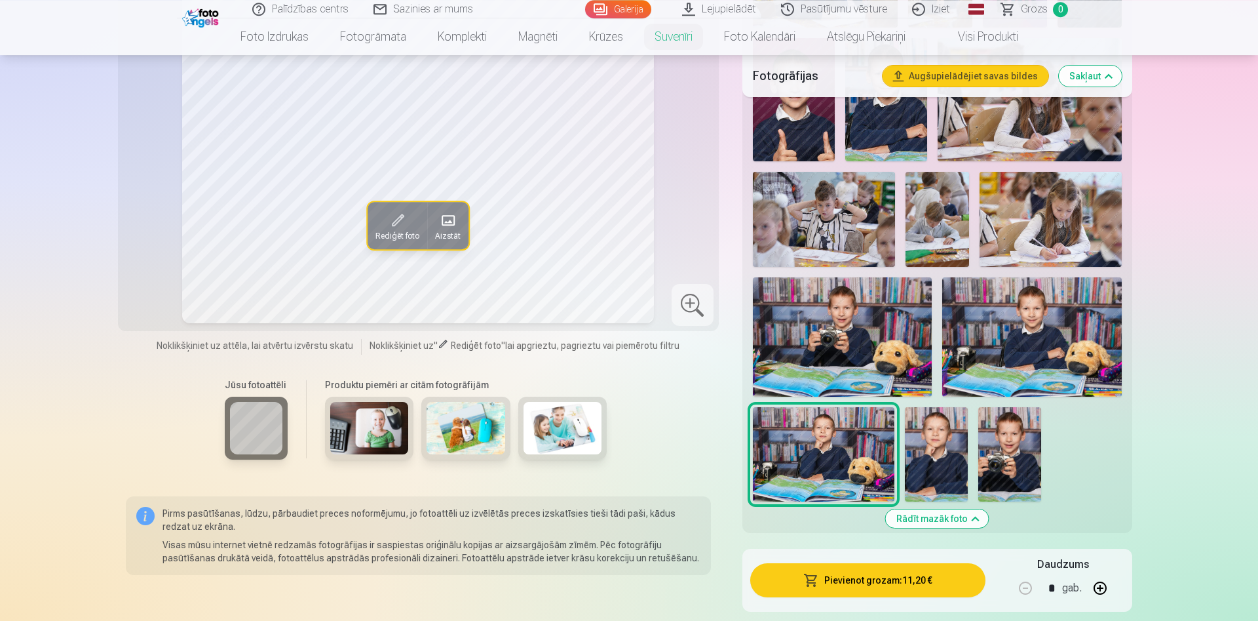
scroll to position [802, 0]
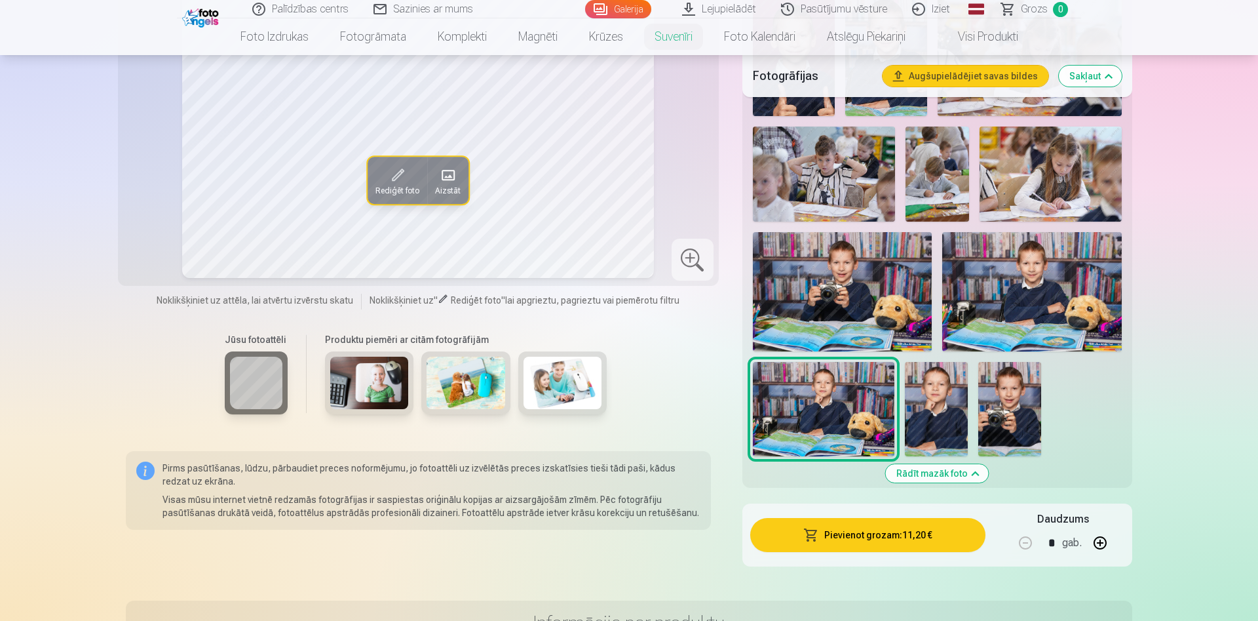
click at [967, 475] on button "Rādīt mazāk foto" at bounding box center [937, 473] width 103 height 18
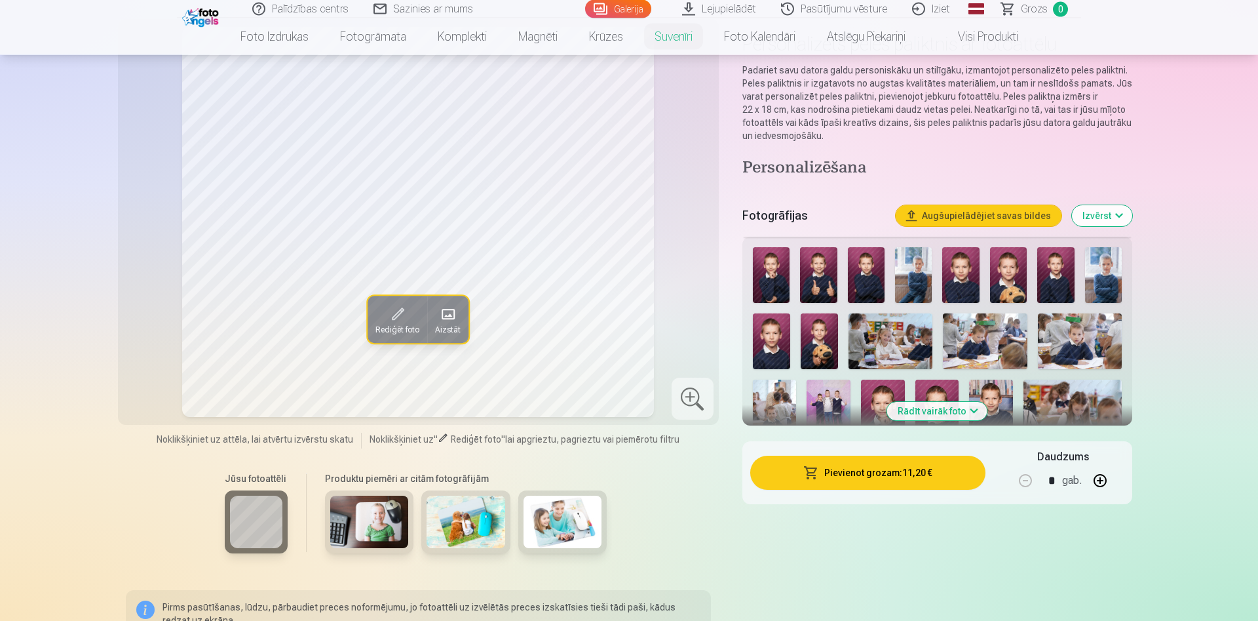
scroll to position [93, 0]
click at [965, 417] on button "Rādīt vairāk foto" at bounding box center [937, 411] width 100 height 18
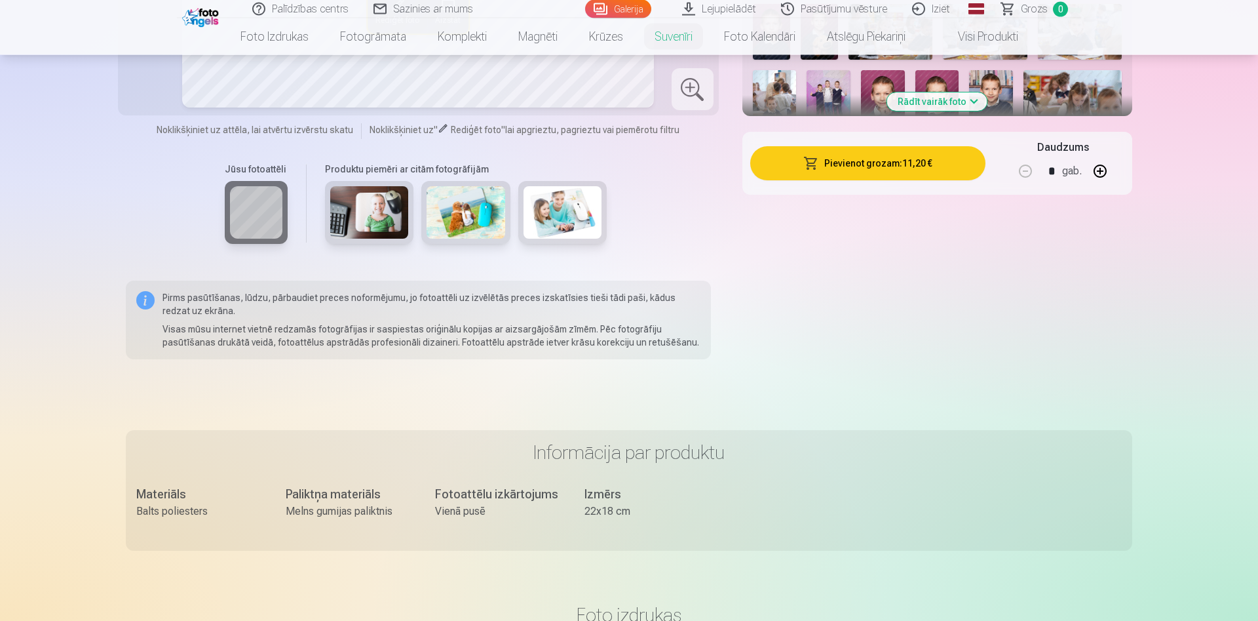
scroll to position [780, 0]
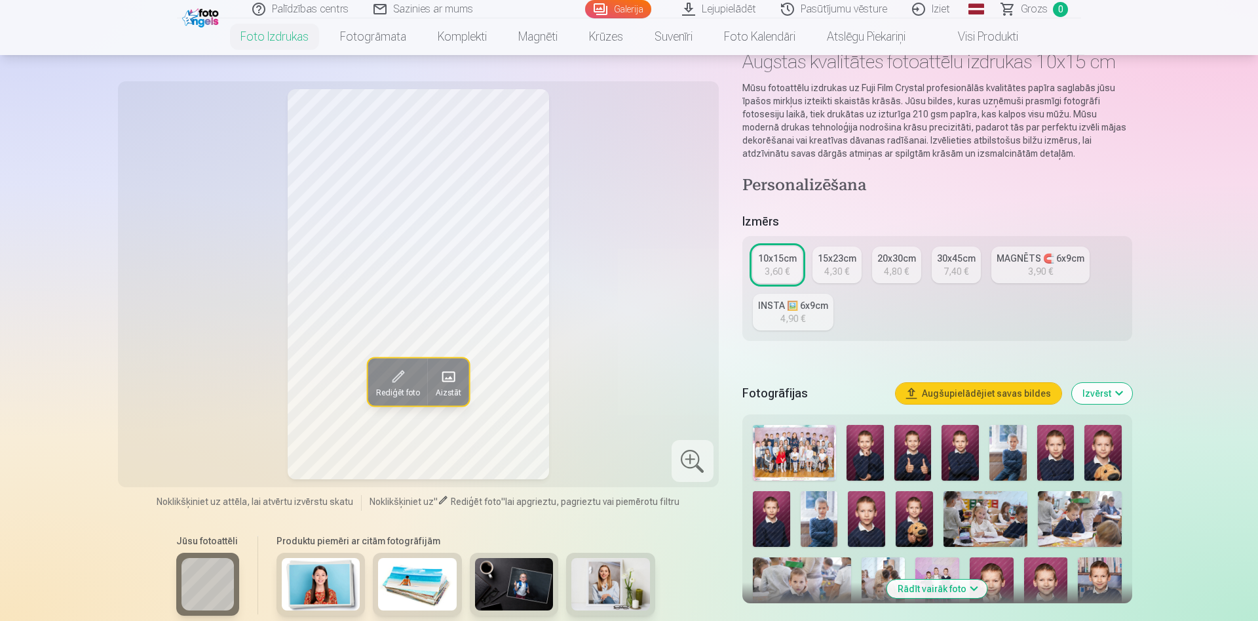
scroll to position [67, 0]
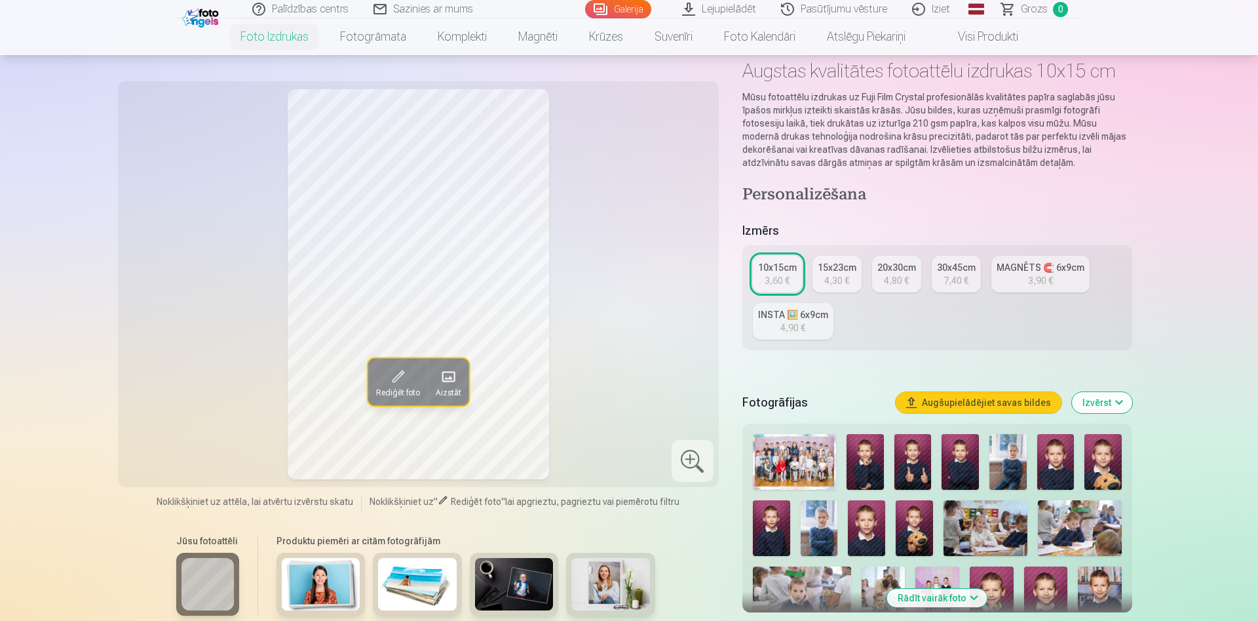
click at [812, 461] on img at bounding box center [794, 462] width 83 height 56
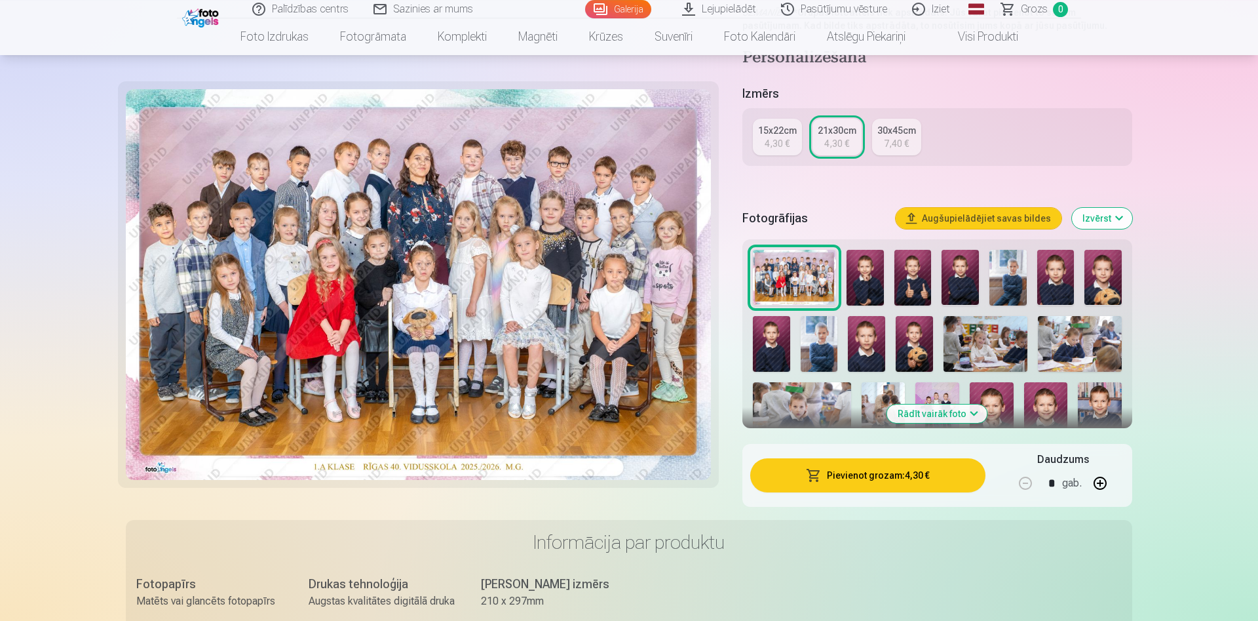
scroll to position [267, 0]
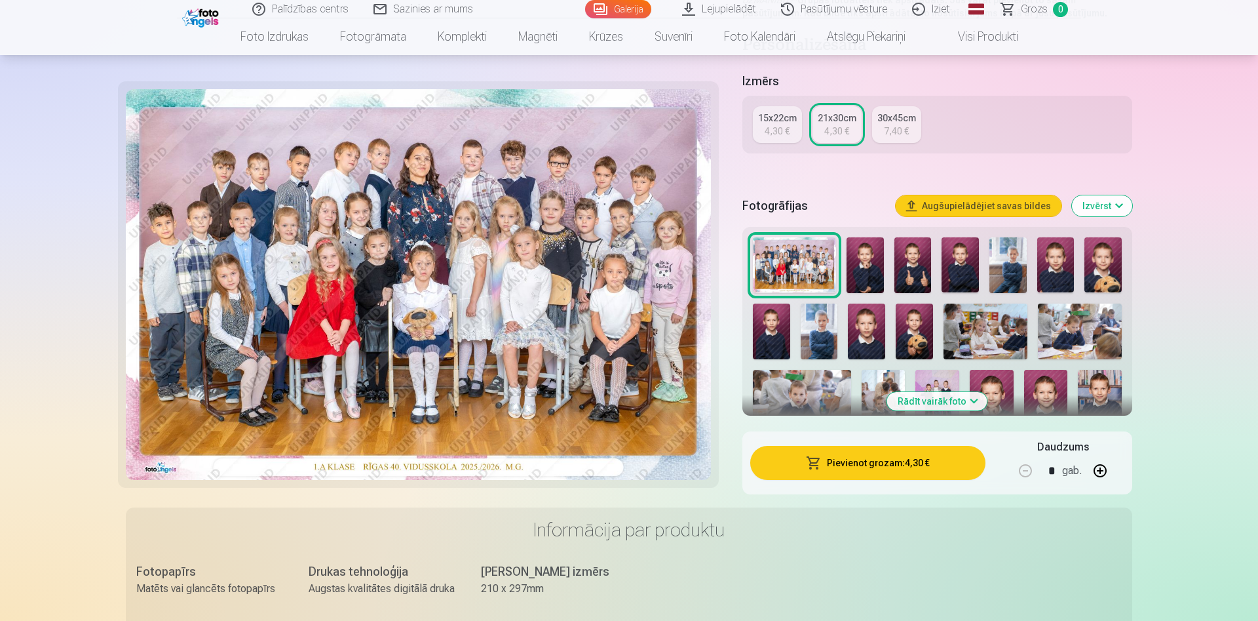
click at [904, 464] on button "Pievienot grozam : 4,30 €" at bounding box center [867, 463] width 235 height 34
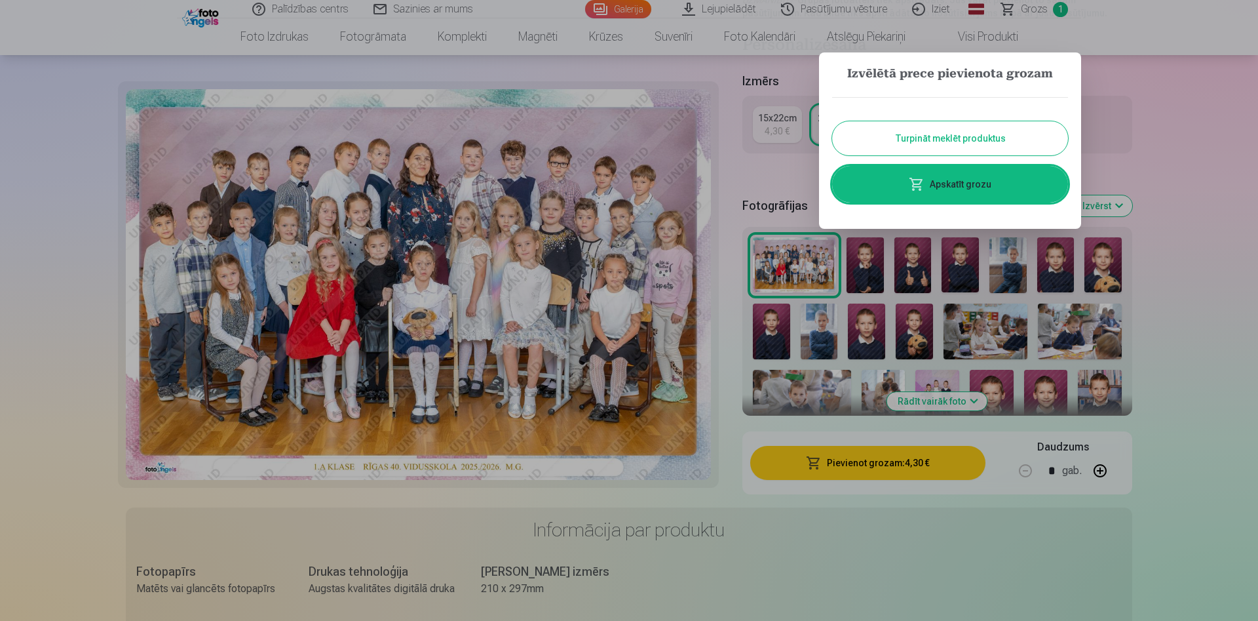
click at [982, 184] on link "Apskatīt grozu" at bounding box center [950, 184] width 236 height 37
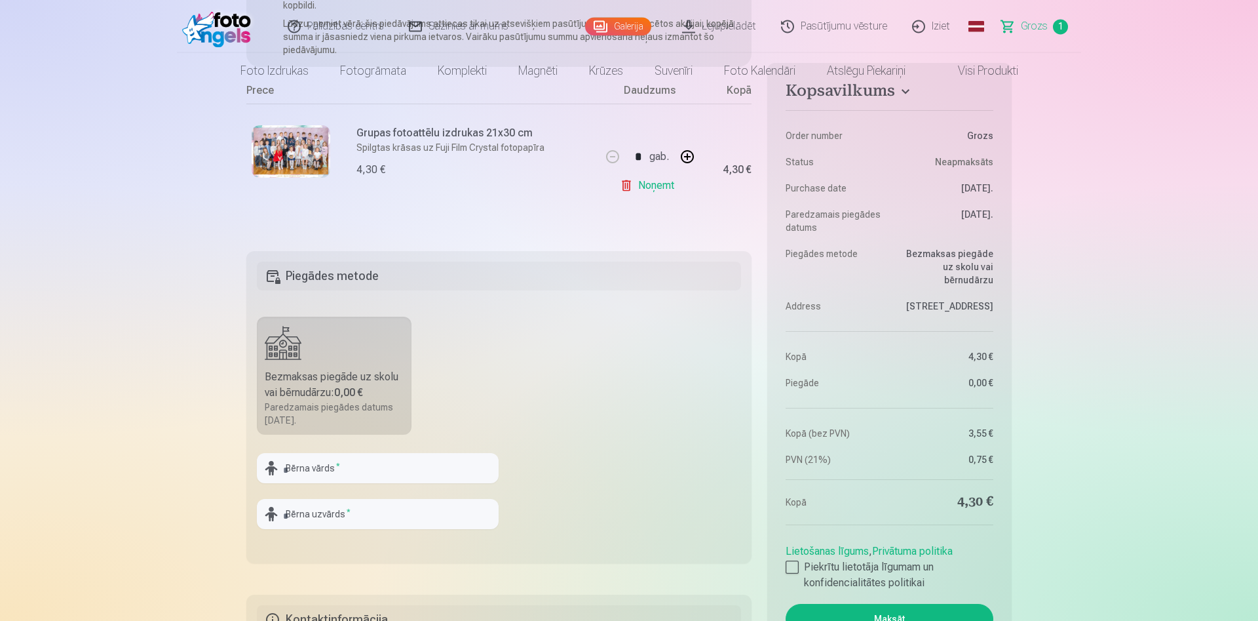
scroll to position [267, 0]
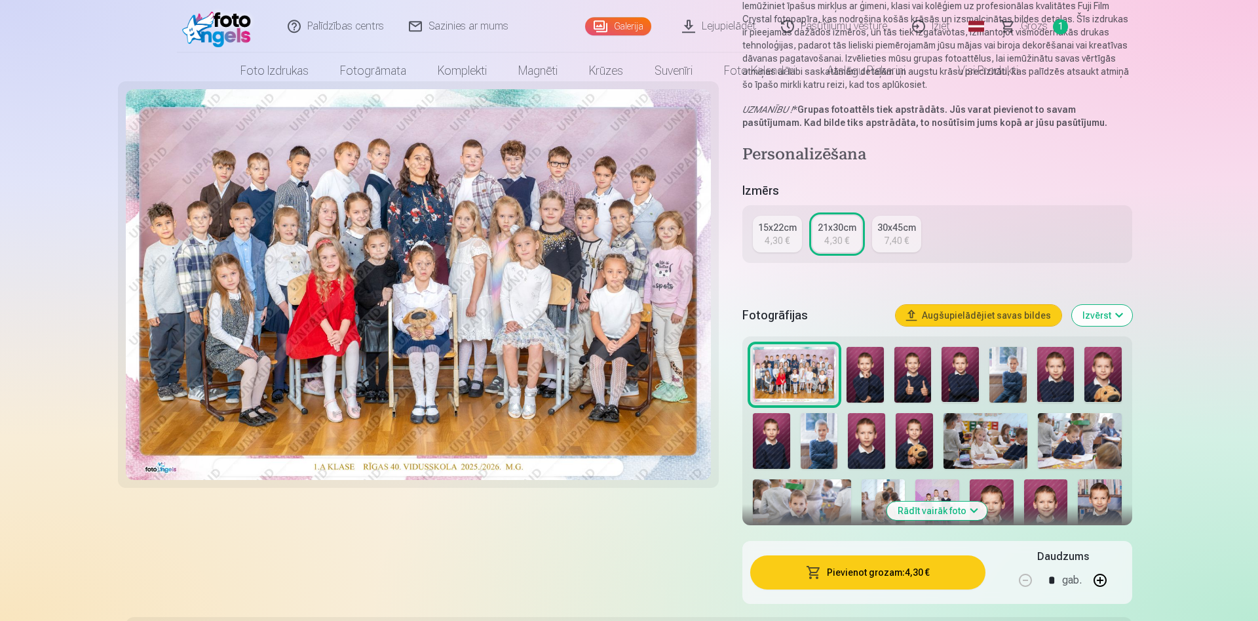
scroll to position [201, 0]
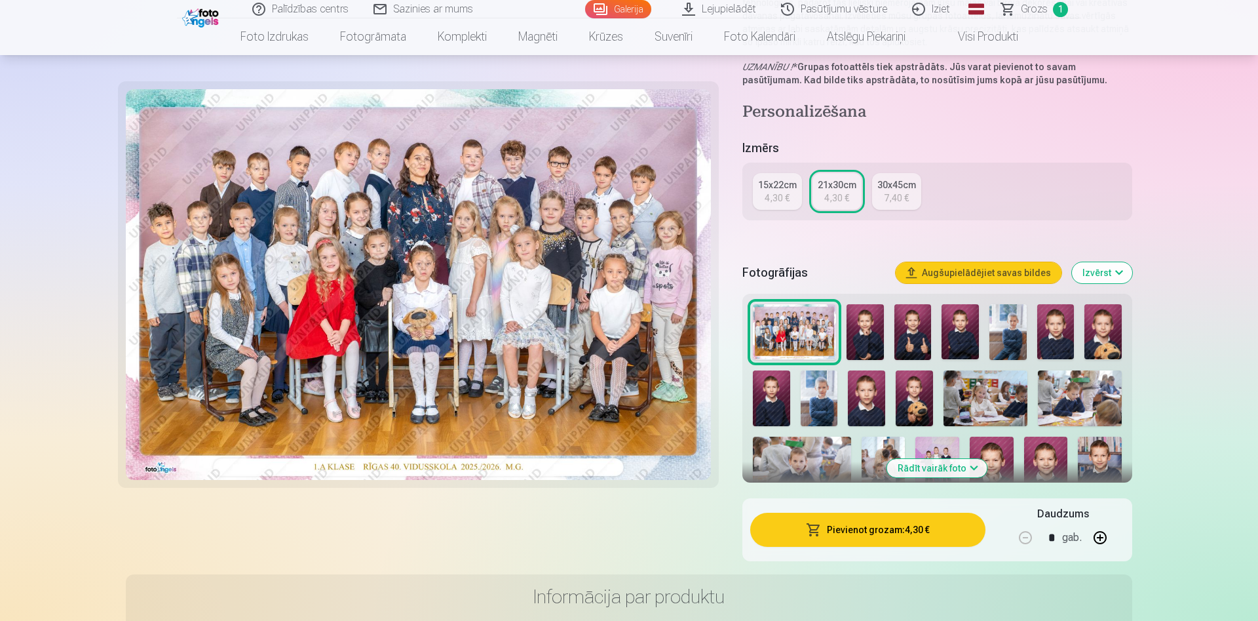
click at [860, 333] on img at bounding box center [865, 332] width 37 height 56
